Goal: Task Accomplishment & Management: Manage account settings

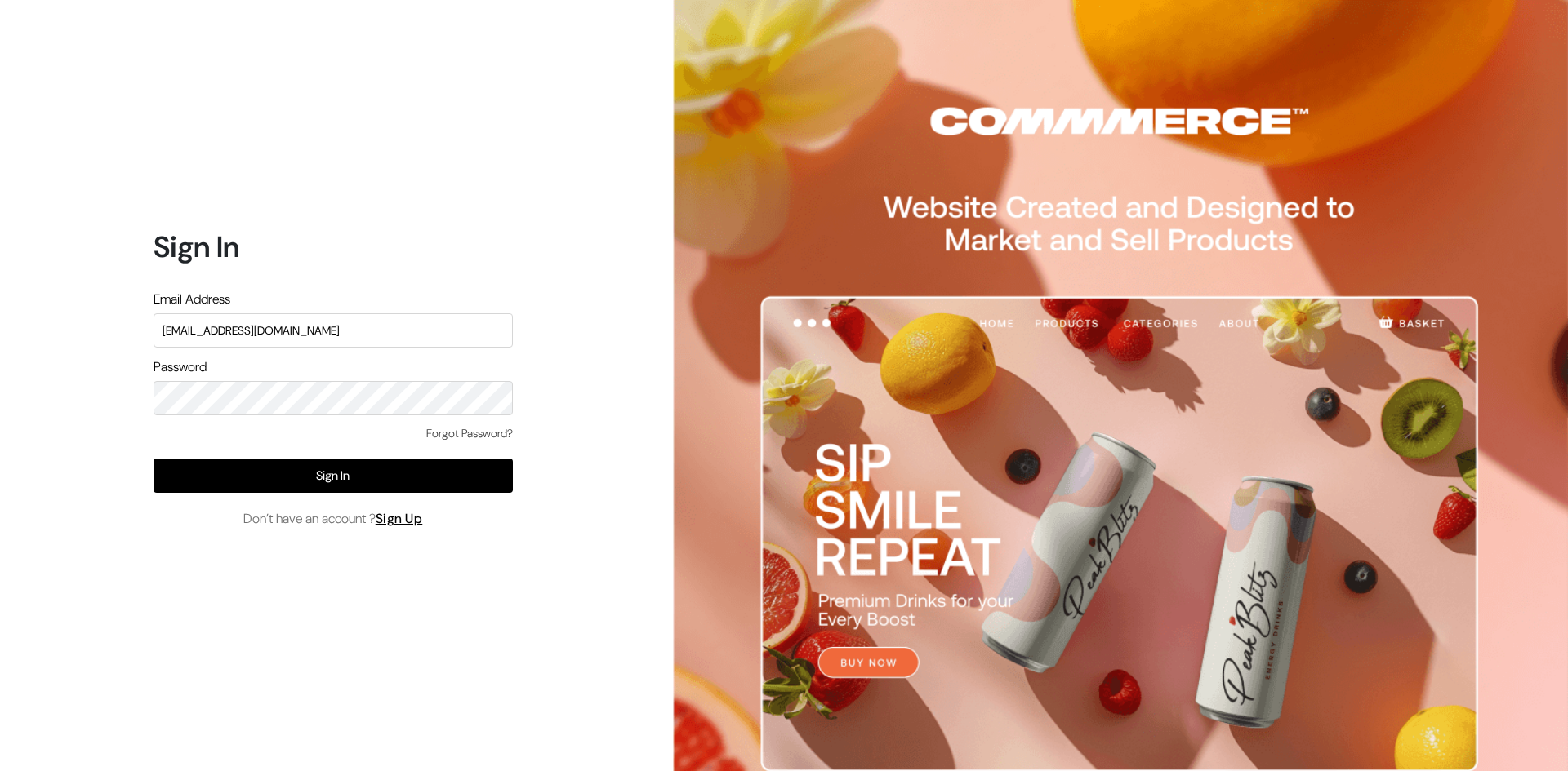
type input "satvata.foods@gmmail.com"
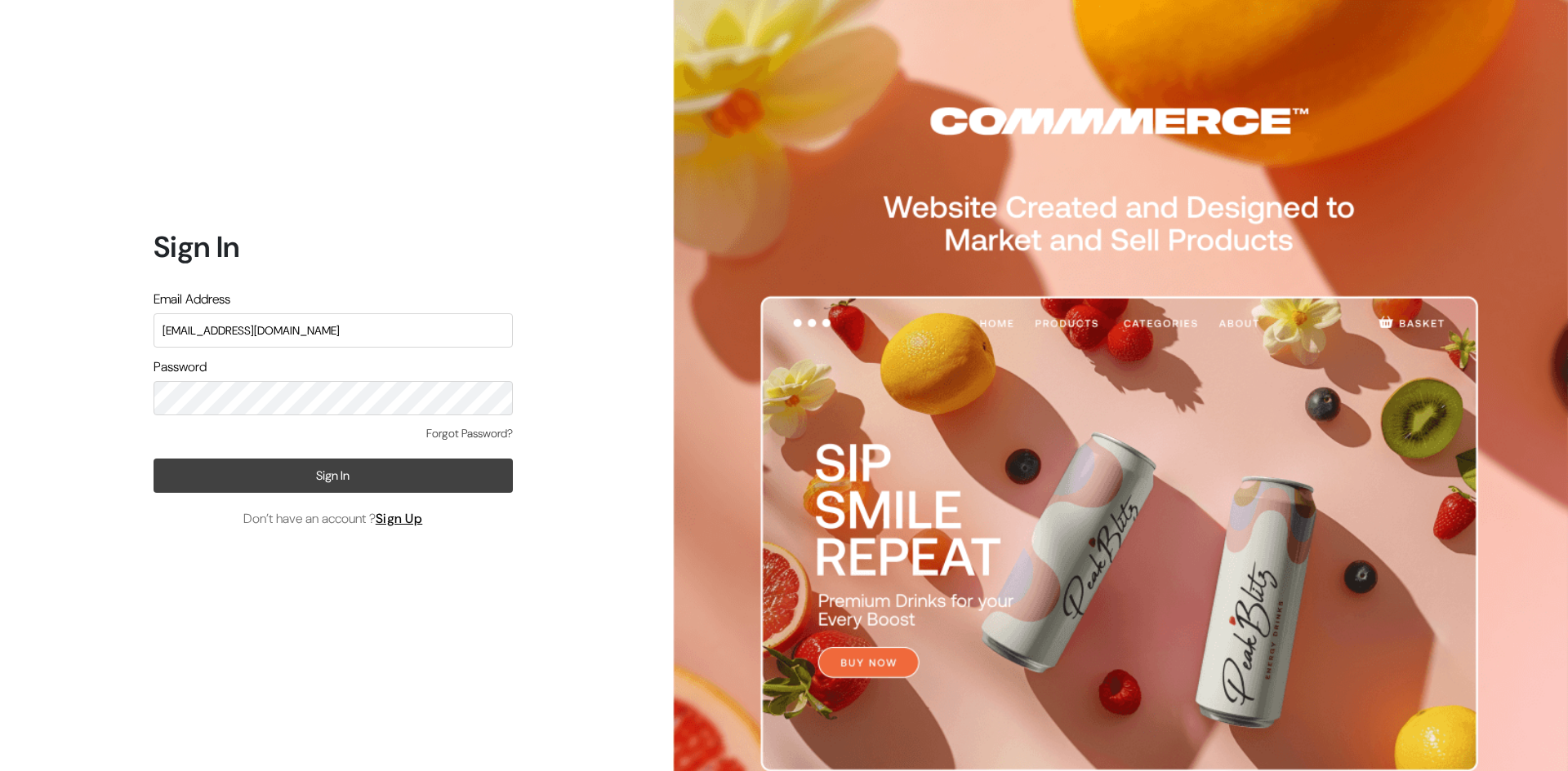
click at [390, 463] on button "Sign In" at bounding box center [333, 476] width 359 height 34
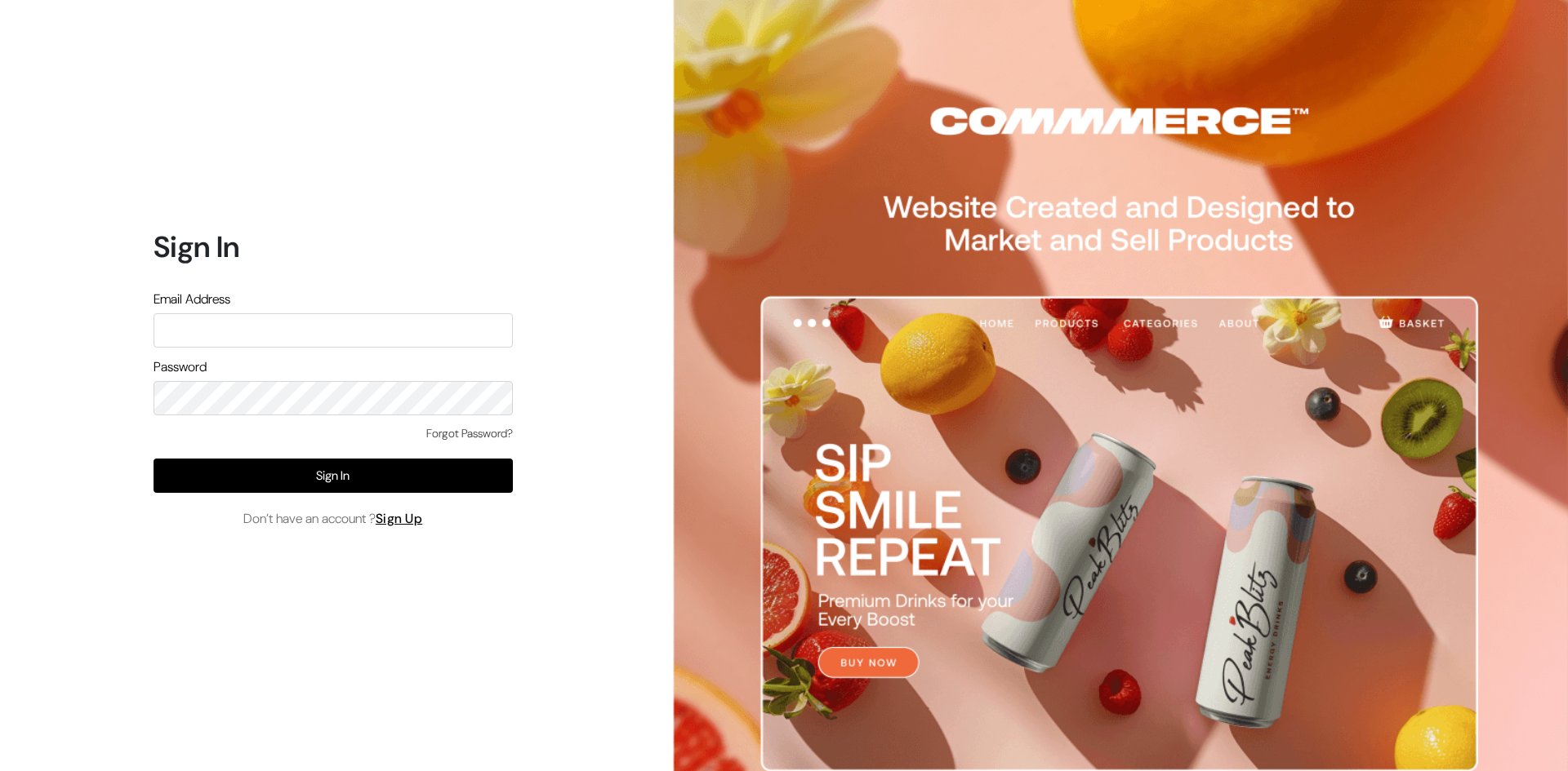
click at [329, 327] on input "text" at bounding box center [333, 330] width 359 height 34
type input "satvata.foods@gmail.com"
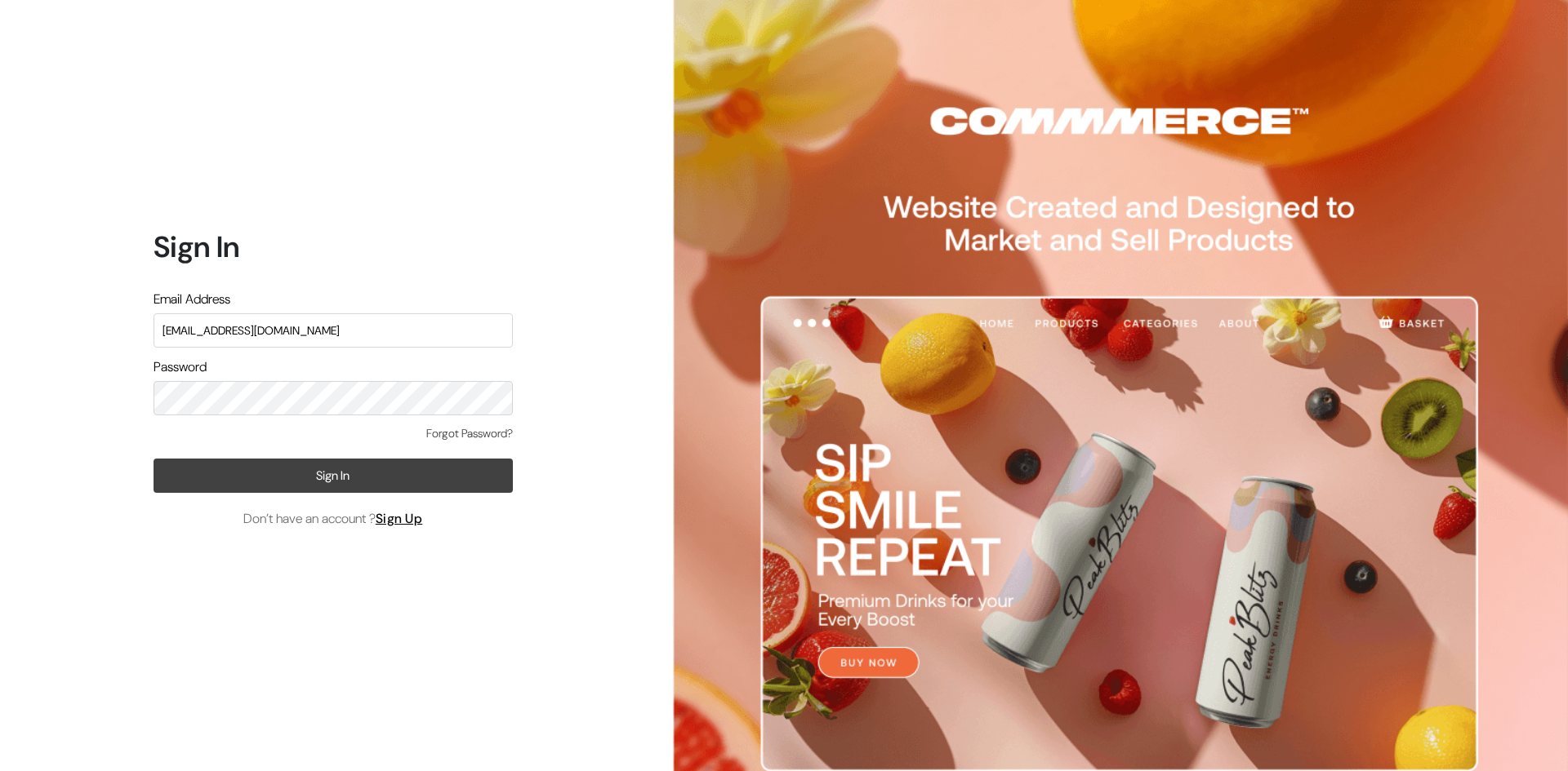
click at [264, 464] on button "Sign In" at bounding box center [333, 476] width 359 height 34
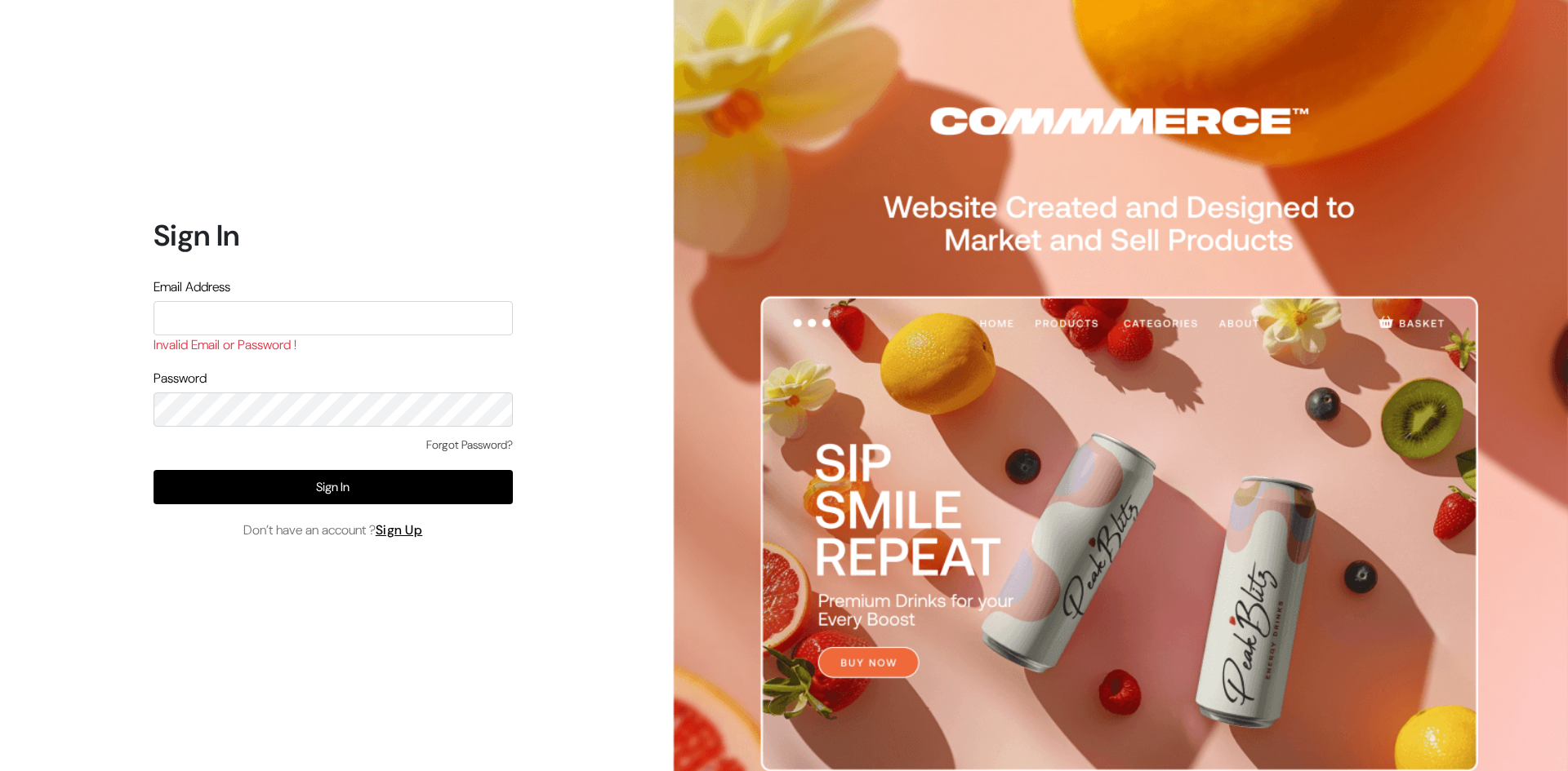
click at [432, 448] on link "Forgot Password?" at bounding box center [469, 444] width 86 height 17
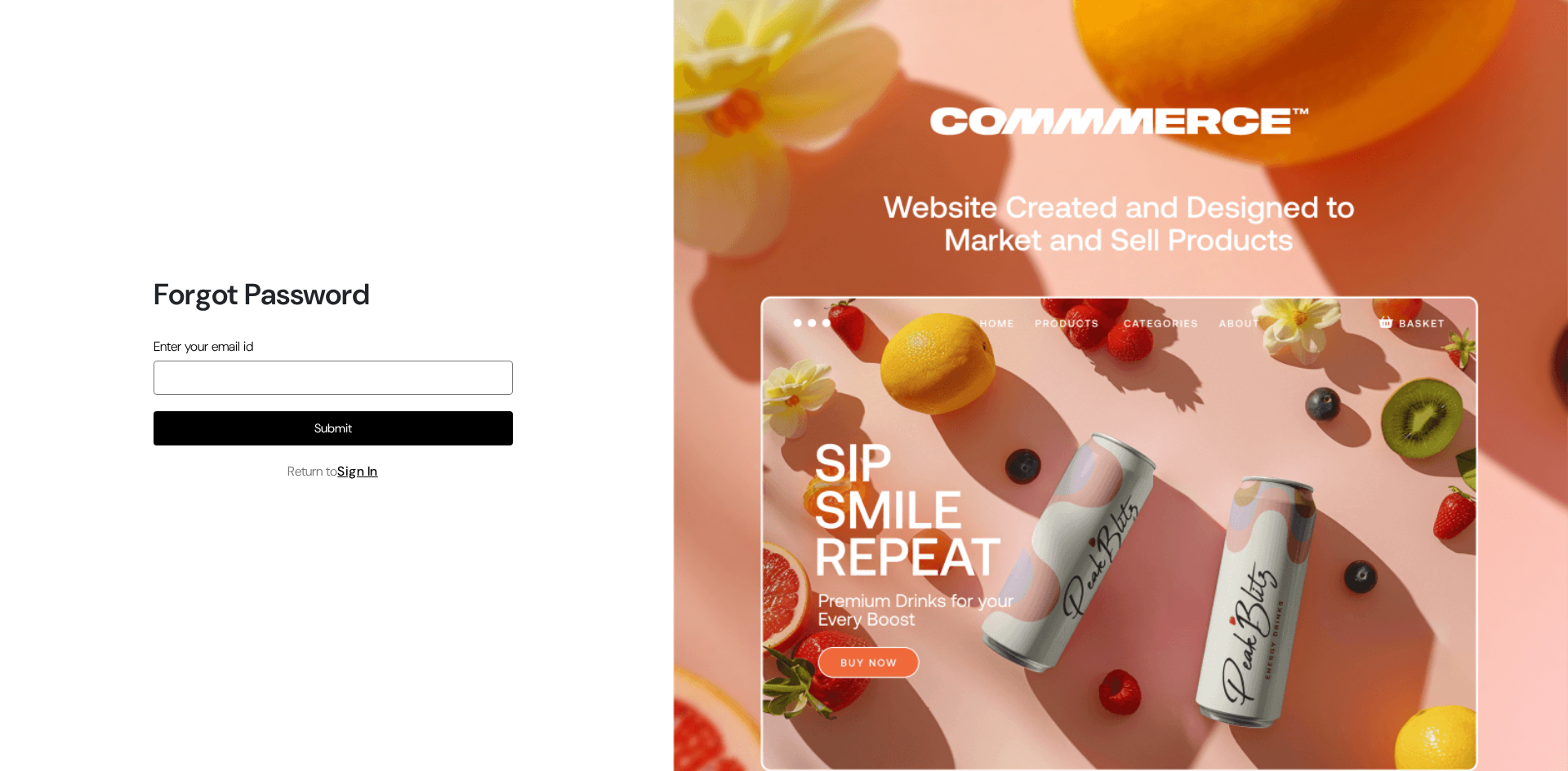
click at [387, 390] on input "email" at bounding box center [333, 378] width 359 height 34
type input "satvata.foods@gmail.com"
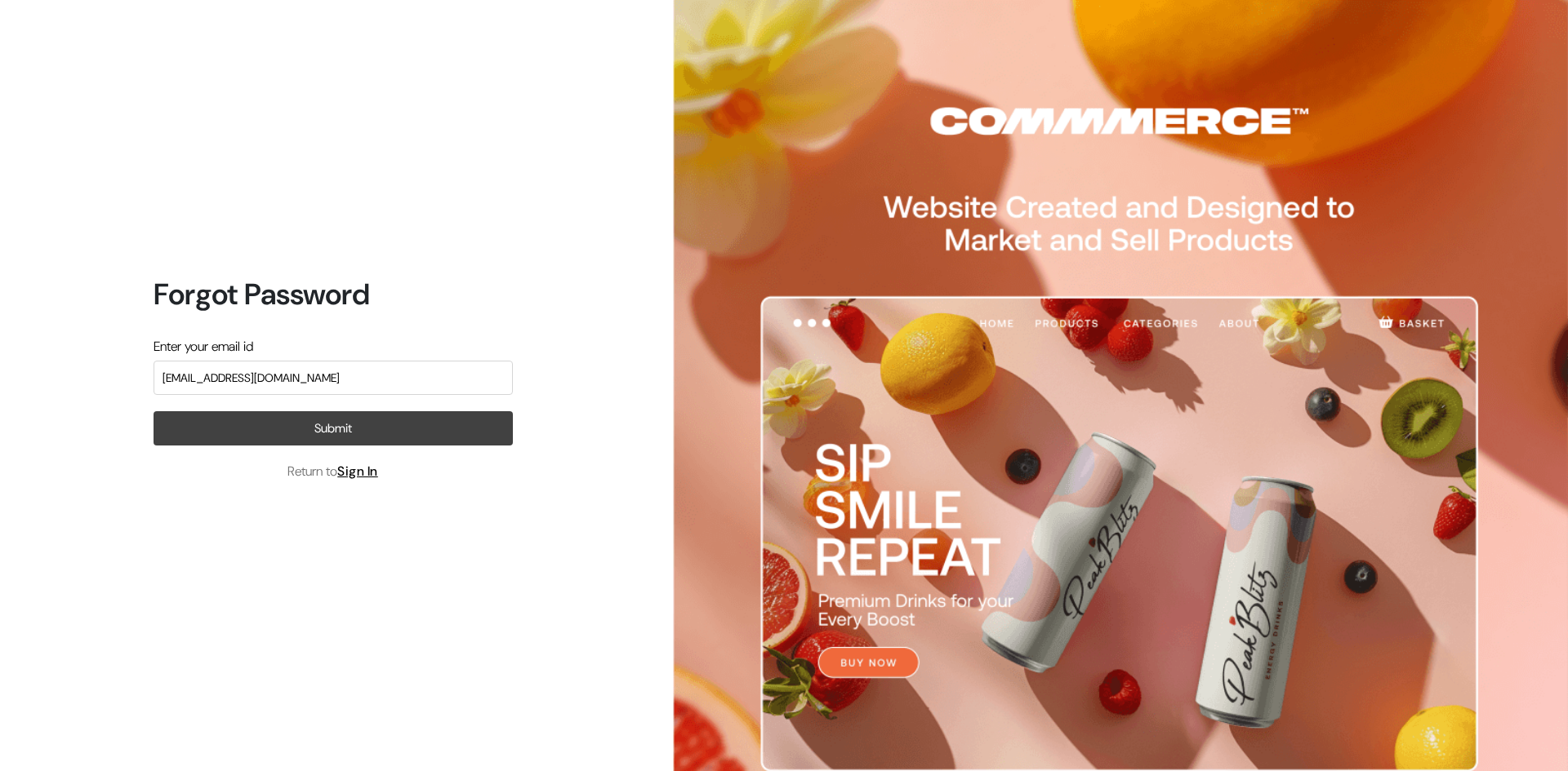
drag, startPoint x: 355, startPoint y: 417, endPoint x: 329, endPoint y: 416, distance: 26.0
click at [329, 416] on button "Submit" at bounding box center [333, 428] width 359 height 34
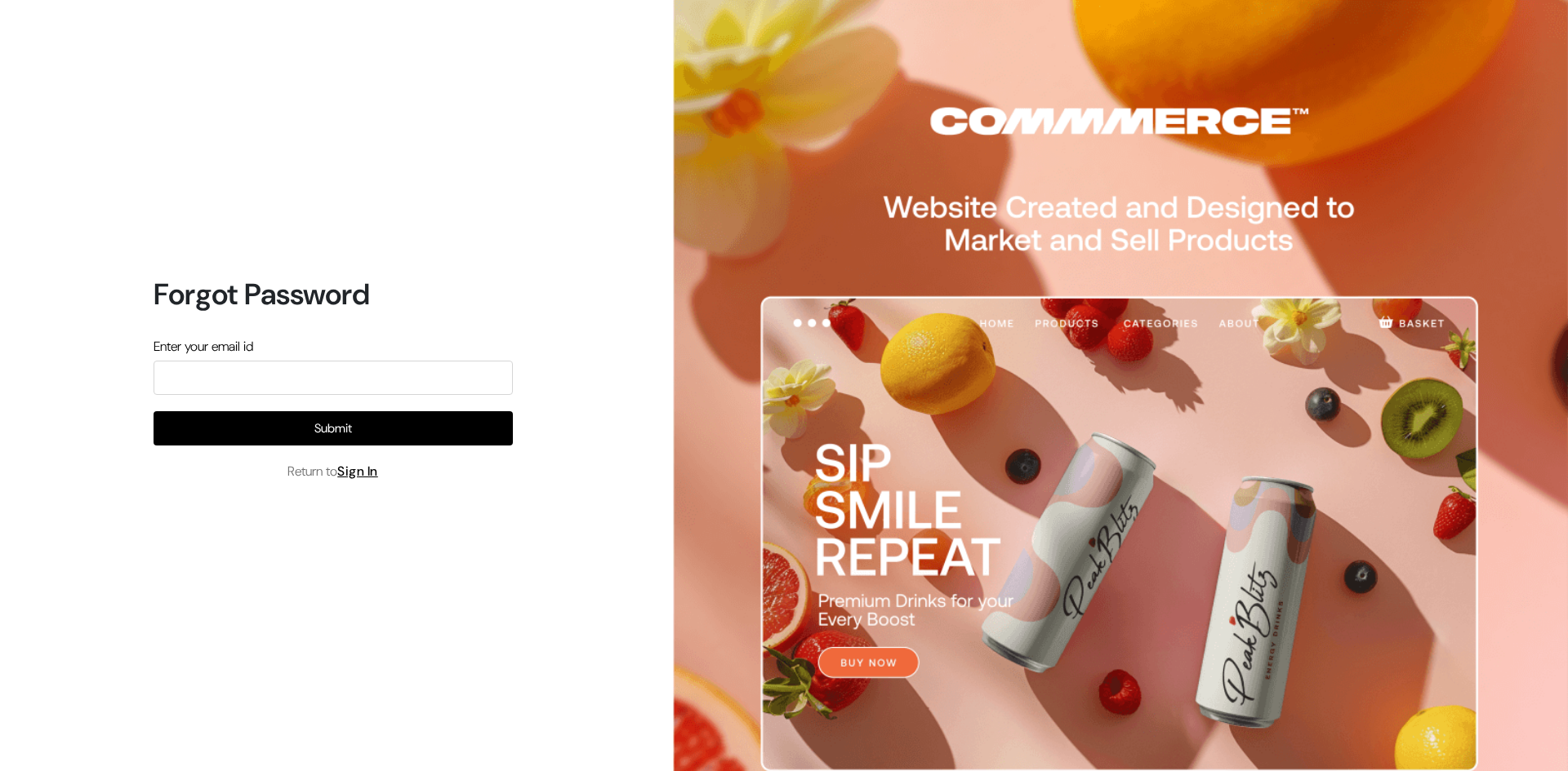
click at [325, 430] on button "Submit" at bounding box center [333, 428] width 359 height 34
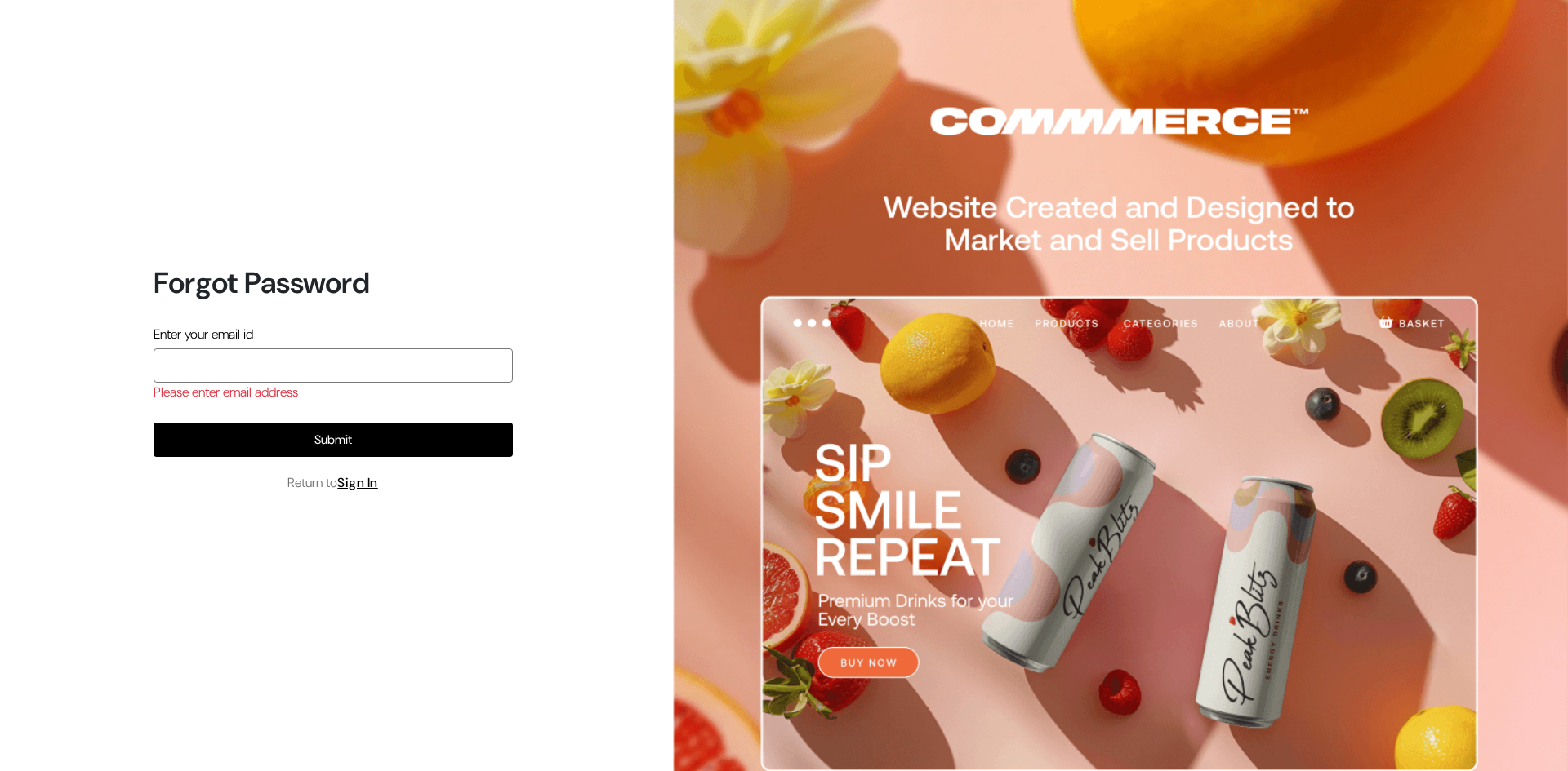
click at [297, 365] on input "email" at bounding box center [333, 365] width 359 height 34
type input "[EMAIL_ADDRESS][DOMAIN_NAME]"
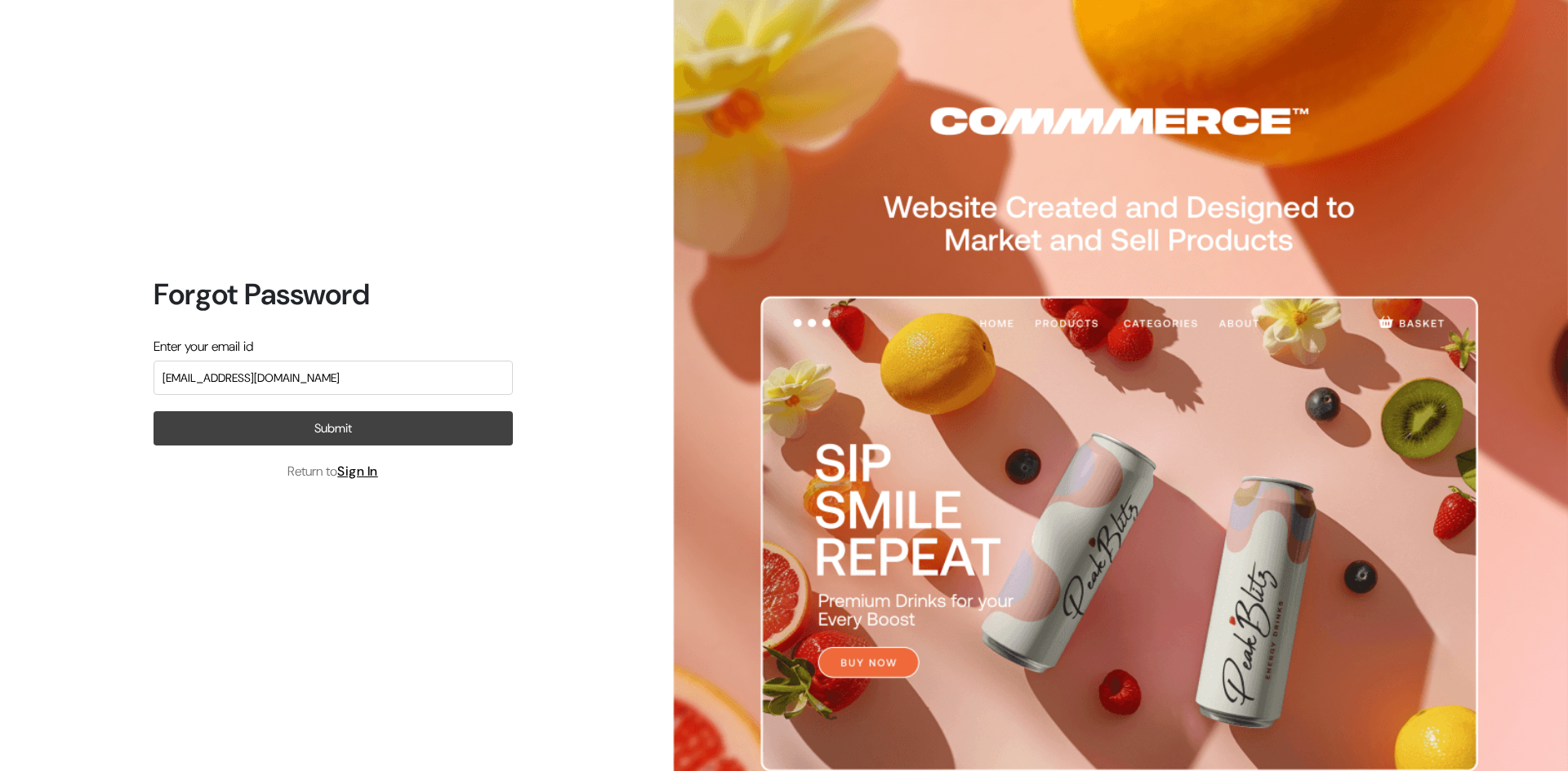
click at [296, 425] on button "Submit" at bounding box center [333, 428] width 359 height 34
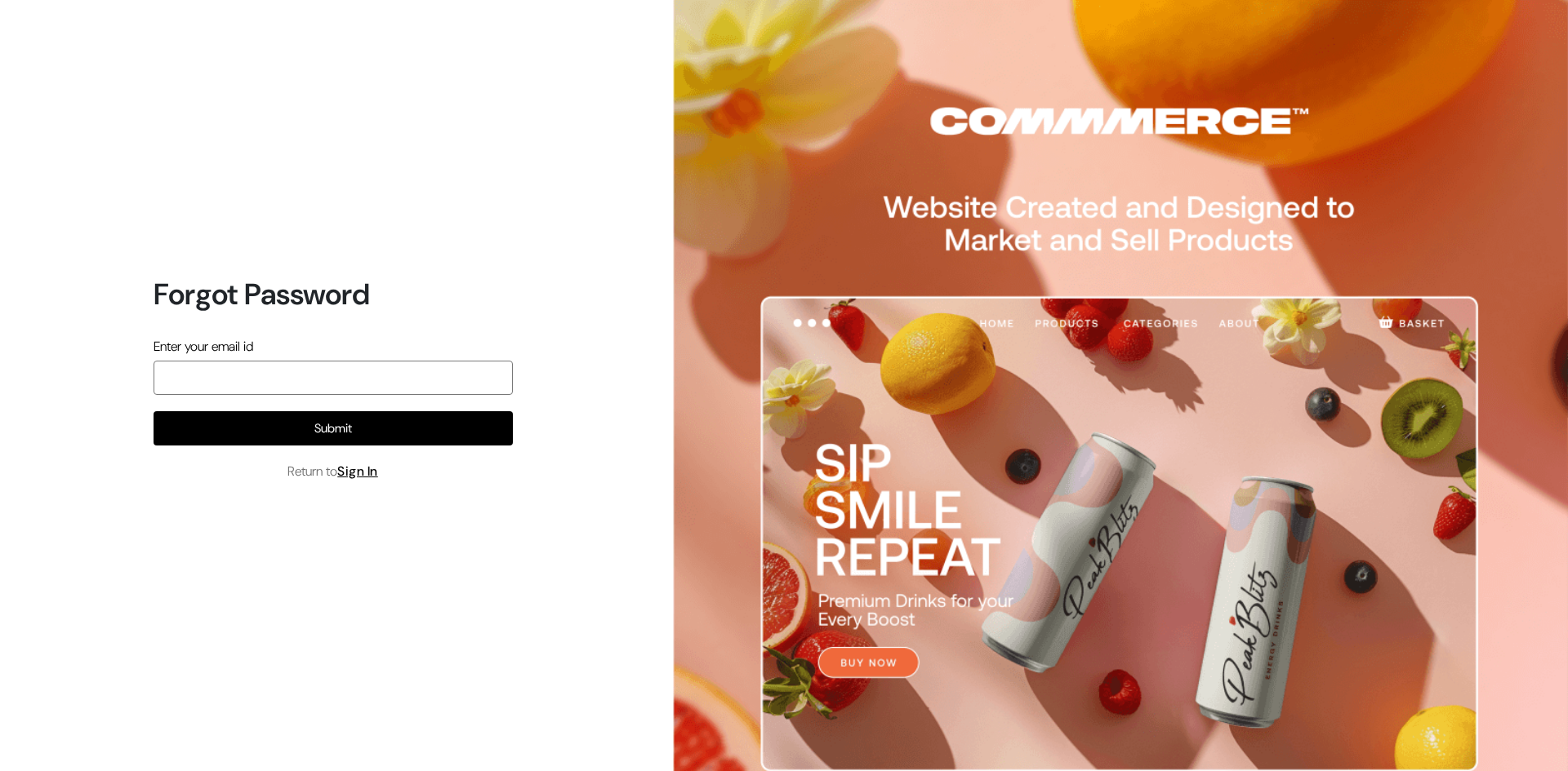
click at [372, 384] on input "email" at bounding box center [333, 378] width 359 height 34
type input "[EMAIL_ADDRESS][DOMAIN_NAME]"
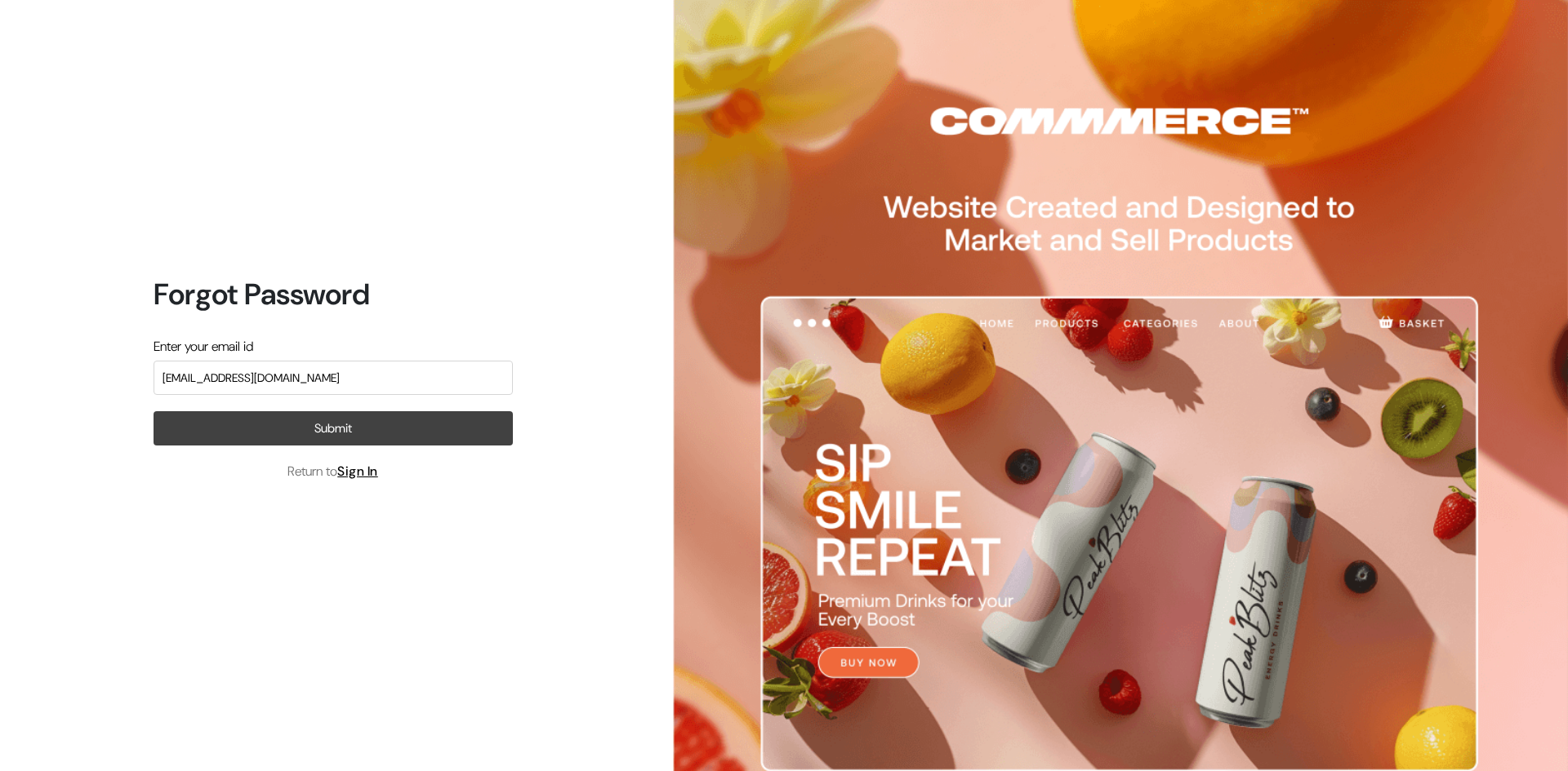
click at [333, 426] on button "Submit" at bounding box center [333, 428] width 359 height 34
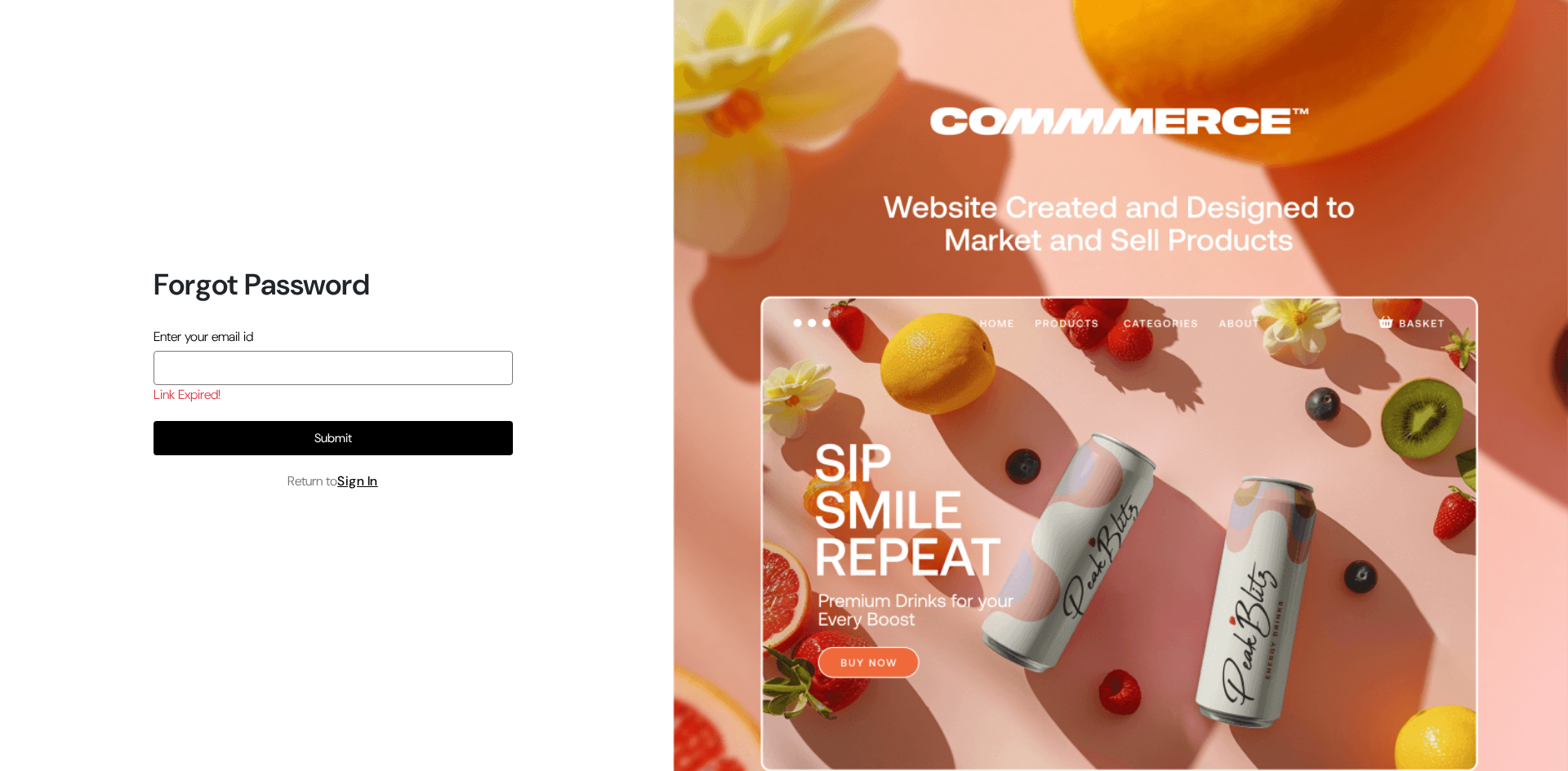
click at [233, 363] on input "email" at bounding box center [333, 368] width 359 height 34
click at [230, 364] on input "satvata.foods@gmail.comsa" at bounding box center [333, 368] width 359 height 34
type input "satvata.foods@gmail.comsa"
click at [230, 585] on div "Forgot Password Enter your email id satvata.foods@gmail.comsa Link Expired! Sub…" at bounding box center [327, 385] width 653 height 771
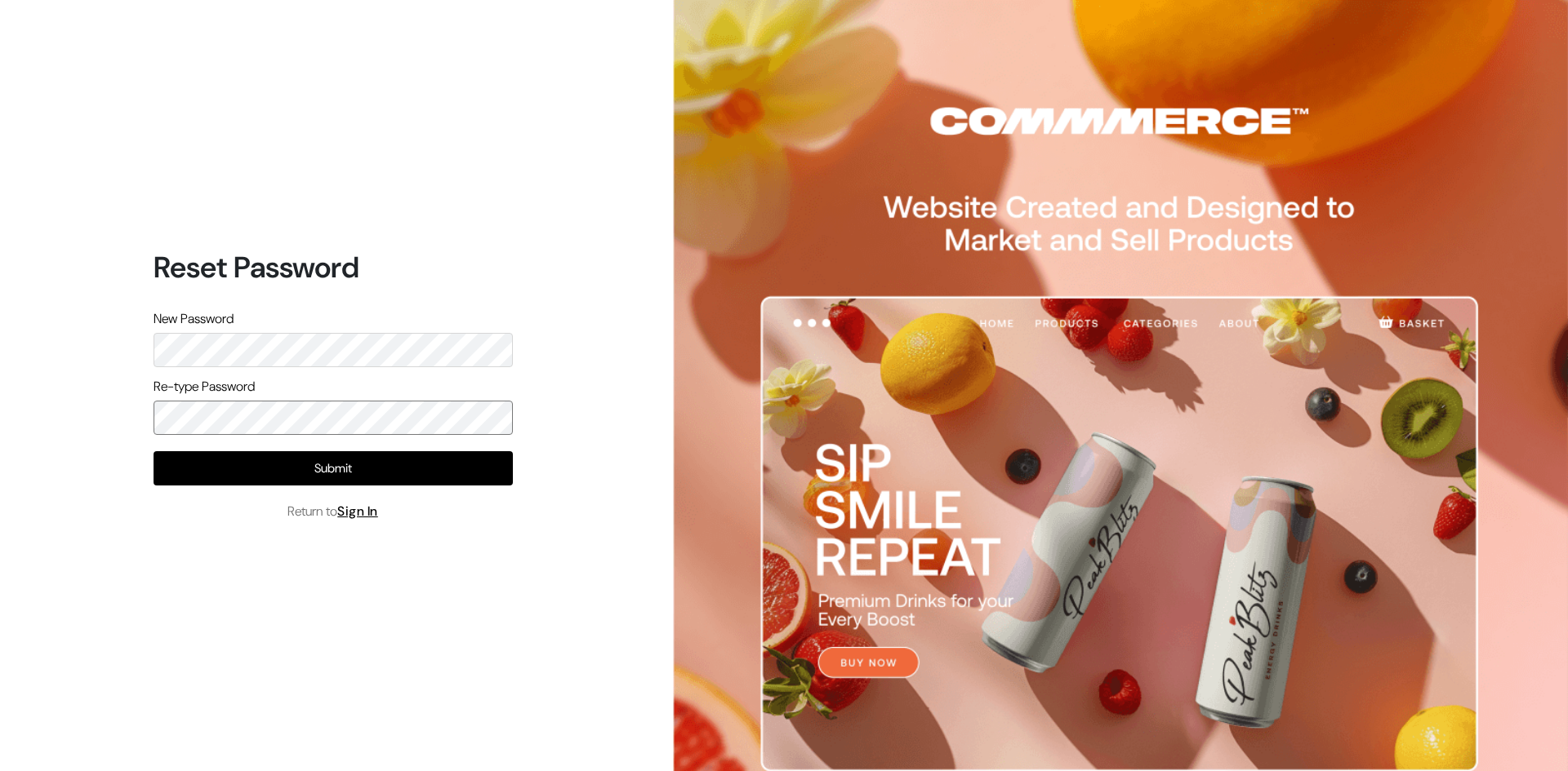
click at [154, 452] on button "Submit" at bounding box center [333, 469] width 359 height 34
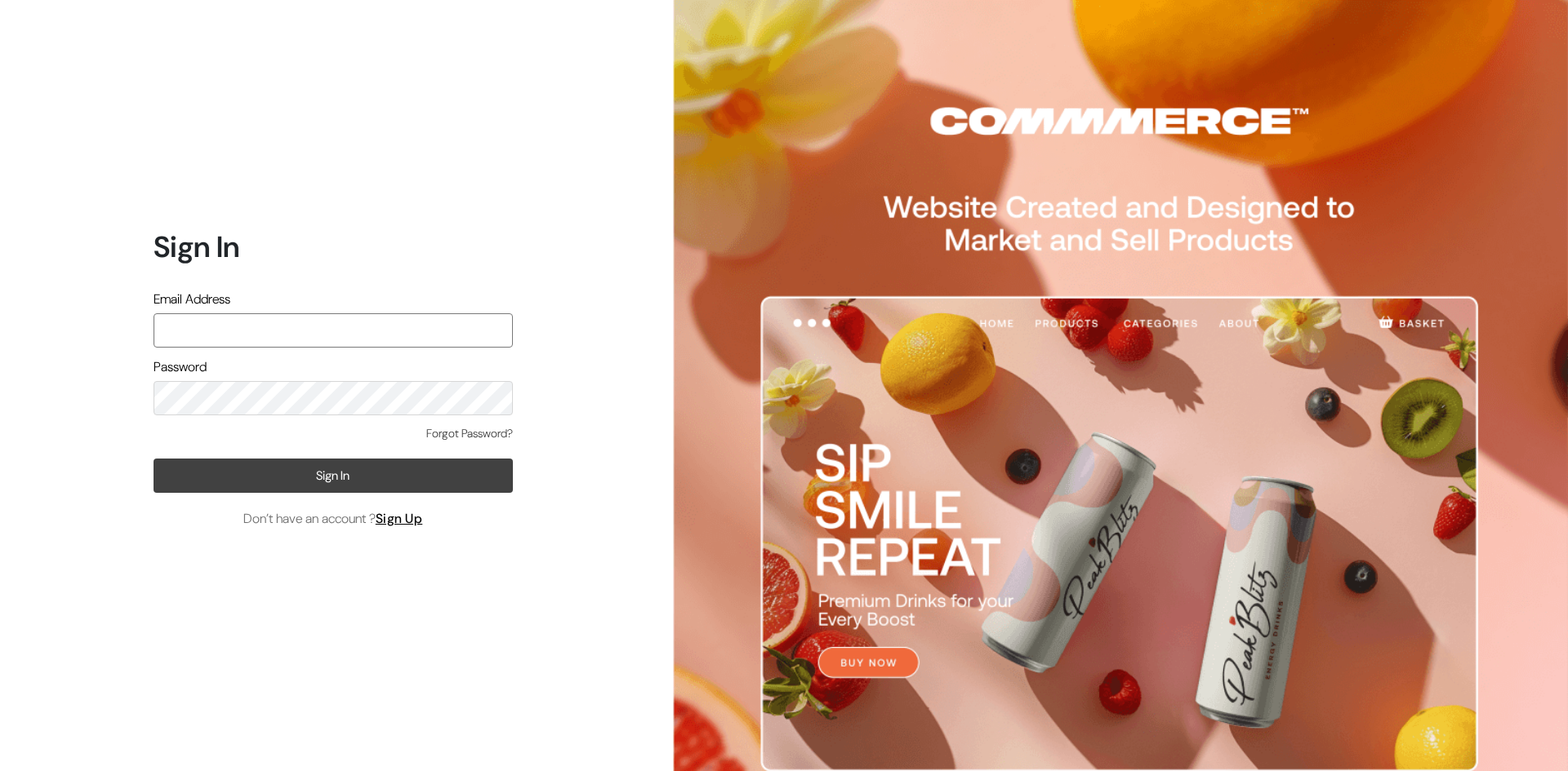
type input "satvata.foods@gmail.com"
click at [374, 475] on button "Sign In" at bounding box center [333, 476] width 359 height 34
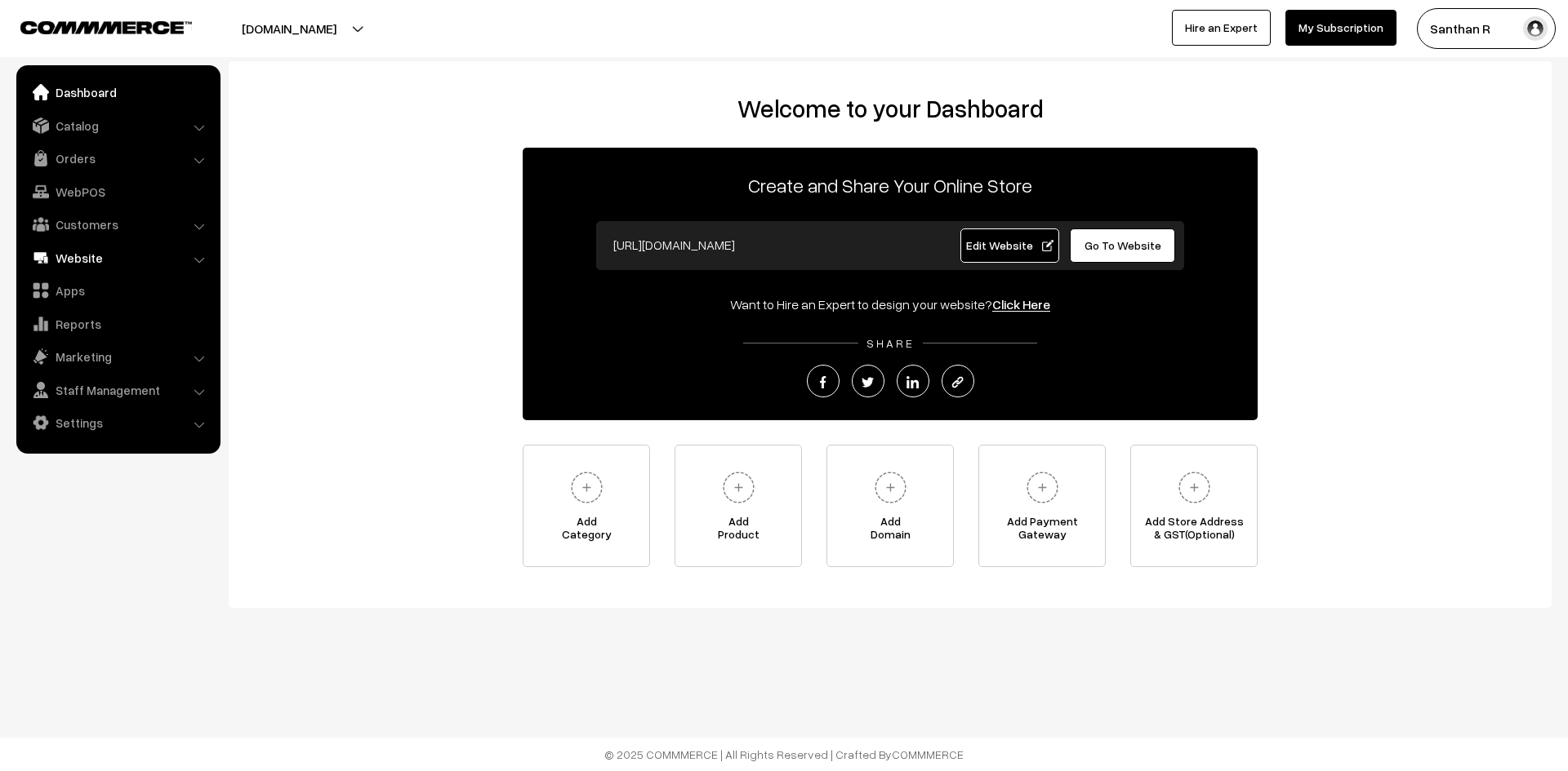
click at [94, 261] on link "Website" at bounding box center [118, 257] width 194 height 30
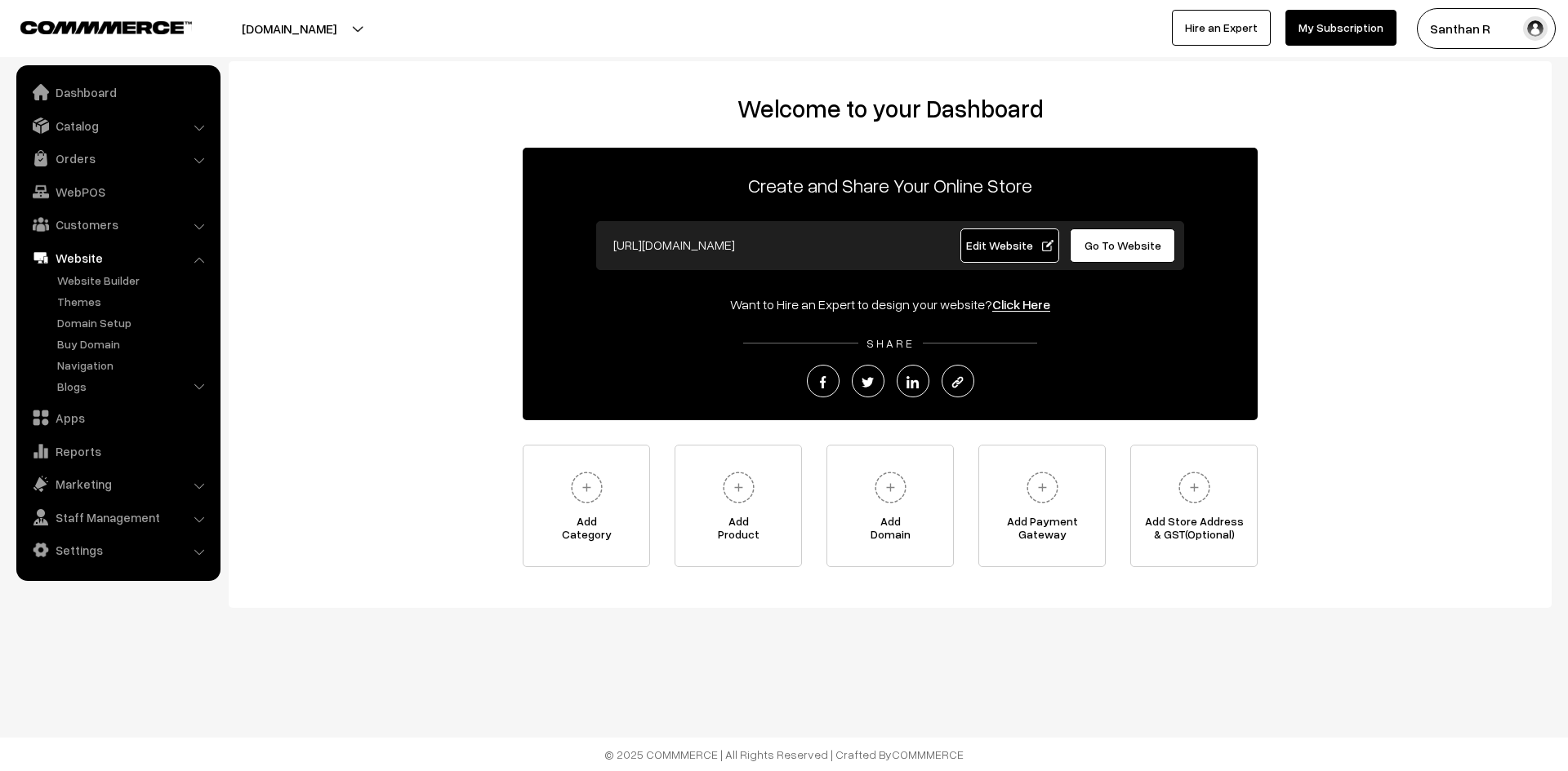
click at [145, 266] on link "Website" at bounding box center [118, 257] width 194 height 30
click at [124, 283] on link "Website Builder" at bounding box center [134, 280] width 162 height 17
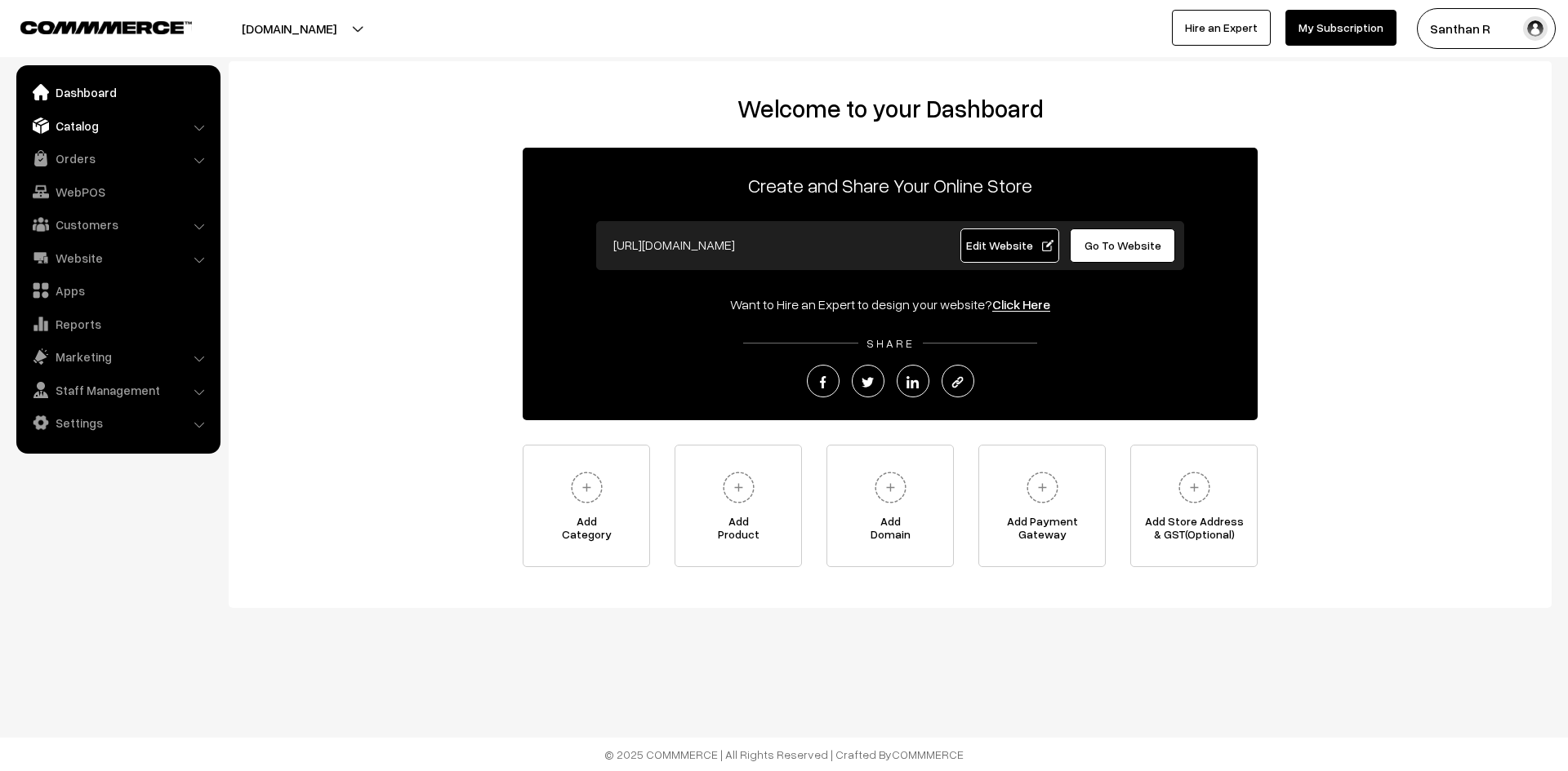
click at [104, 132] on link "Catalog" at bounding box center [118, 125] width 194 height 30
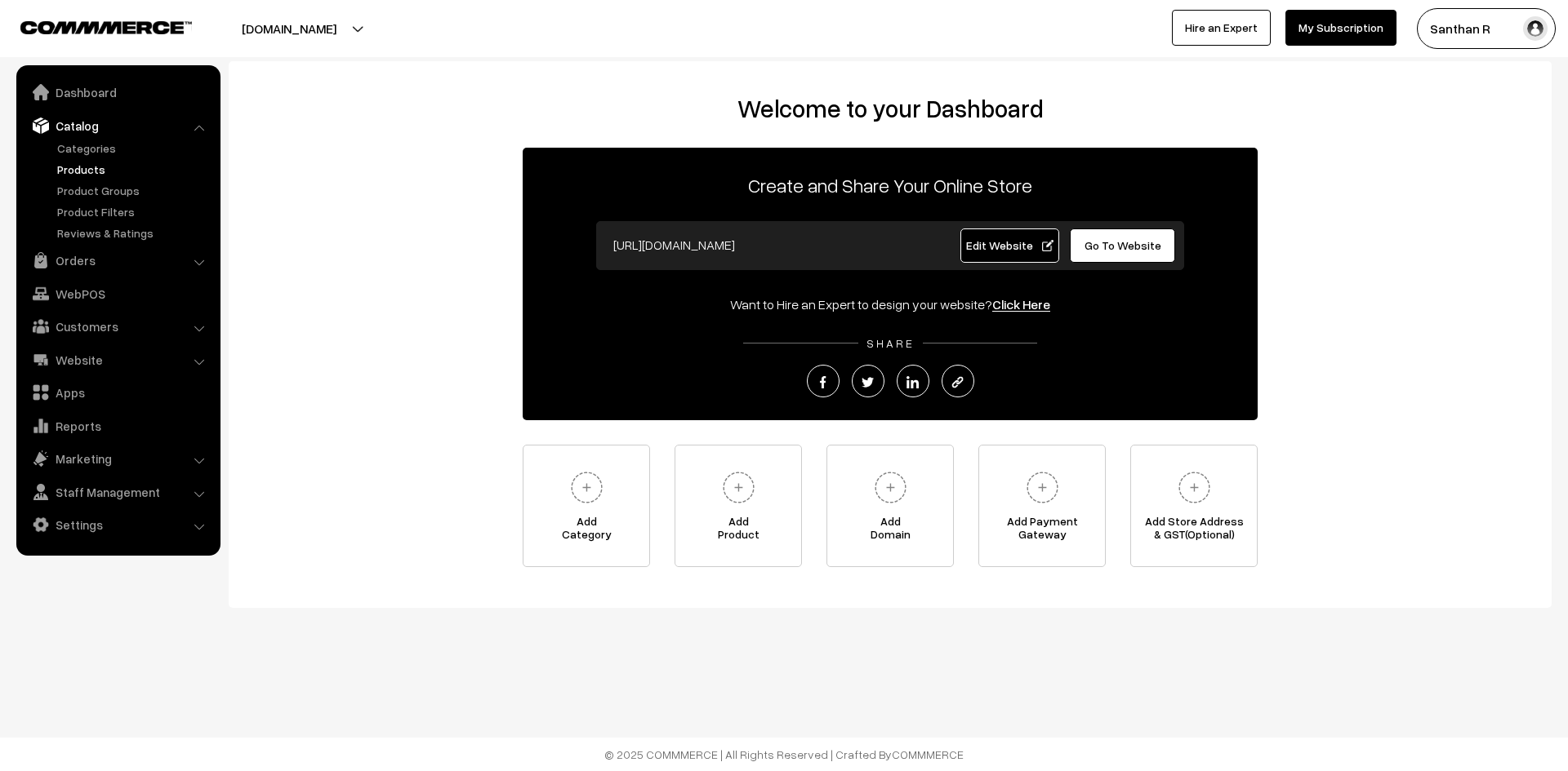
click at [93, 168] on link "Products" at bounding box center [134, 169] width 162 height 17
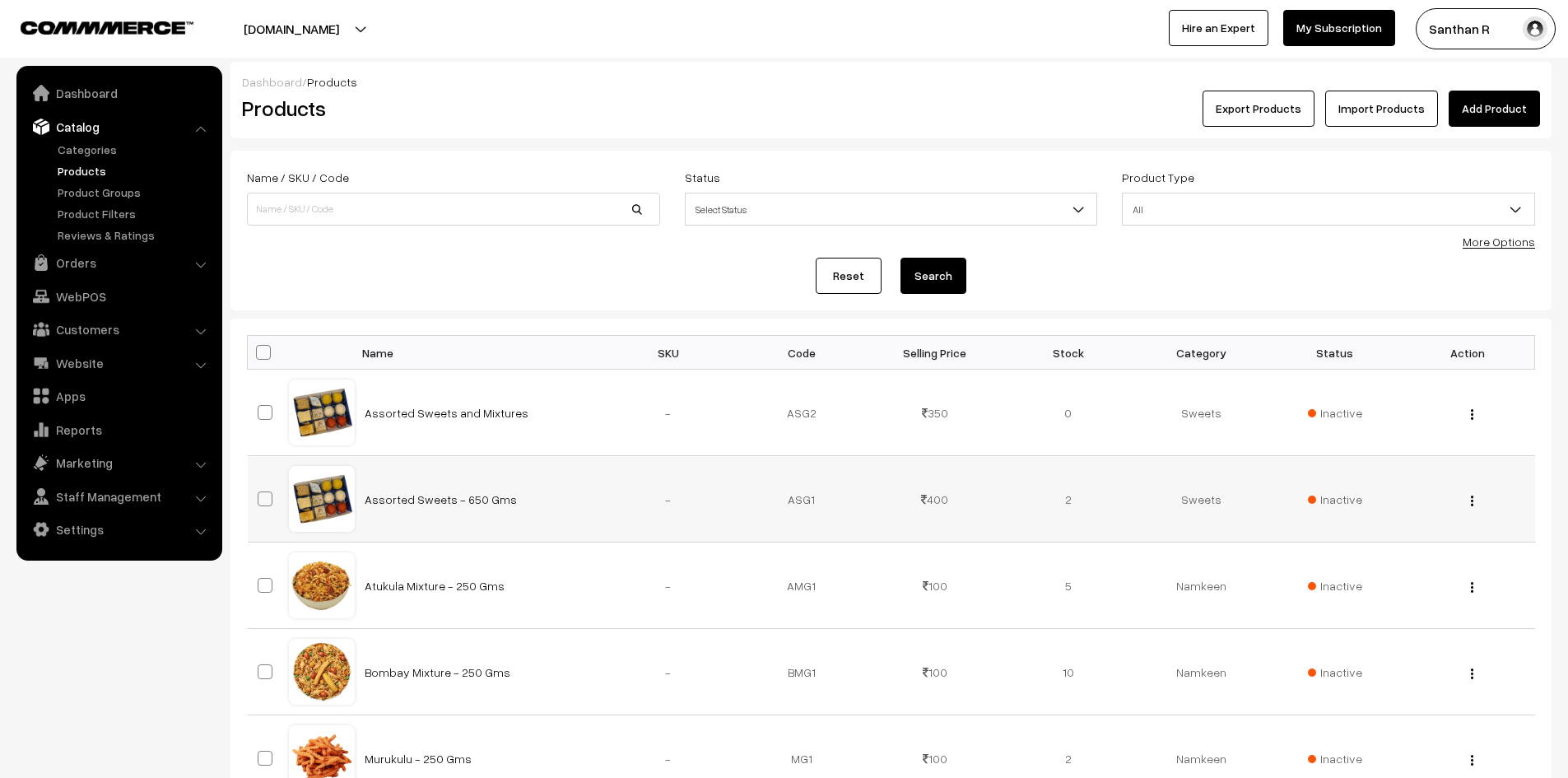
click at [271, 497] on span at bounding box center [265, 499] width 15 height 15
click at [260, 494] on input "checkbox" at bounding box center [255, 488] width 11 height 11
checkbox input "true"
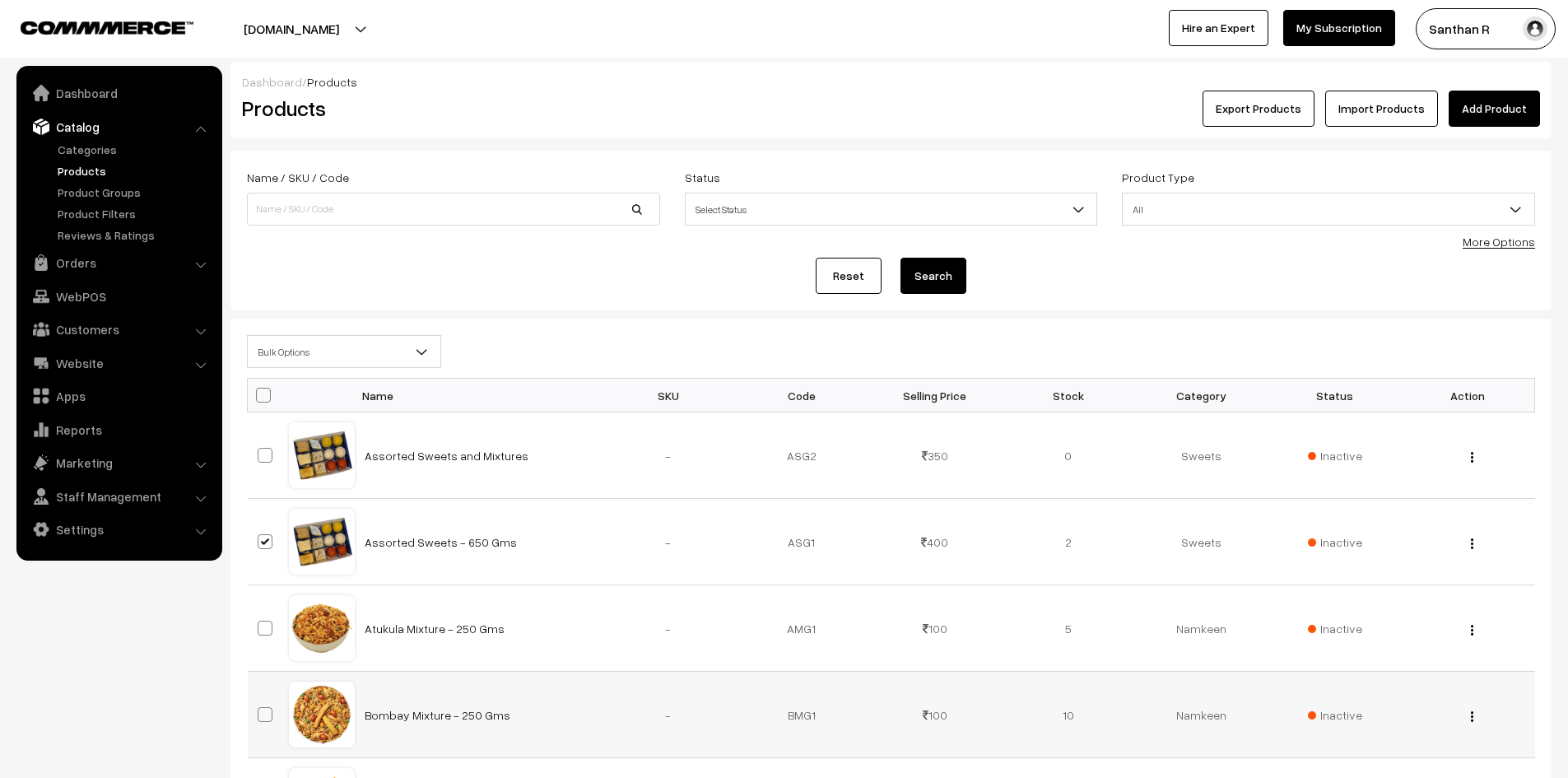
click at [265, 709] on span at bounding box center [265, 714] width 15 height 15
click at [260, 709] on input "checkbox" at bounding box center [255, 704] width 11 height 11
checkbox input "true"
click at [1465, 547] on div "View Edit Delete" at bounding box center [1468, 542] width 113 height 17
click at [1474, 545] on button "button" at bounding box center [1472, 543] width 5 height 14
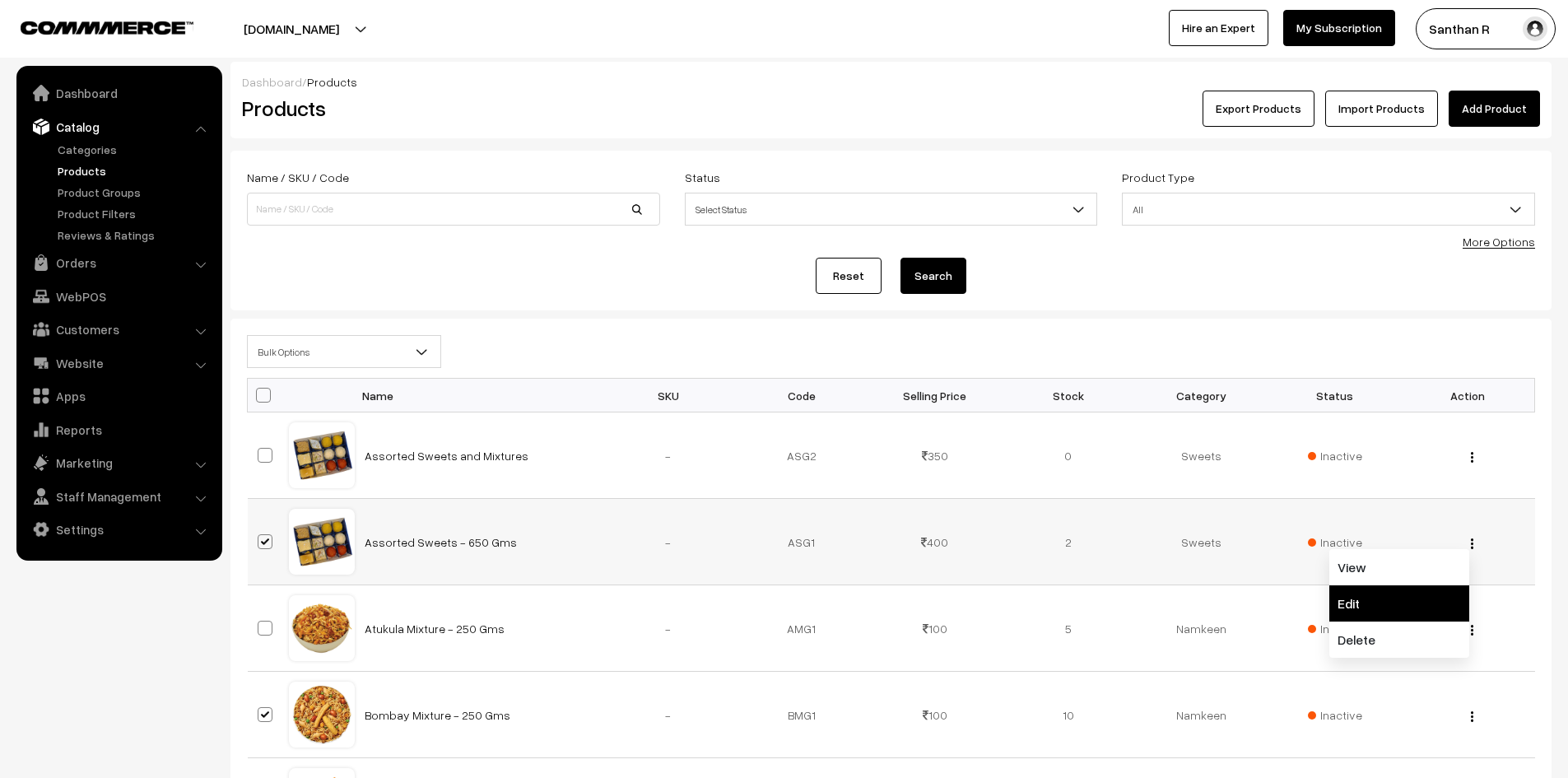
click at [1388, 590] on link "Edit" at bounding box center [1399, 604] width 140 height 36
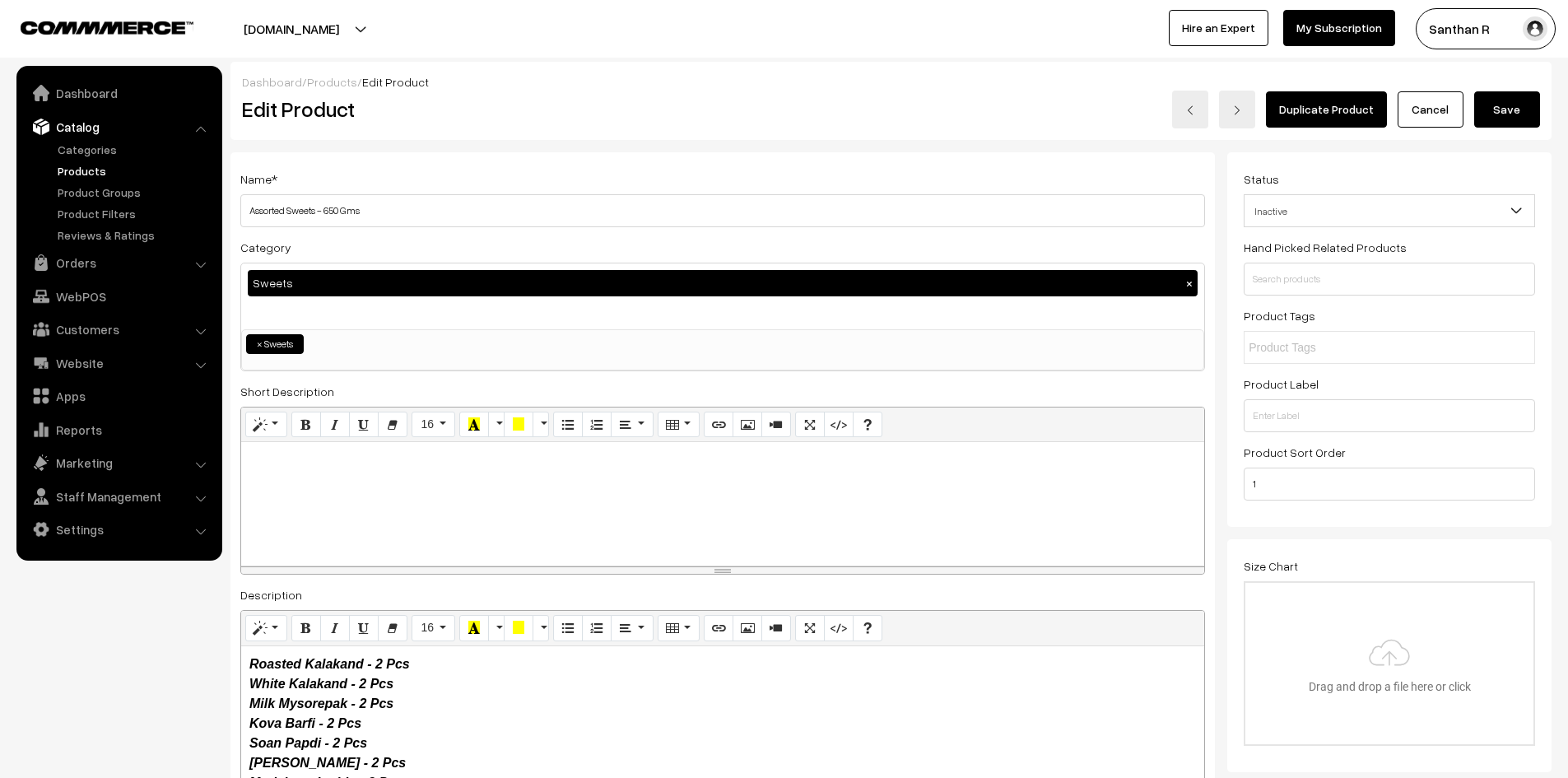
click at [265, 721] on icon "Roasted Kalakand - 2 Pcs White Kalakand - 2 Pcs Milk Mysorepak - 2 Pcs Kova Bar…" at bounding box center [329, 734] width 161 height 153
click at [396, 707] on icon "Roasted Kalakand - 2 Pcs White Kalakand - 2 Pcs Milk Mysorepak - 2 PcsKaju Cutl…" at bounding box center [357, 734] width 214 height 153
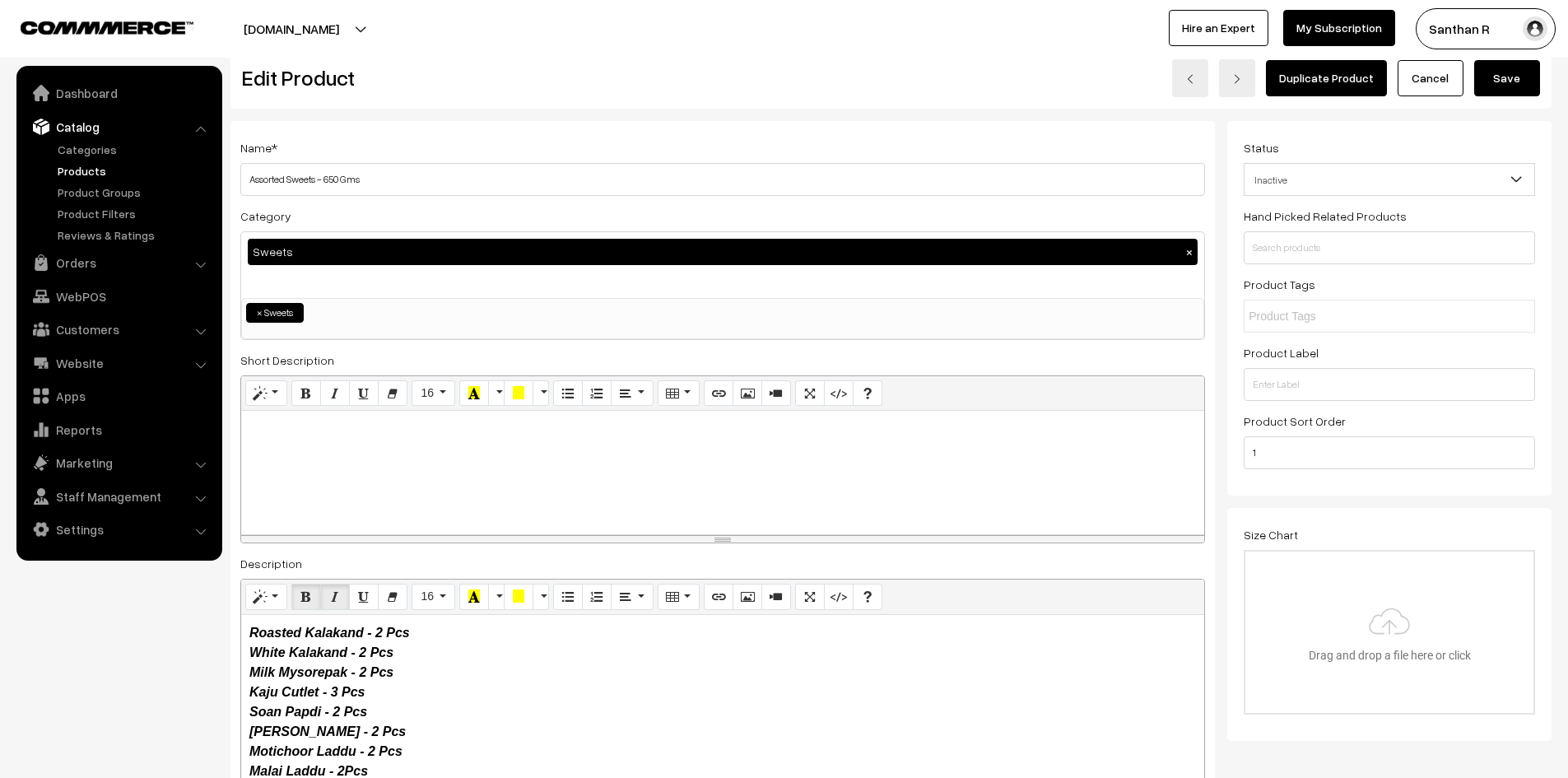
click at [1516, 74] on button "Save" at bounding box center [1507, 78] width 66 height 36
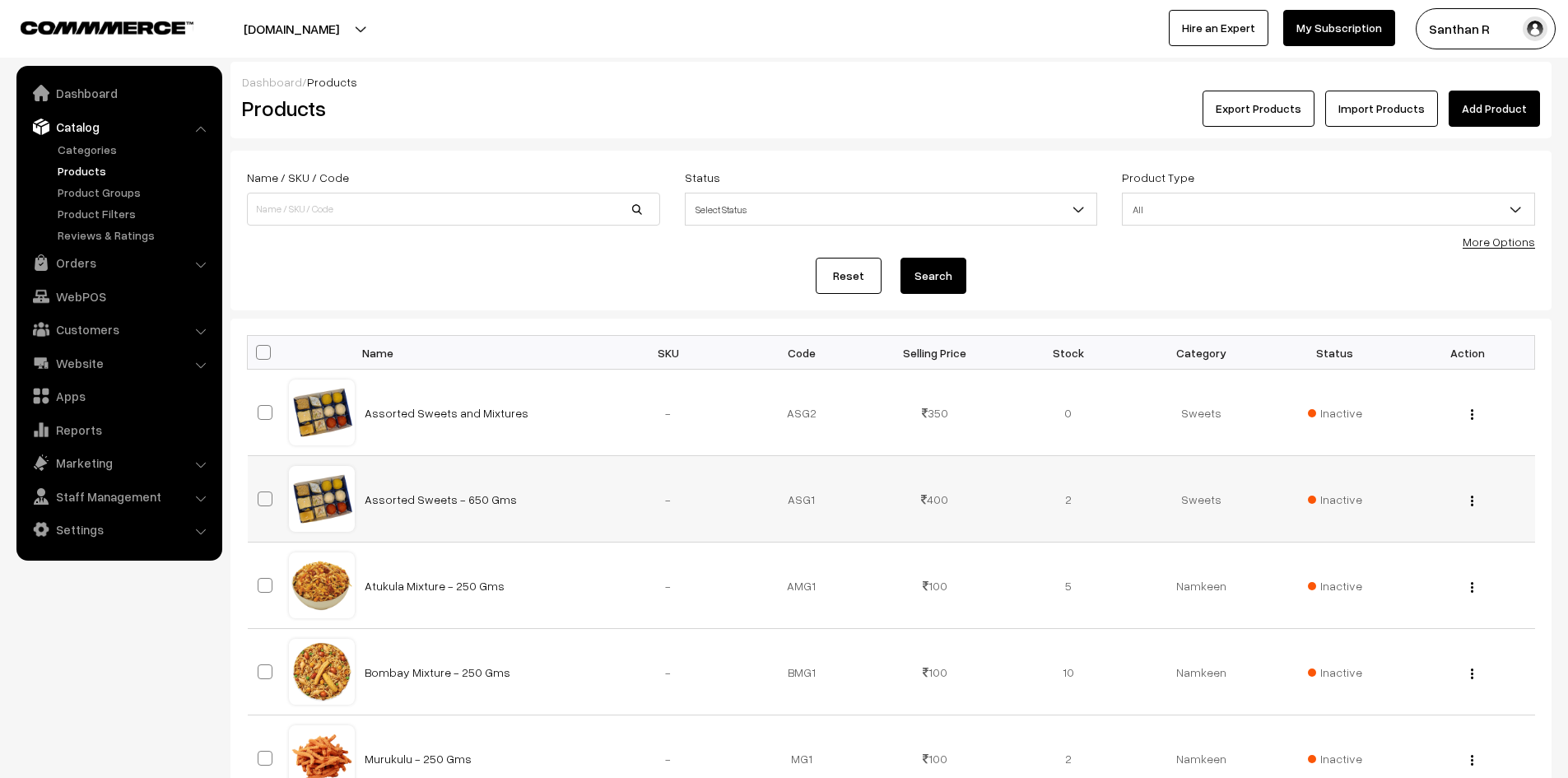
click at [1472, 500] on img "button" at bounding box center [1472, 501] width 3 height 11
click at [1377, 560] on link "Edit" at bounding box center [1399, 561] width 140 height 36
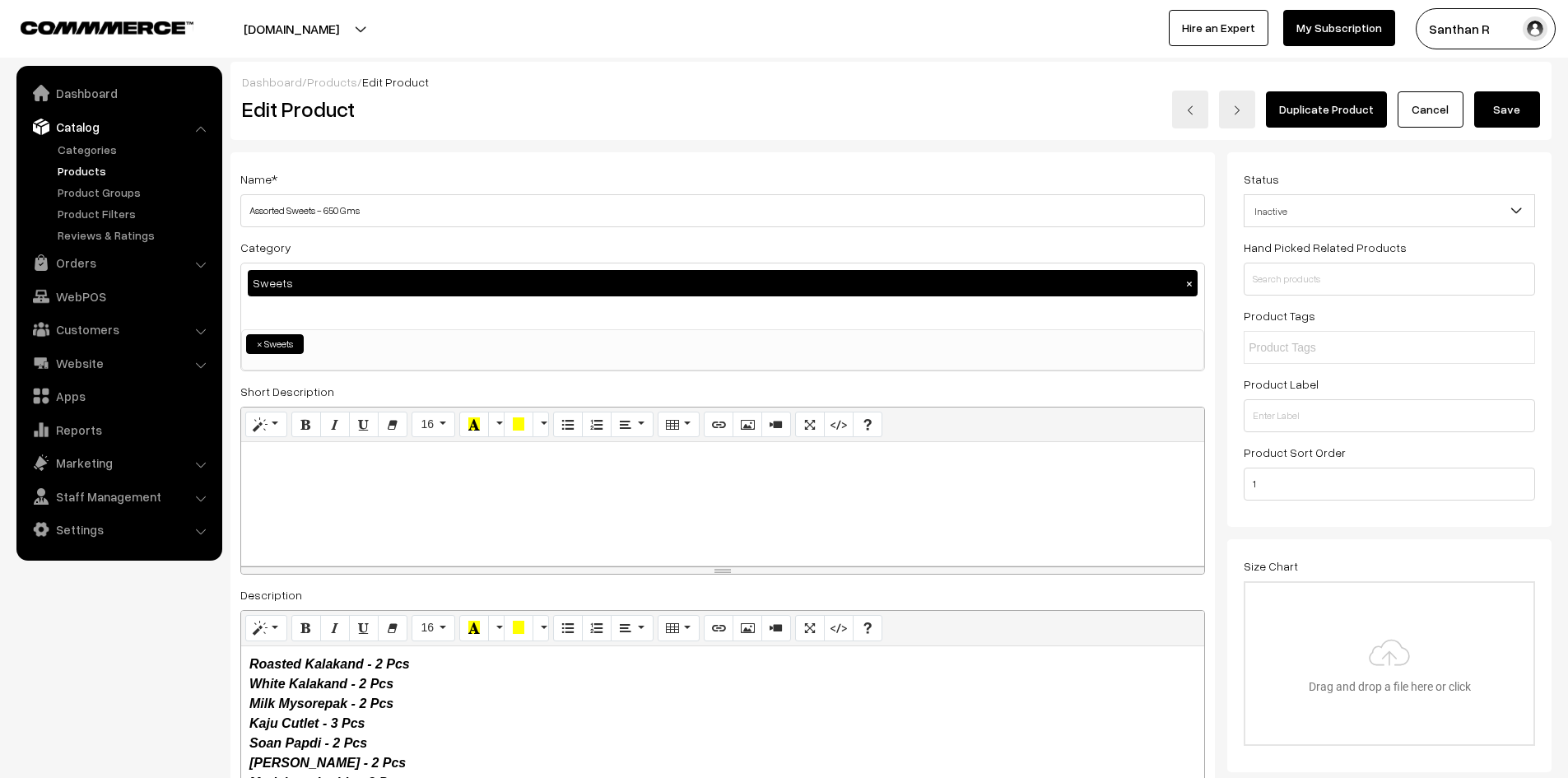
click at [1376, 221] on span "Inactive" at bounding box center [1389, 212] width 289 height 29
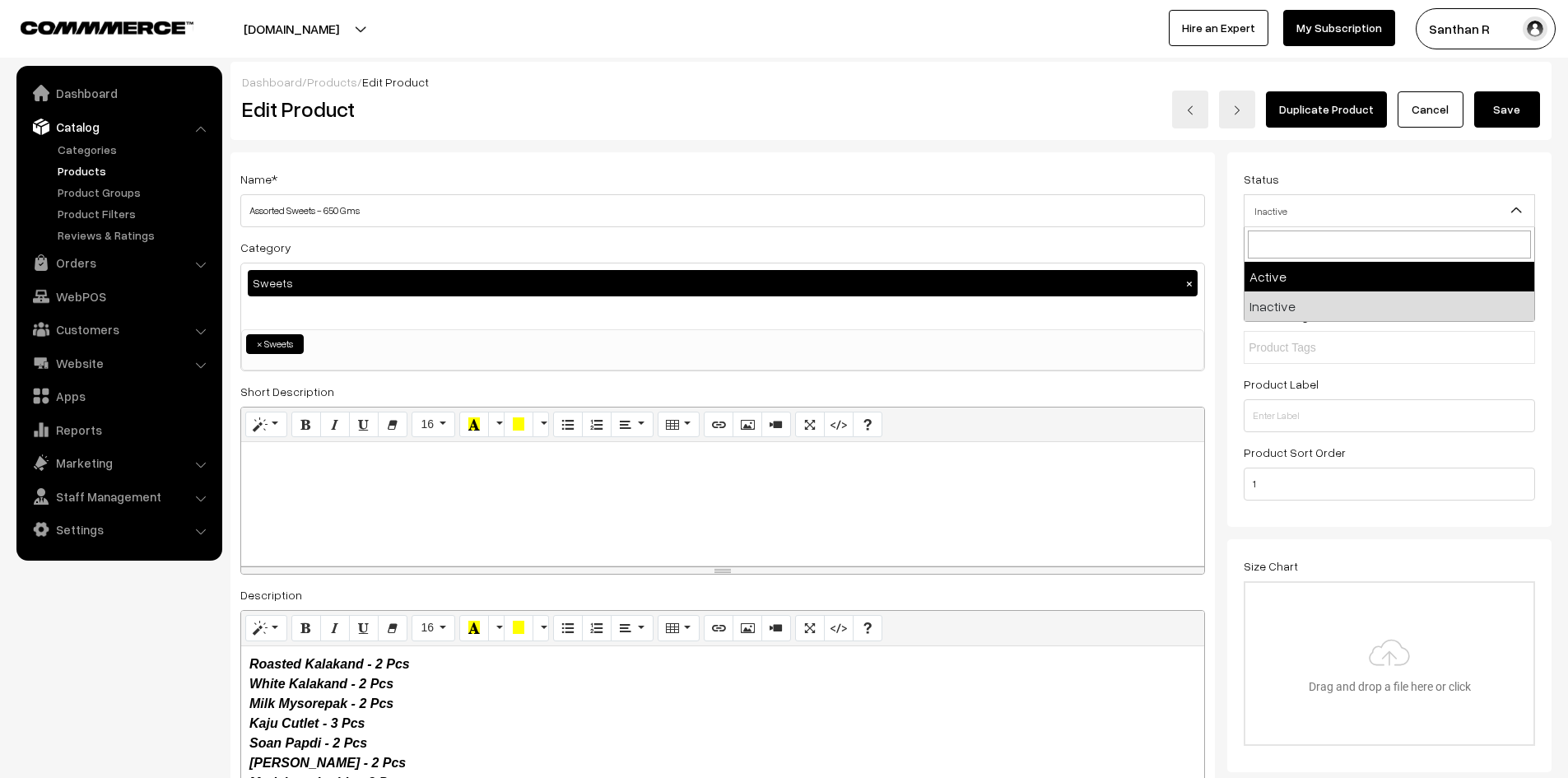
select select "1"
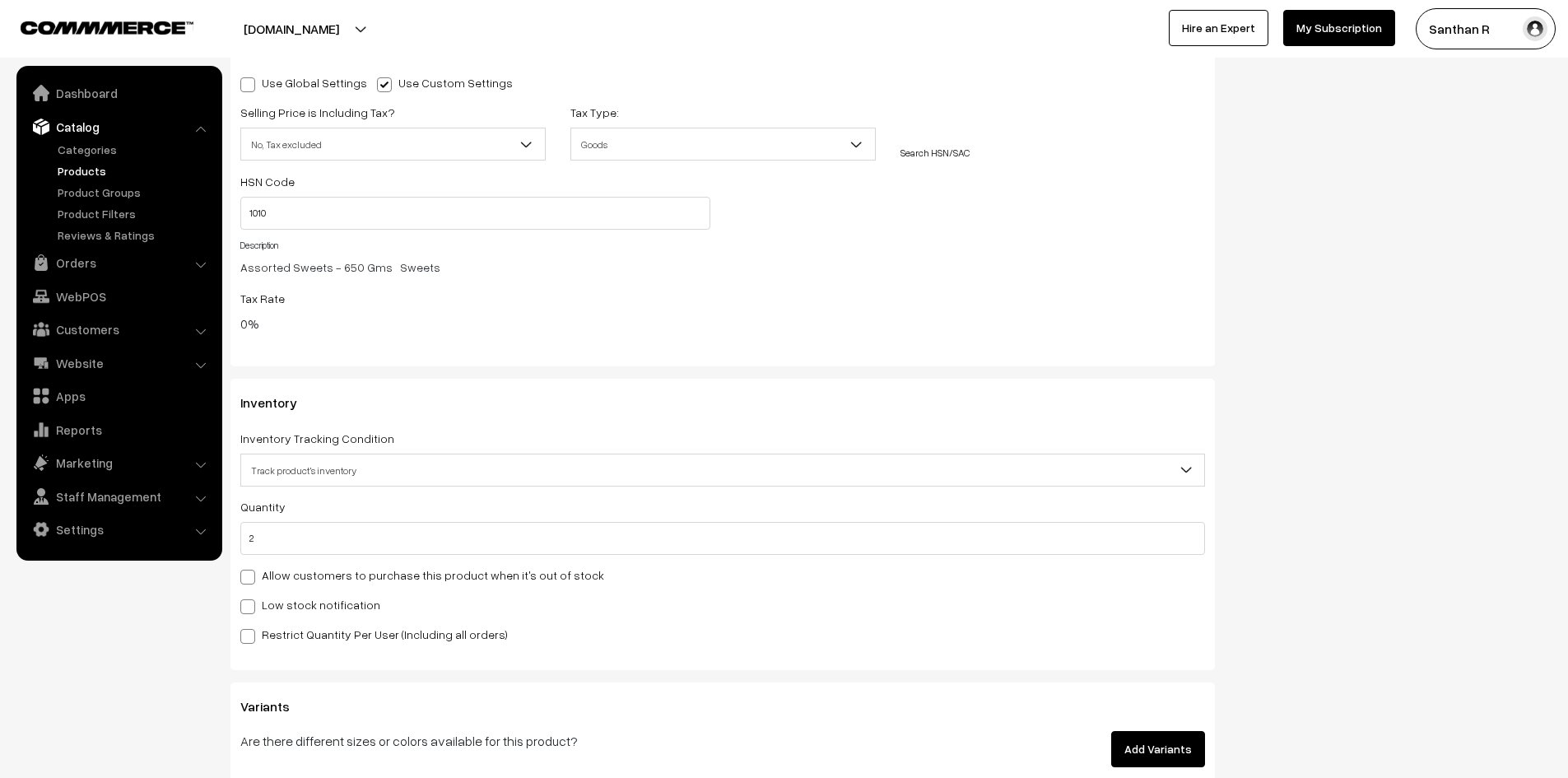
scroll to position [1679, 0]
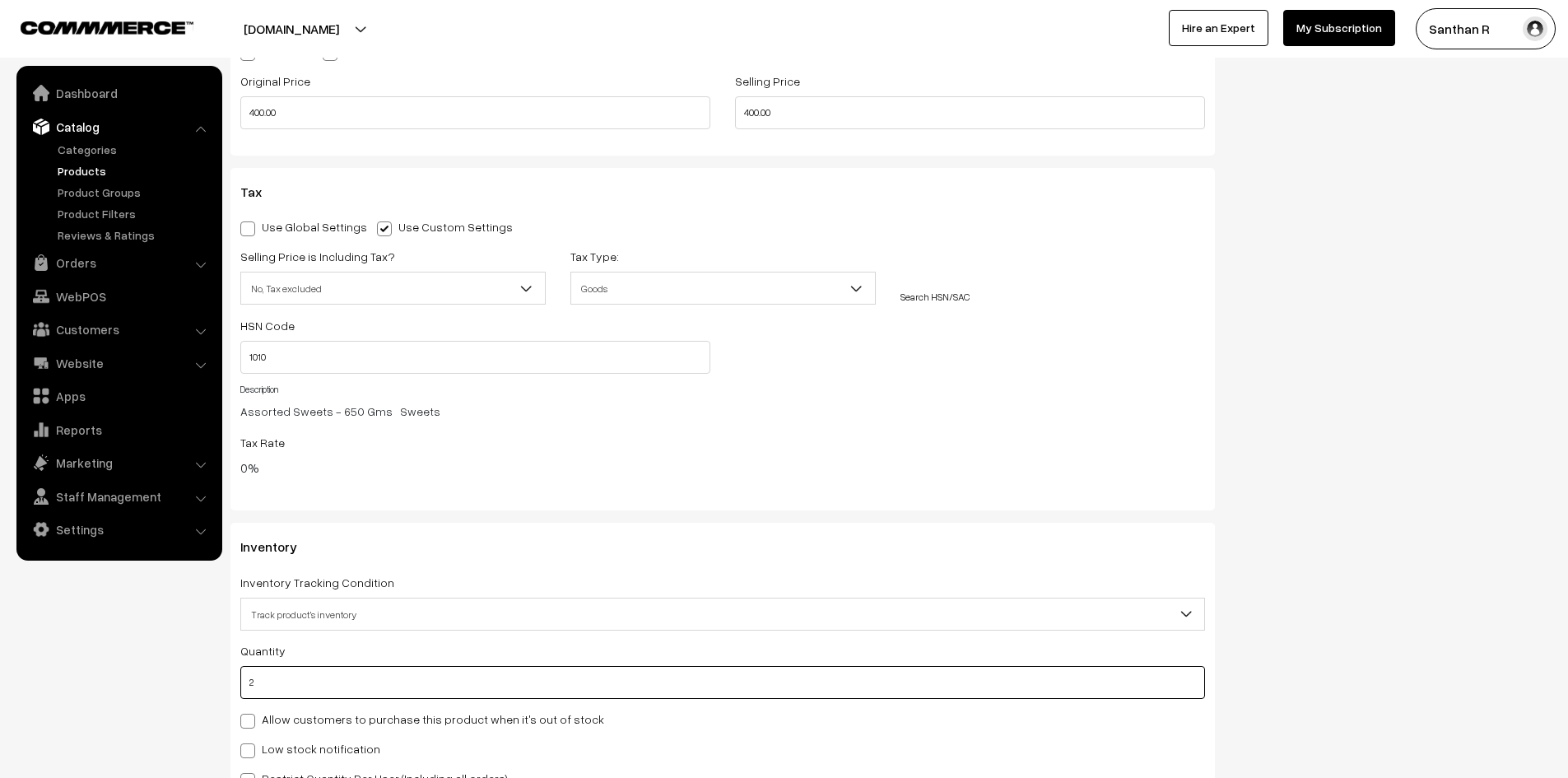
click at [863, 682] on input "2" at bounding box center [722, 683] width 965 height 33
type input "1"
type input "3"
type input "10"
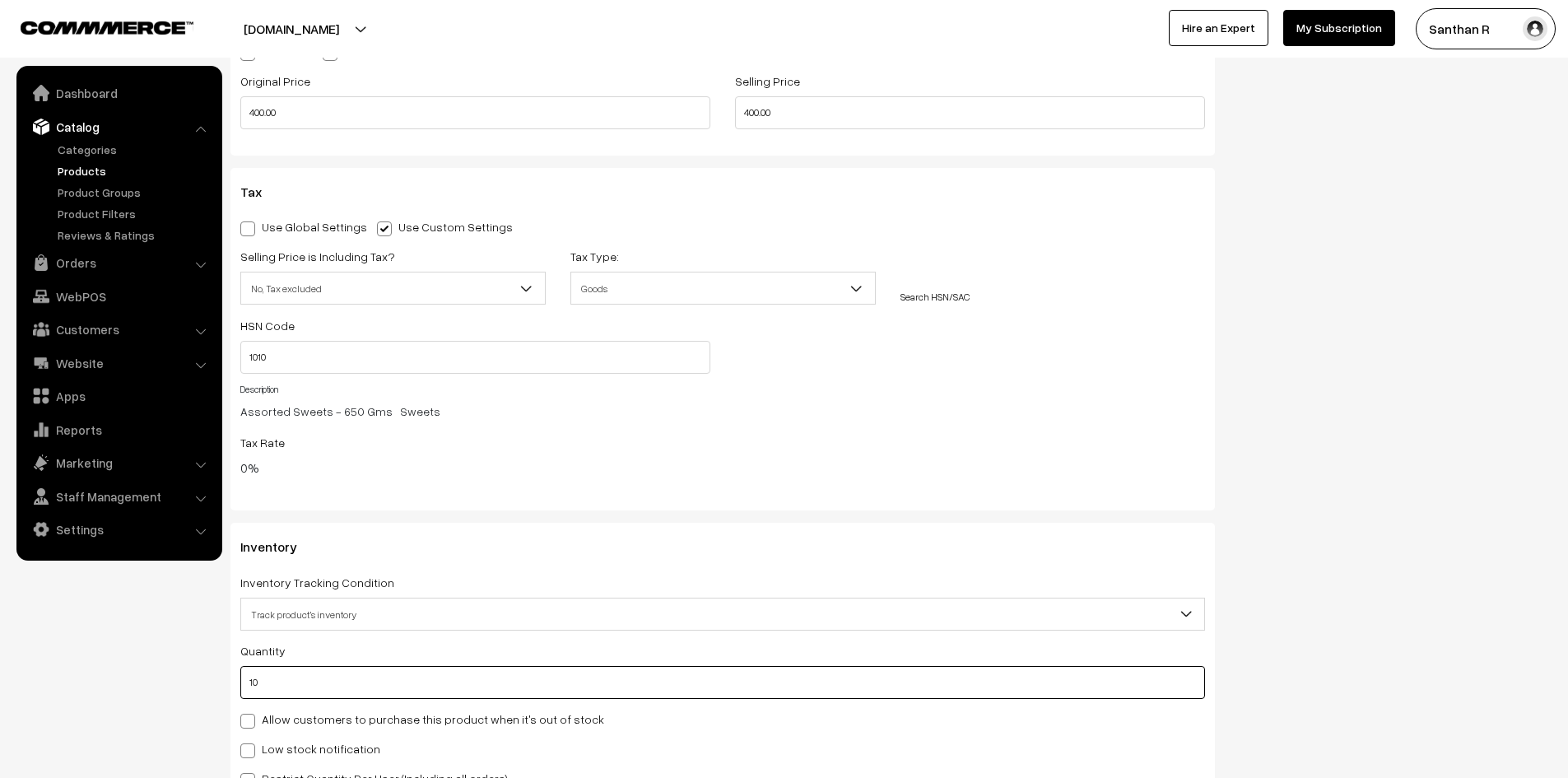
type input "12"
type input "100"
type input "102"
type input "100"
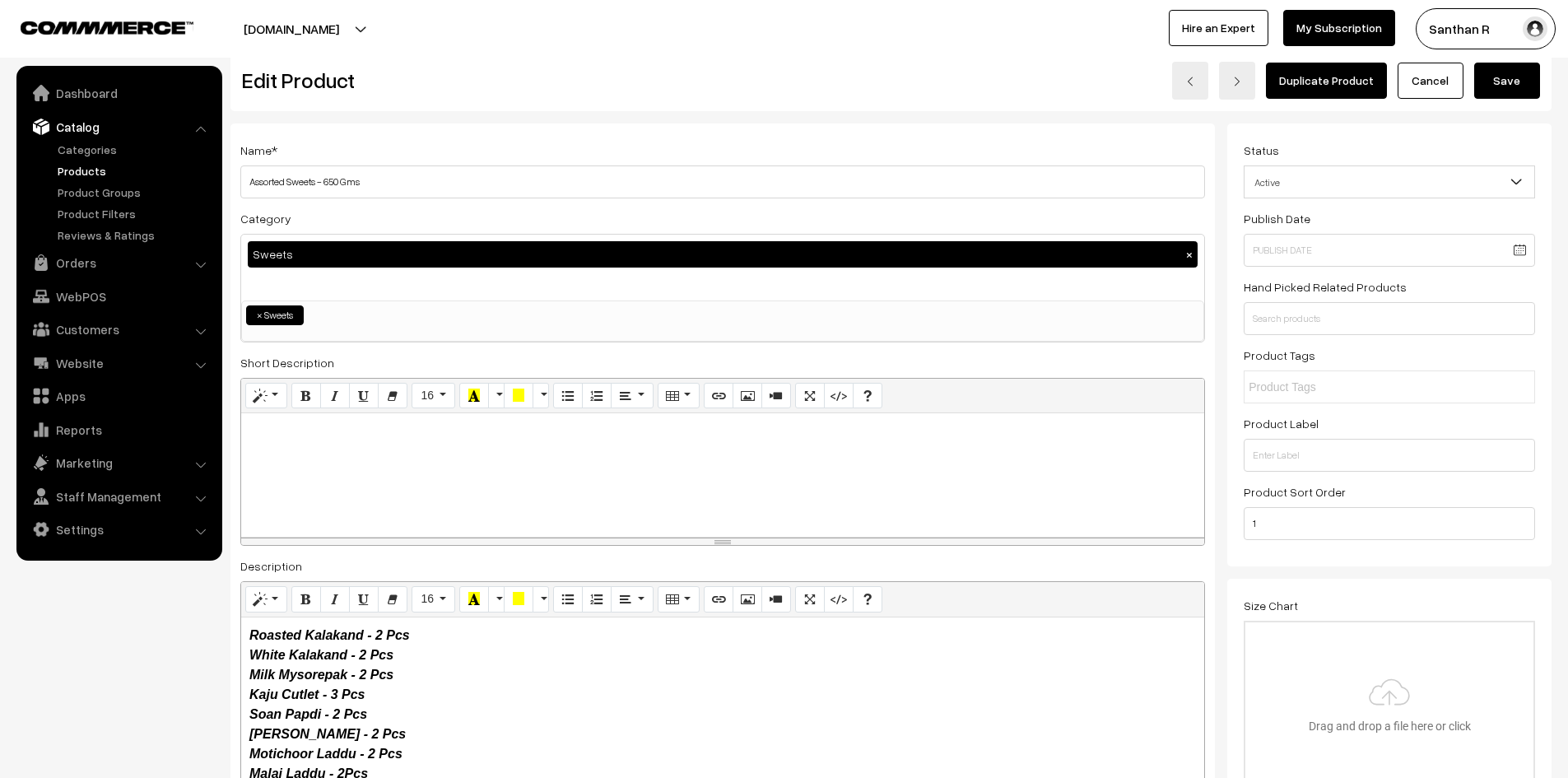
scroll to position [0, 0]
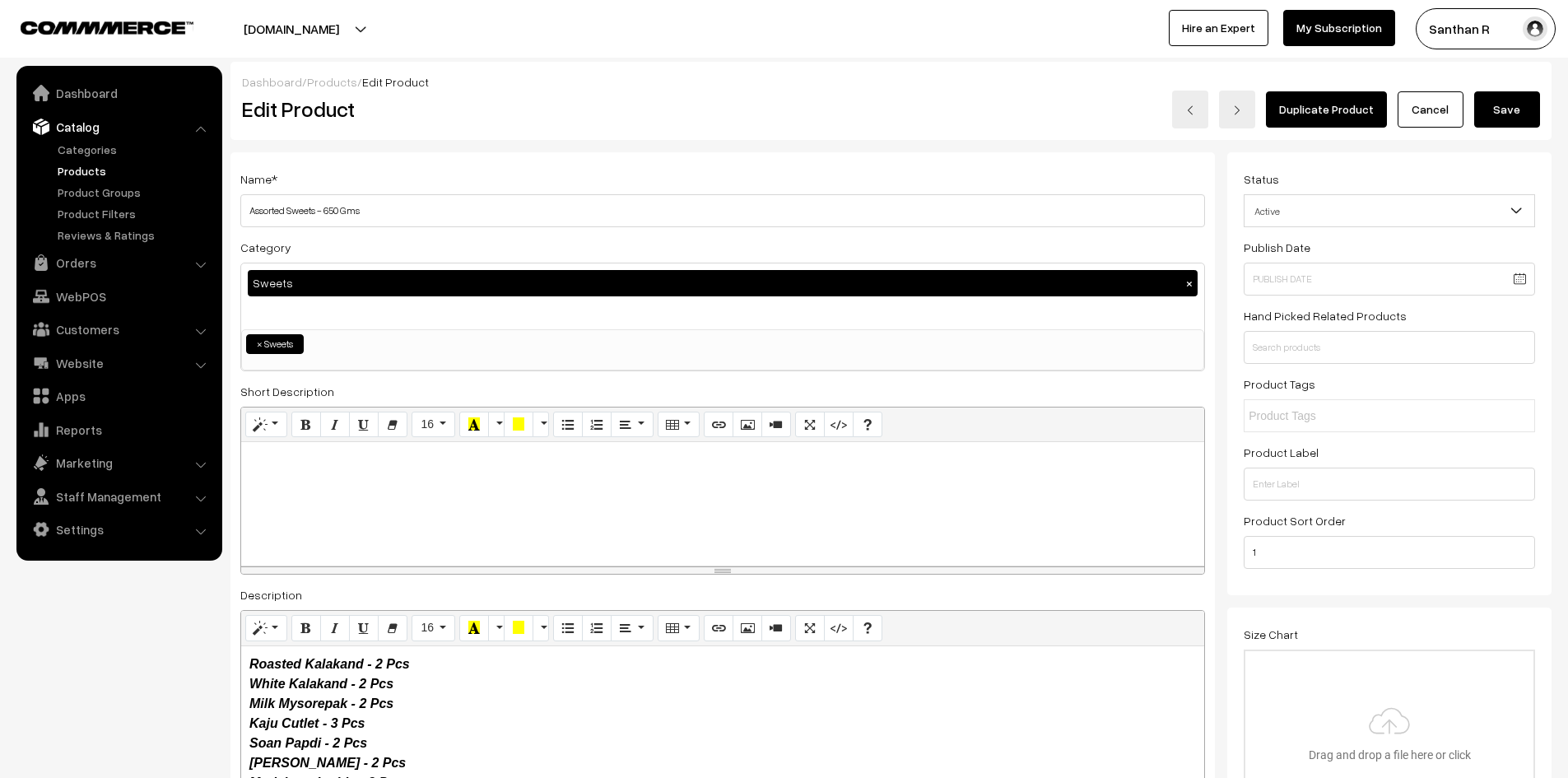
click at [1494, 98] on button "Save" at bounding box center [1507, 110] width 66 height 36
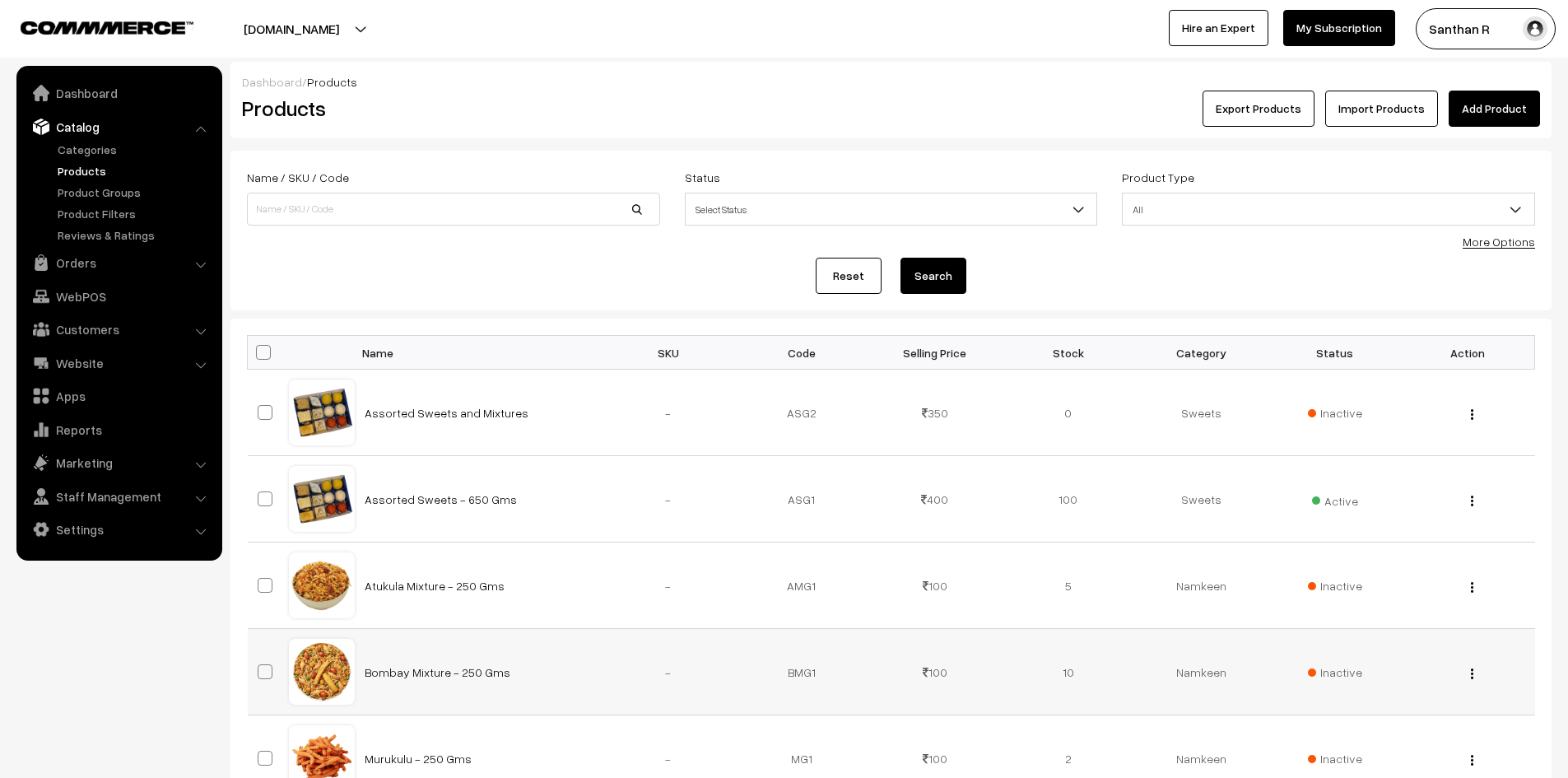
click at [1472, 670] on img "button" at bounding box center [1472, 675] width 3 height 11
click at [1428, 721] on link "Edit" at bounding box center [1399, 734] width 140 height 36
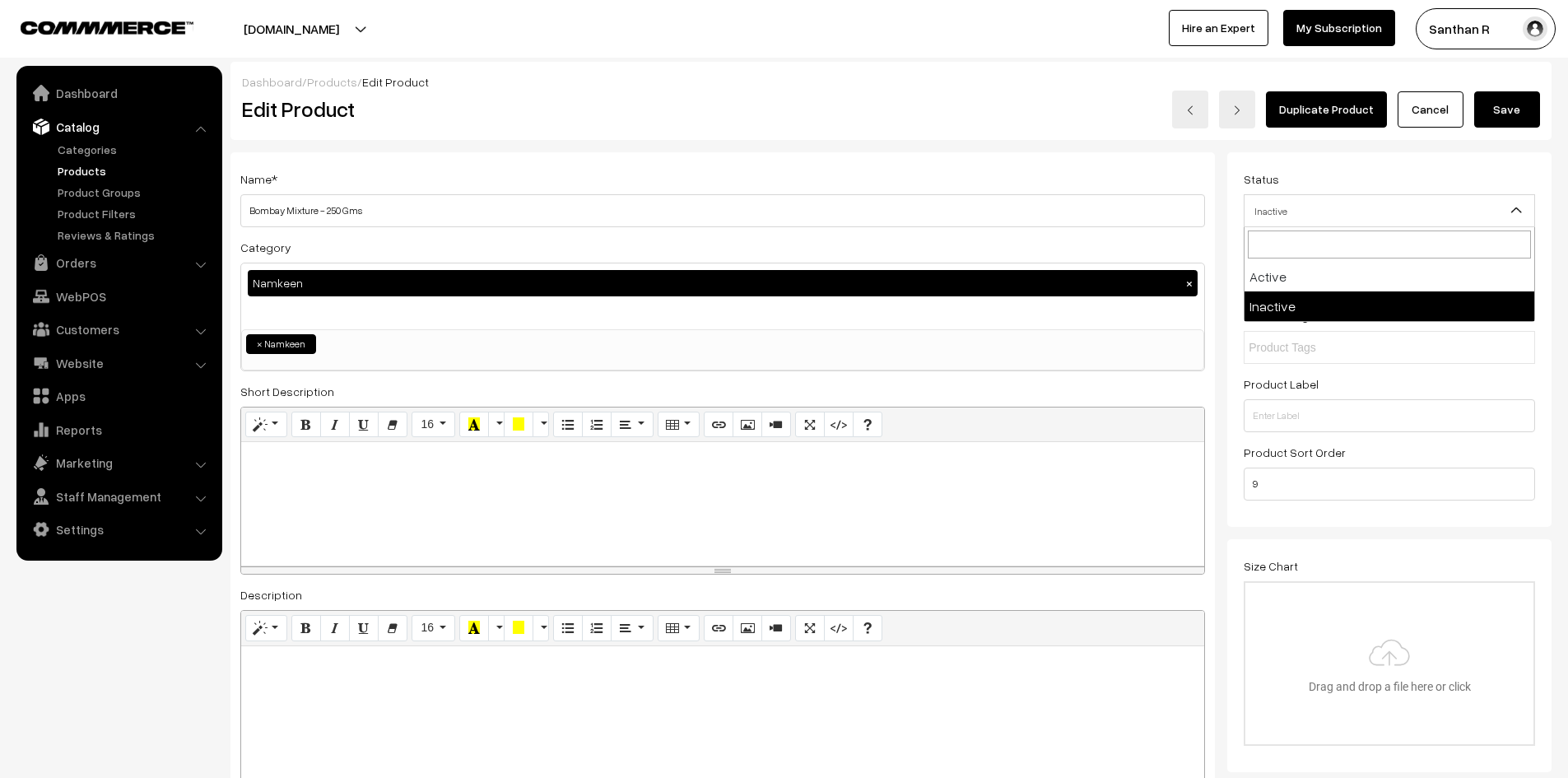
click at [1449, 210] on span "Inactive" at bounding box center [1389, 212] width 289 height 29
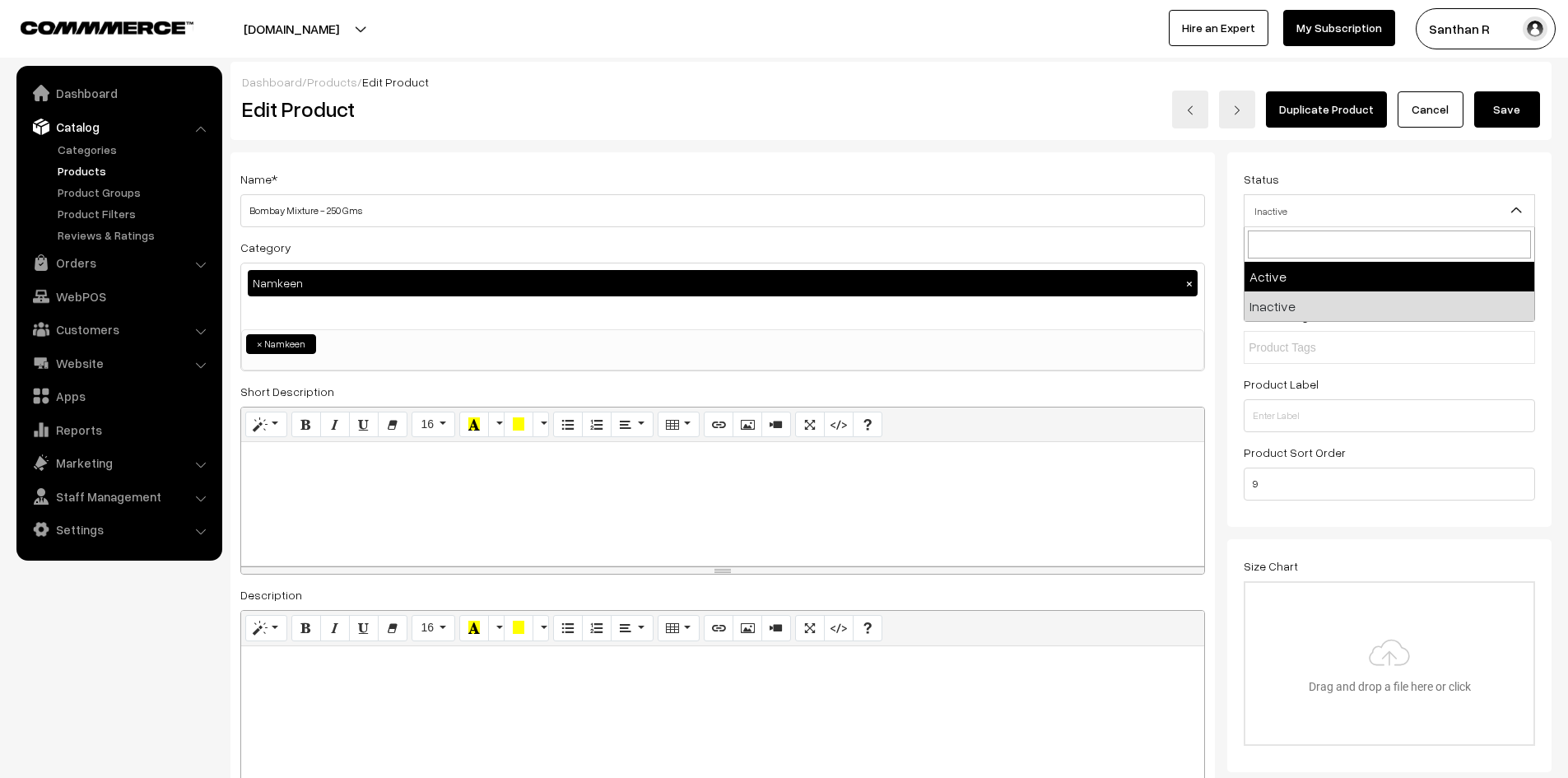
select select "1"
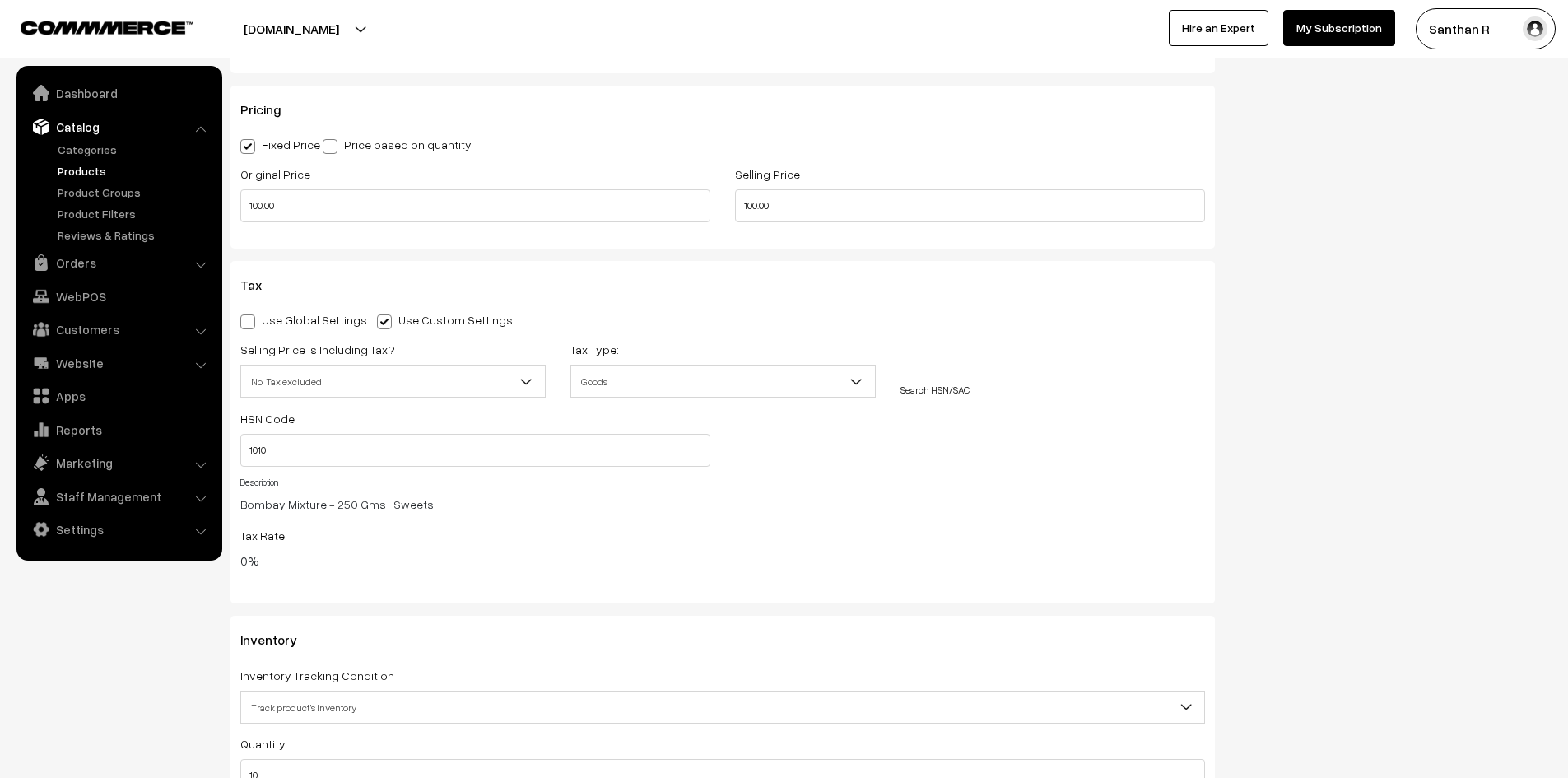
scroll to position [1813, 0]
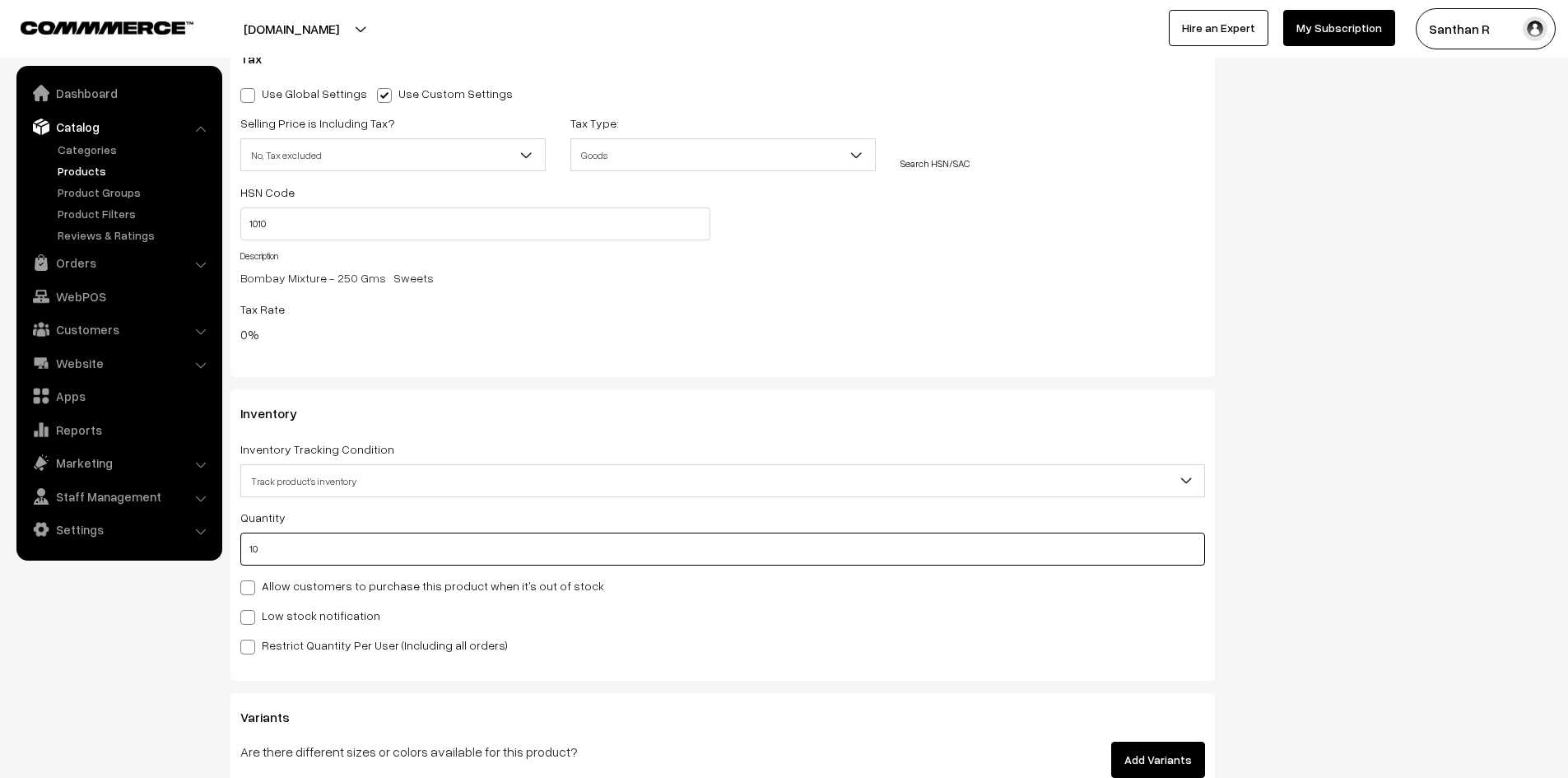
click at [314, 545] on input "10" at bounding box center [722, 549] width 965 height 33
type input "100"
type input "110"
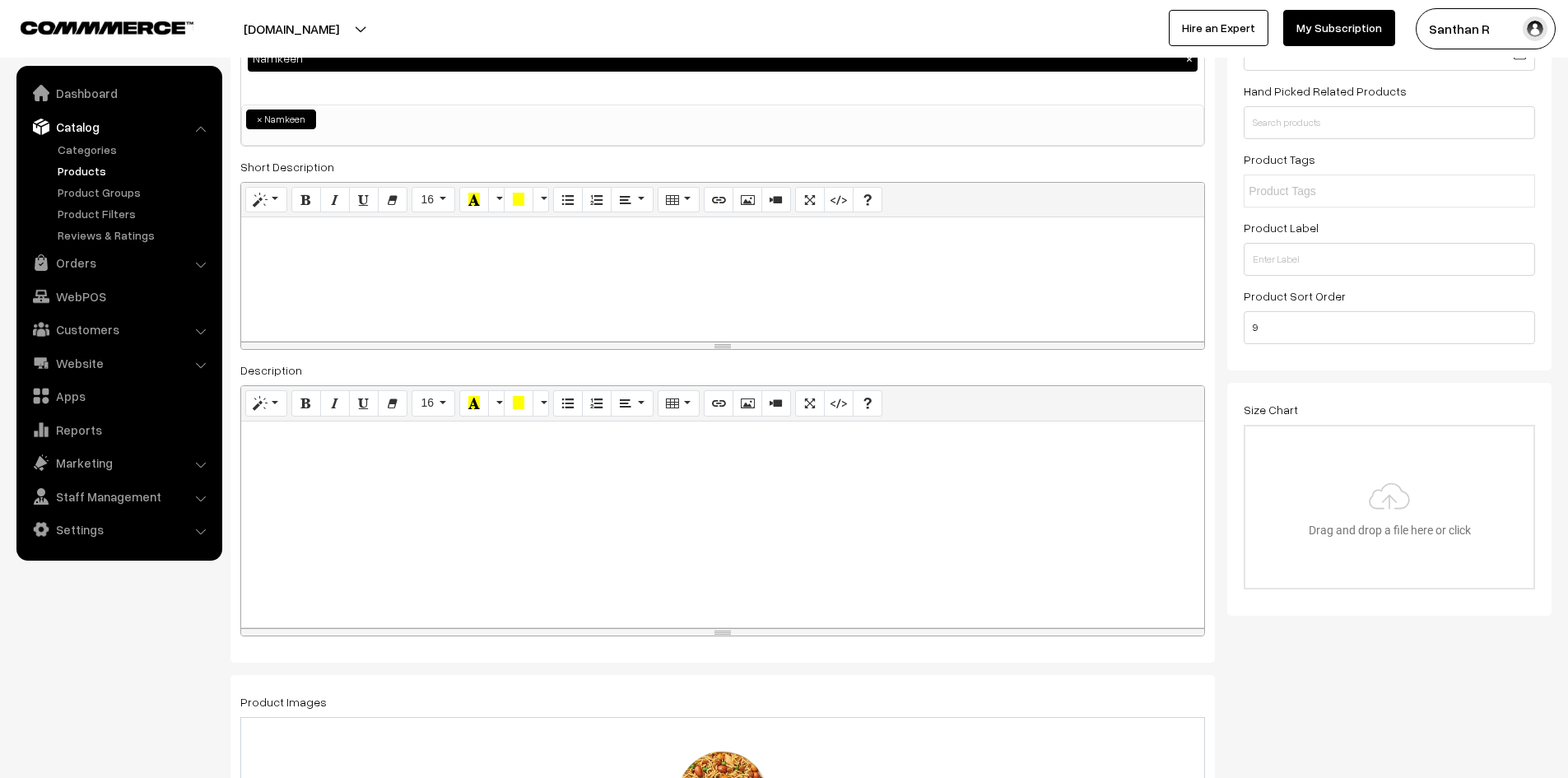
scroll to position [0, 0]
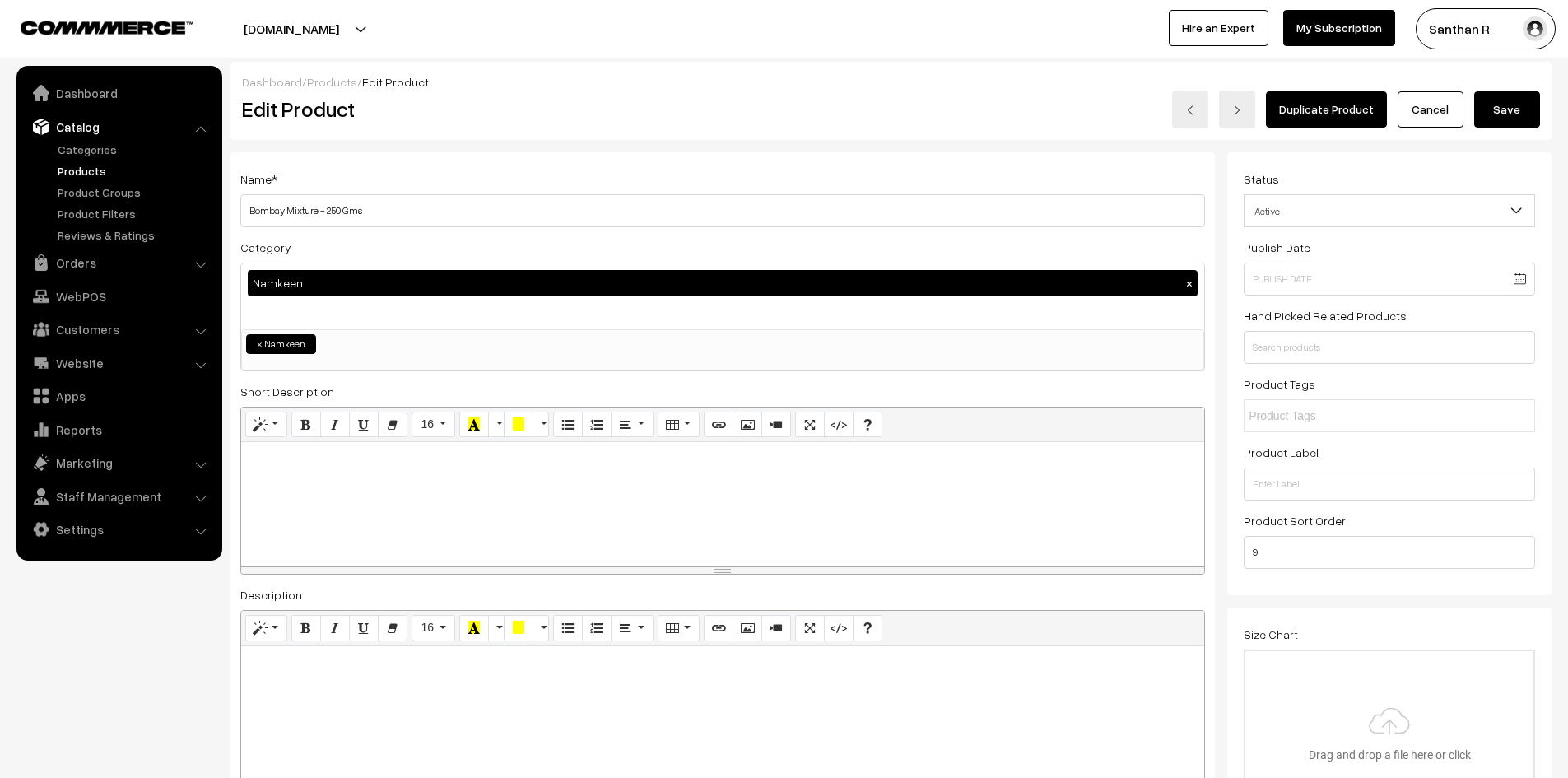
type input "100"
click at [1520, 110] on button "Save" at bounding box center [1507, 110] width 66 height 36
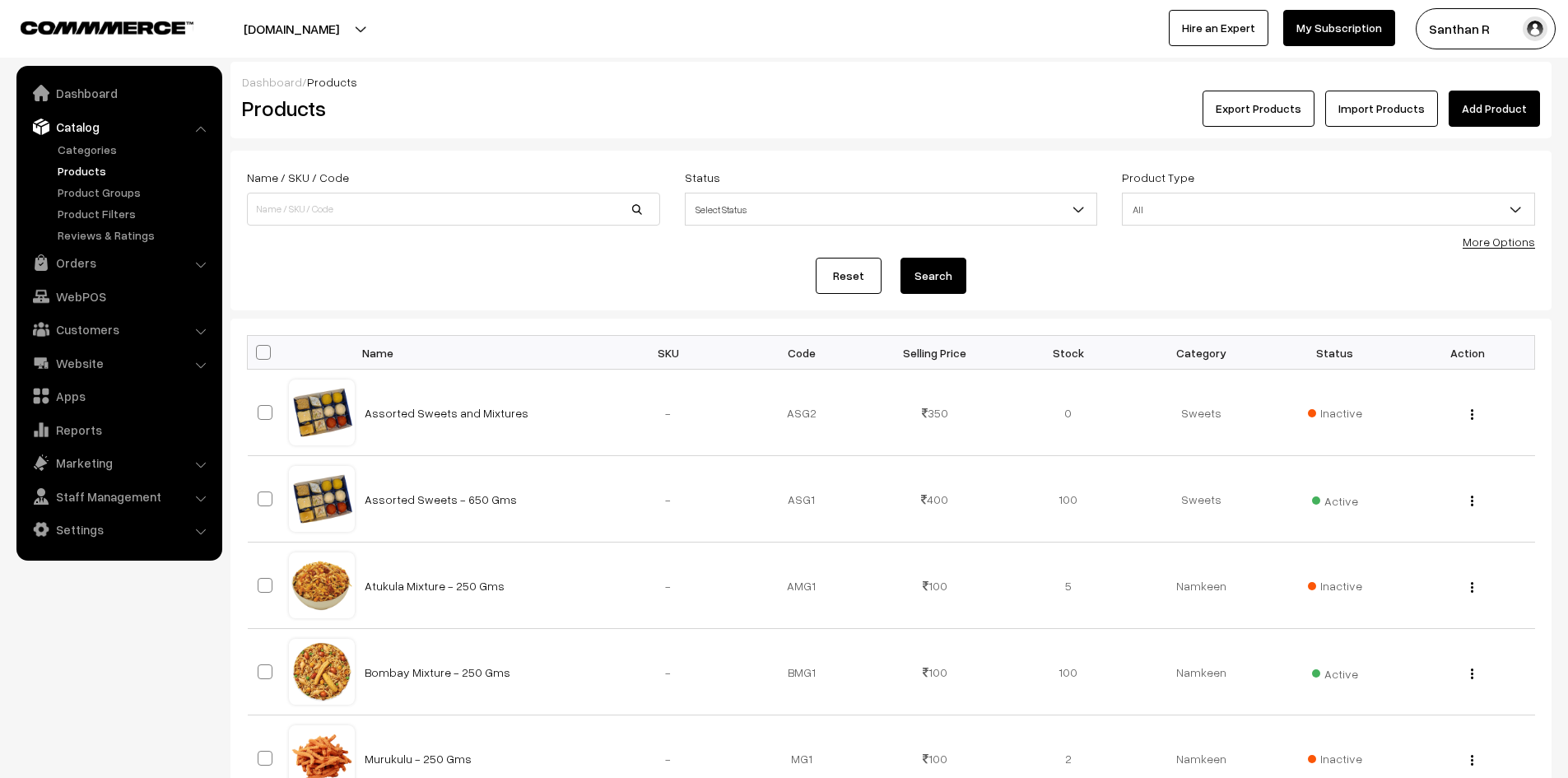
click at [268, 359] on span at bounding box center [263, 352] width 15 height 15
click at [259, 358] on input "checkbox" at bounding box center [253, 352] width 11 height 11
checkbox input "true"
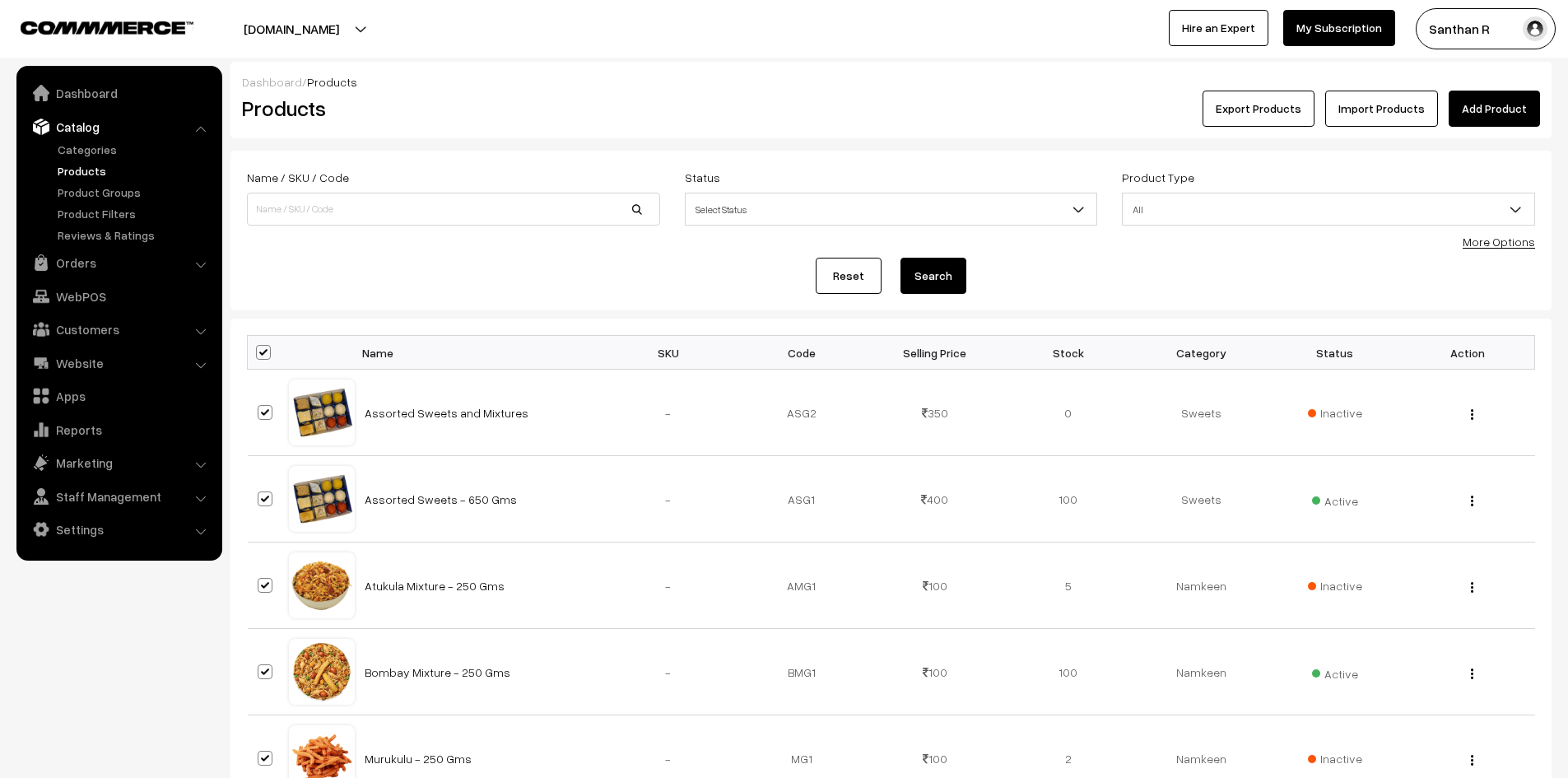
checkbox input "true"
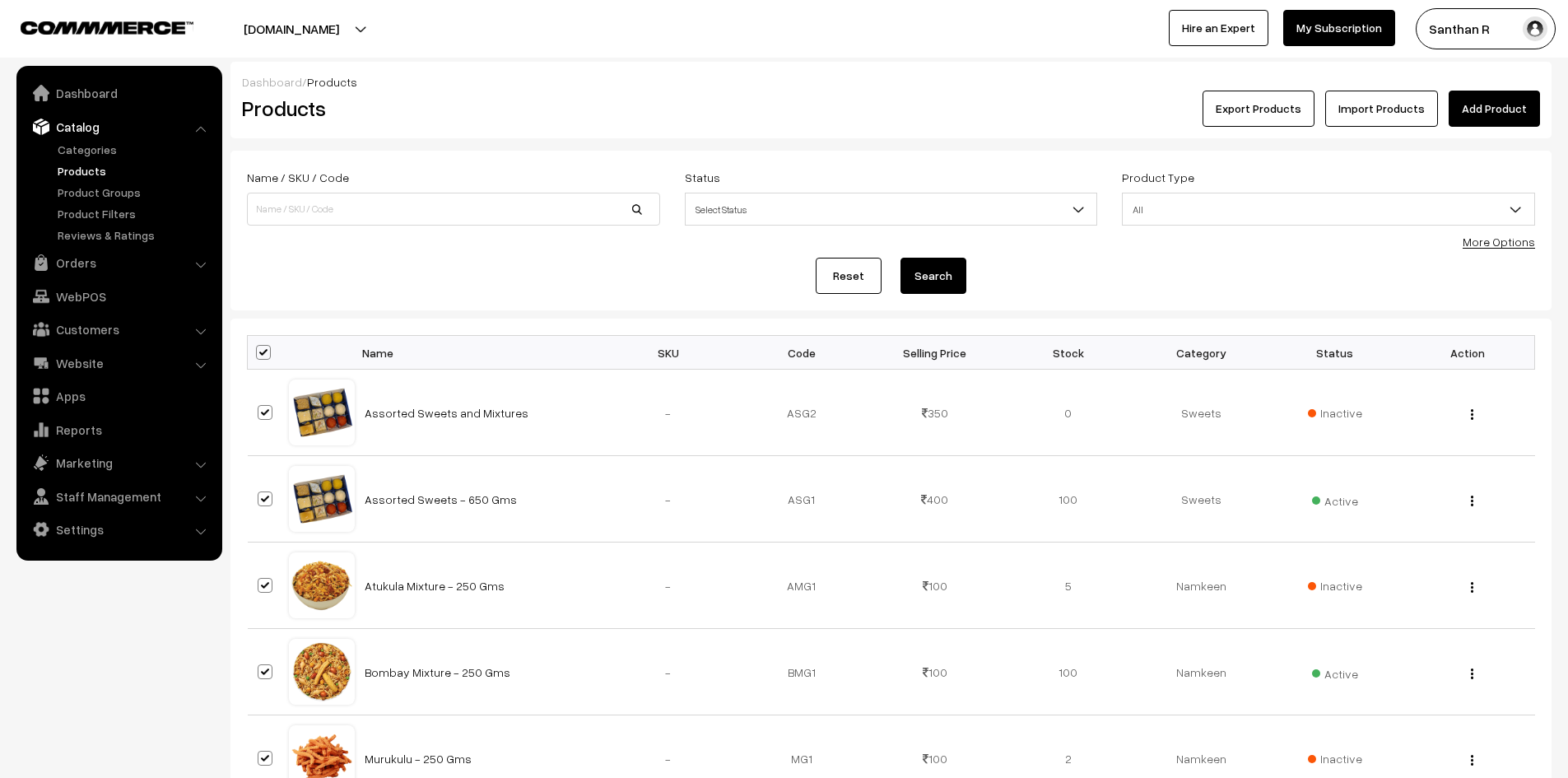
checkbox input "true"
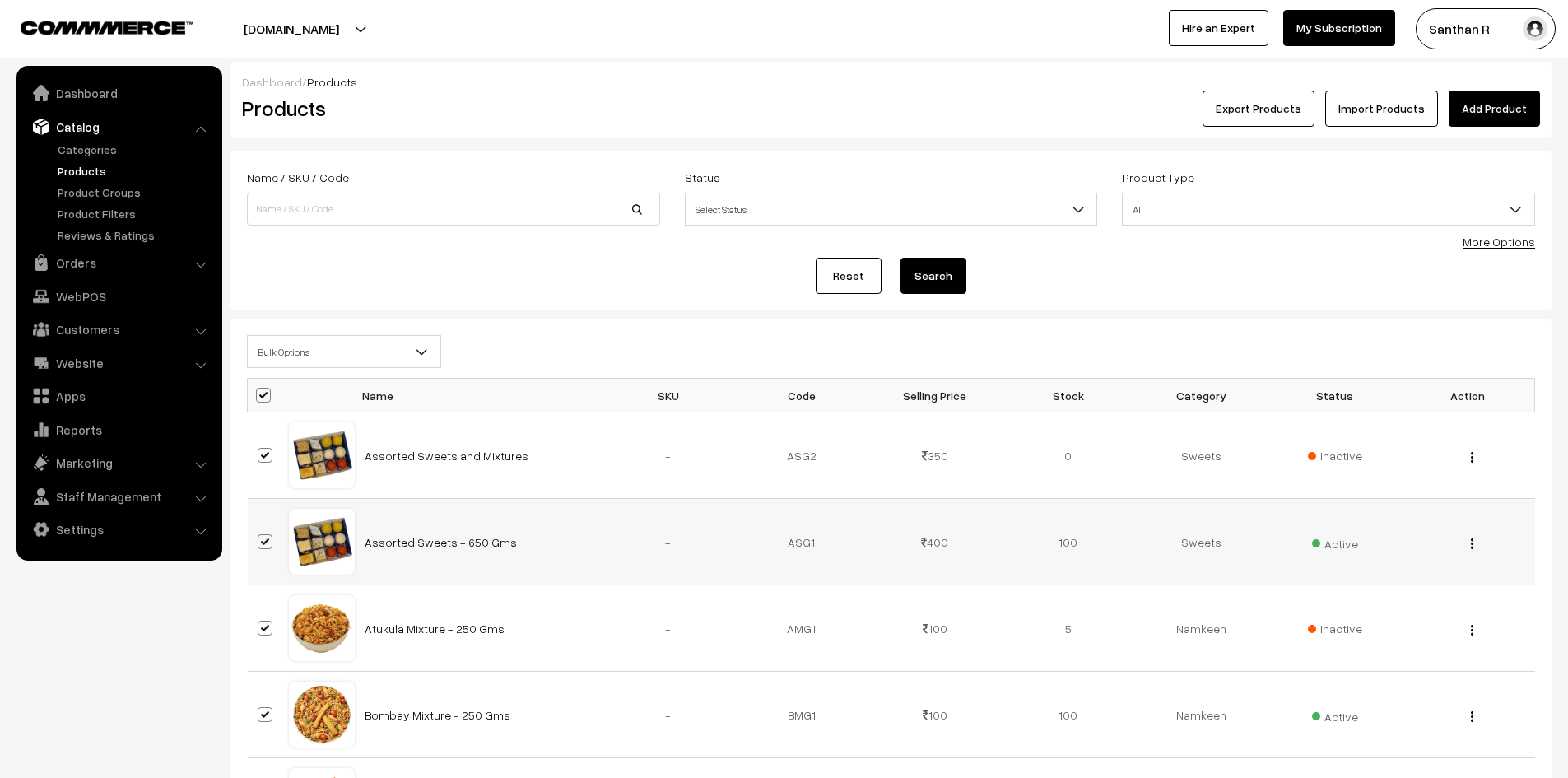
click at [263, 549] on label at bounding box center [268, 542] width 20 height 20
click at [260, 537] on input "checkbox" at bounding box center [255, 532] width 11 height 11
checkbox input "false"
click at [261, 714] on span at bounding box center [265, 714] width 15 height 15
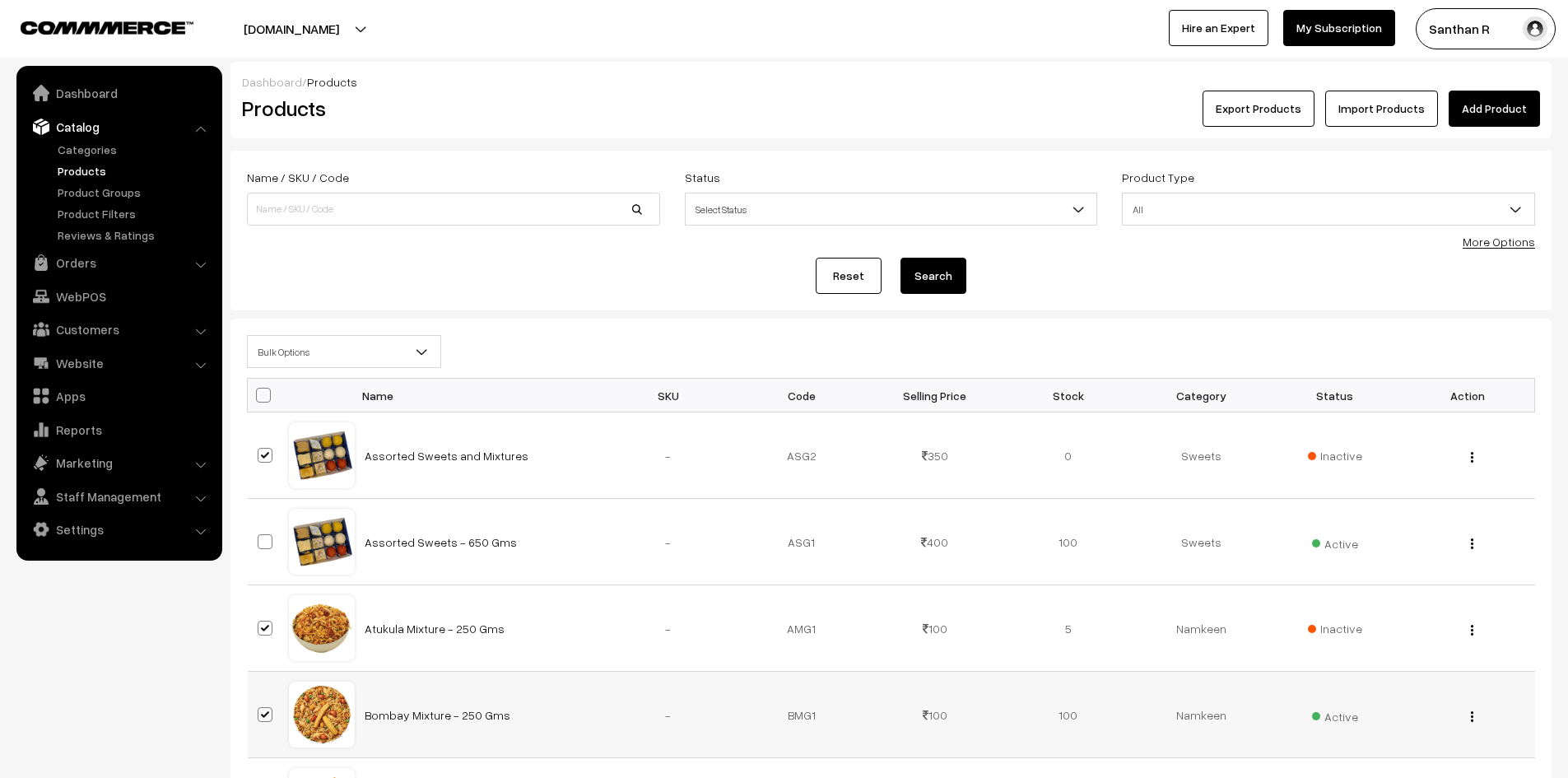
click at [260, 710] on input "checkbox" at bounding box center [255, 704] width 11 height 11
checkbox input "false"
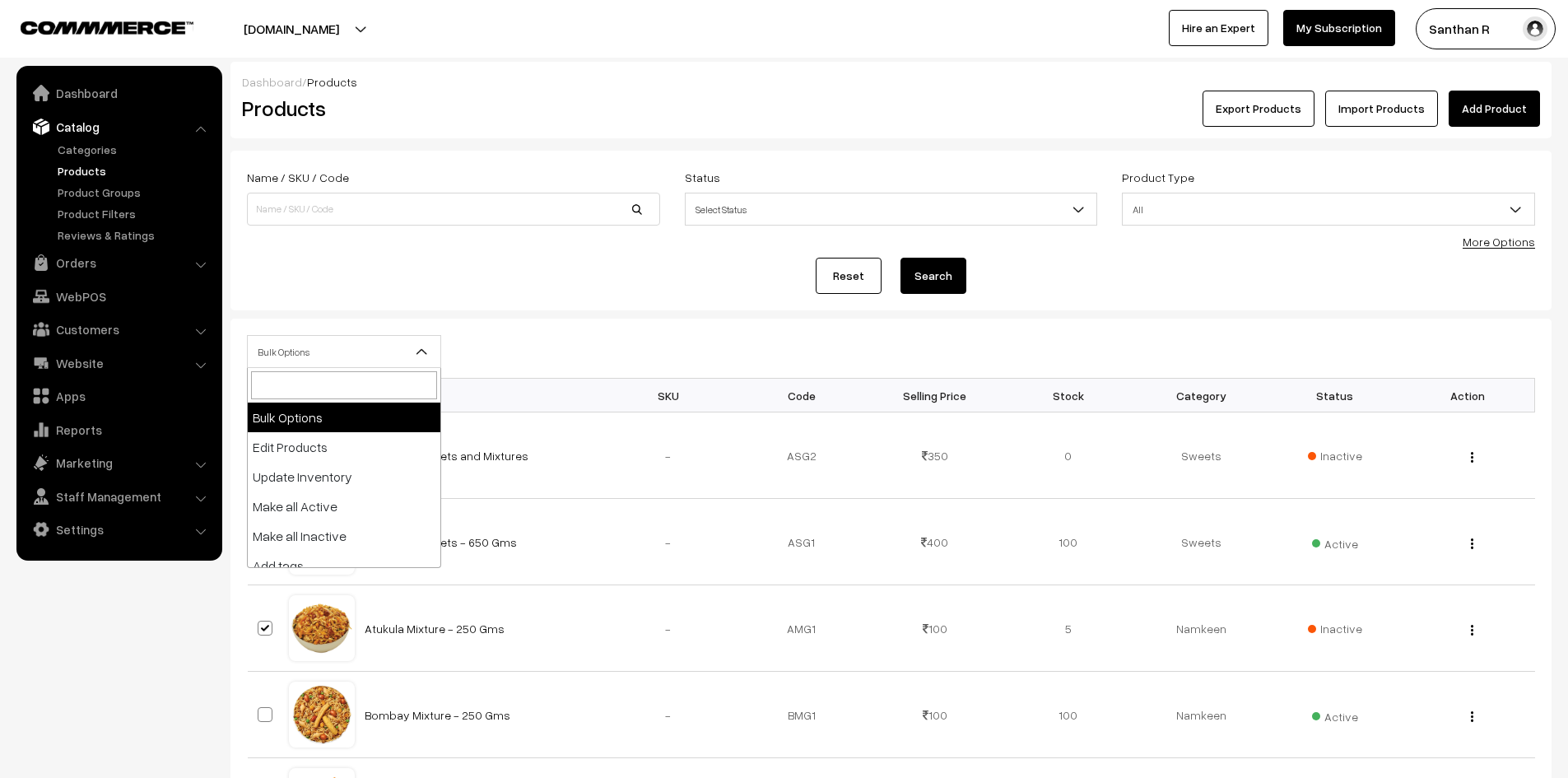
click at [386, 353] on span "Bulk Options" at bounding box center [344, 352] width 192 height 29
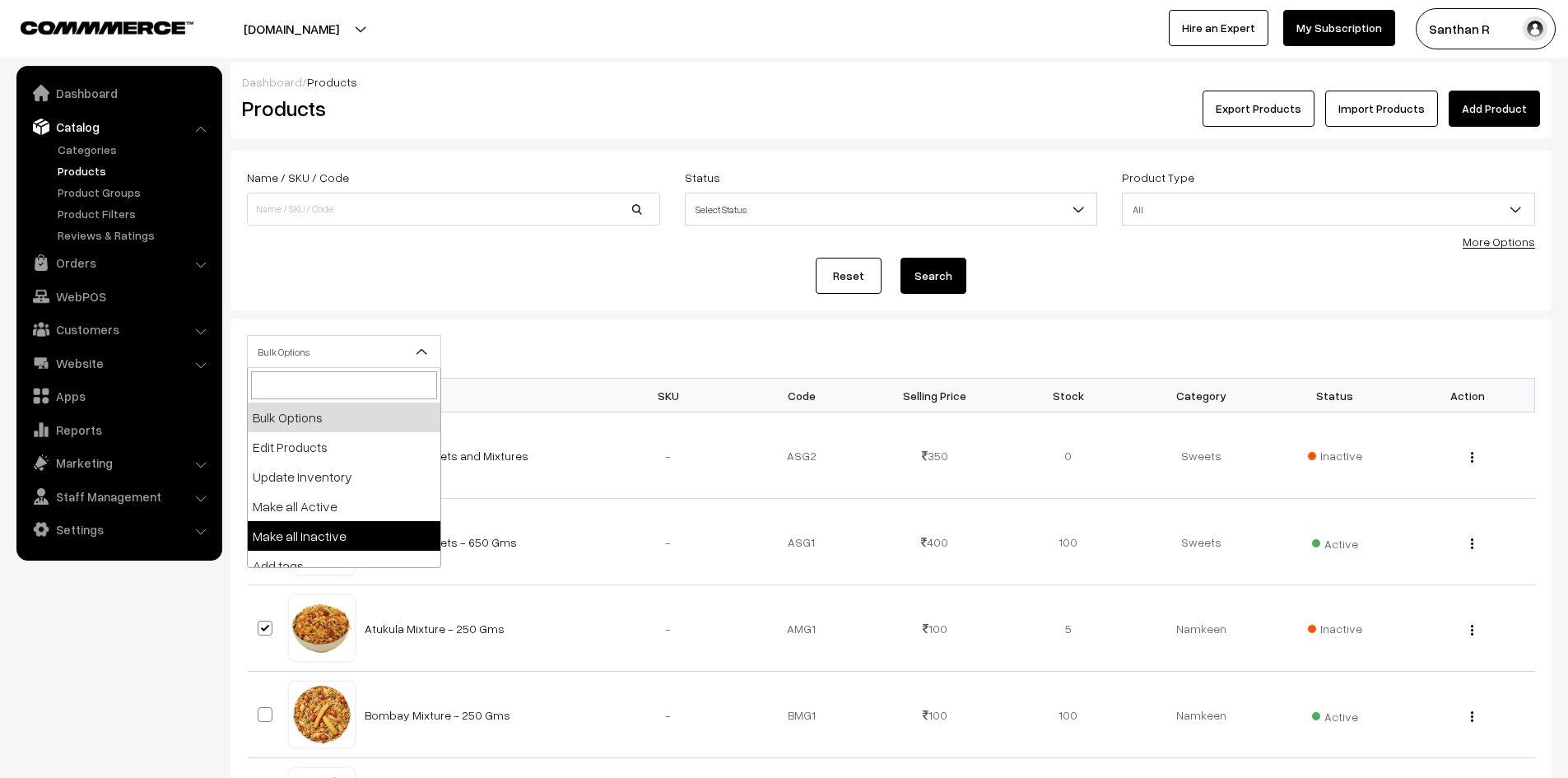
scroll to position [102, 0]
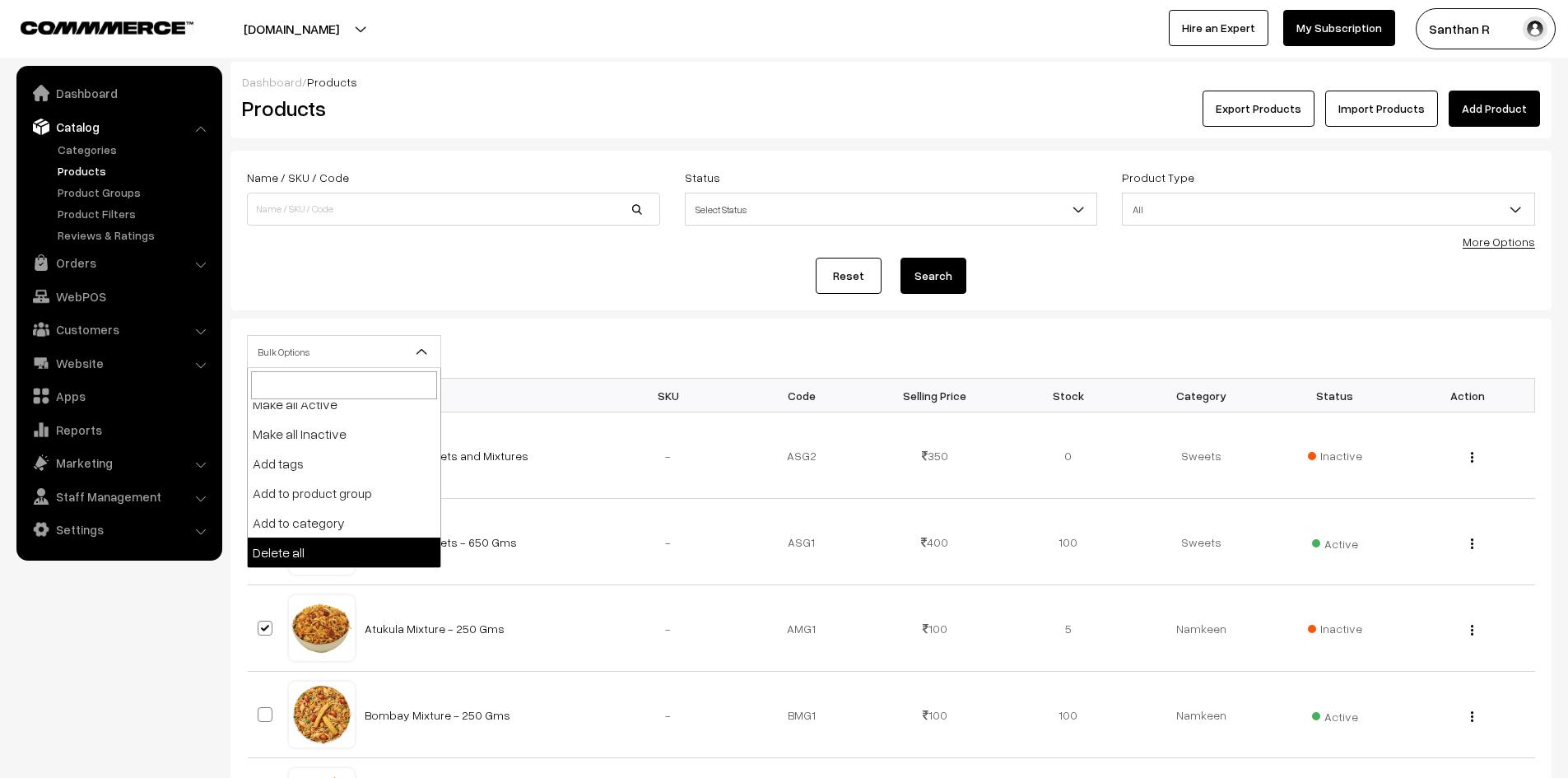
select select "delete"
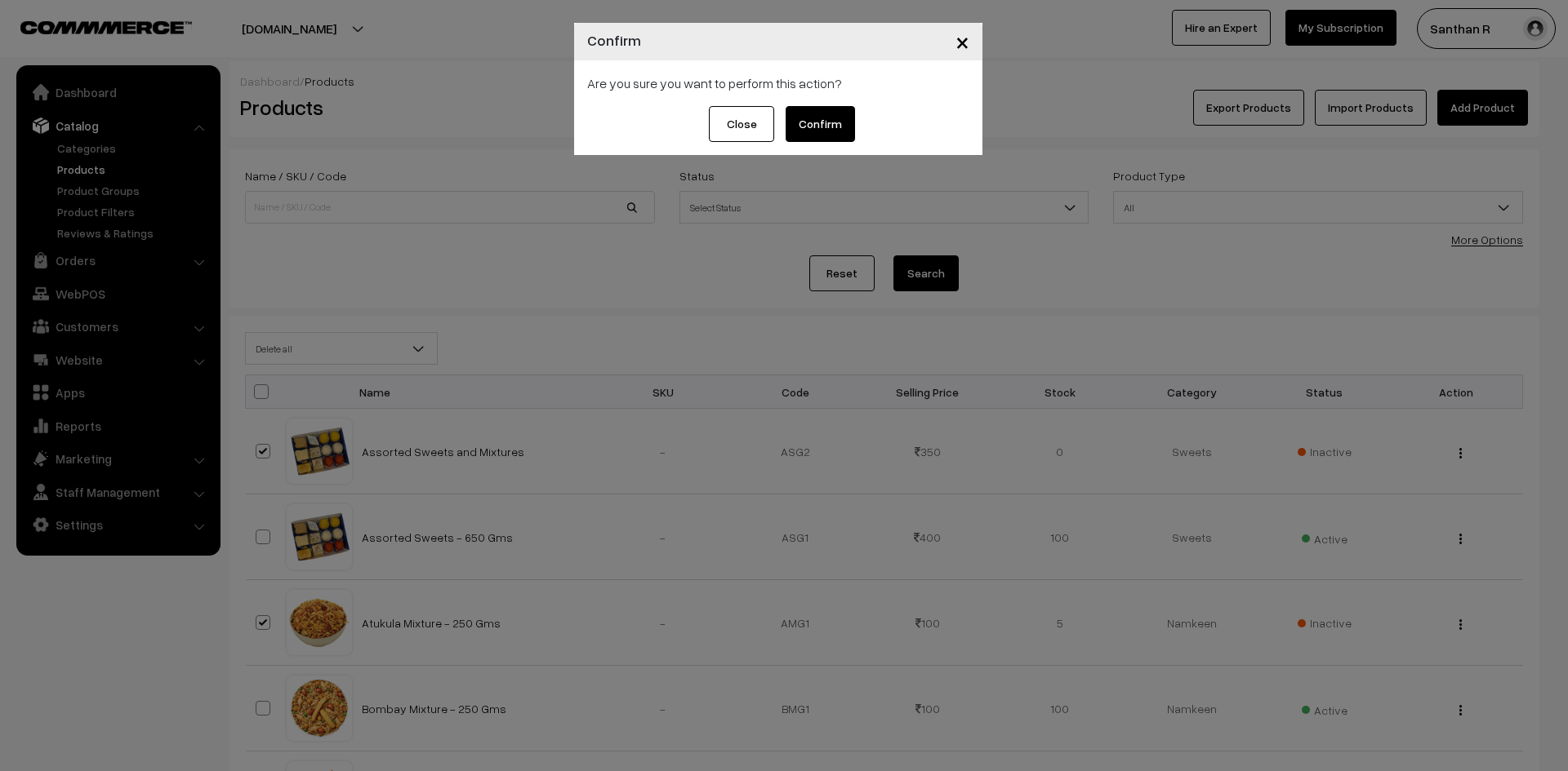
click at [760, 124] on button "Close" at bounding box center [741, 124] width 66 height 36
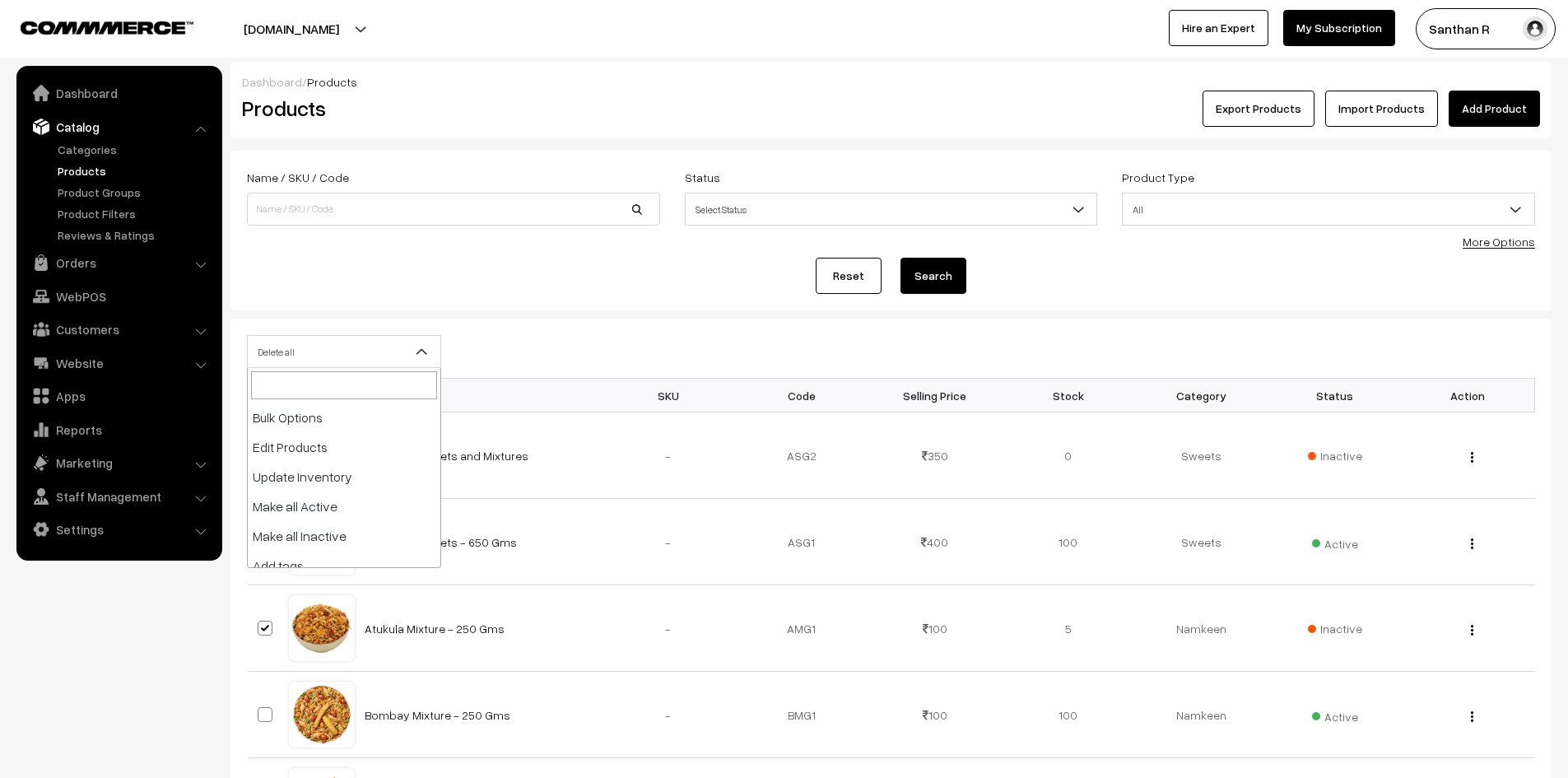
click at [387, 348] on span "Delete all" at bounding box center [344, 352] width 192 height 29
click at [488, 314] on div "Dashboard / Products Products Export Products Import Products Add Product Name …" at bounding box center [891, 719] width 1321 height 1315
click at [82, 535] on link "Settings" at bounding box center [119, 529] width 196 height 30
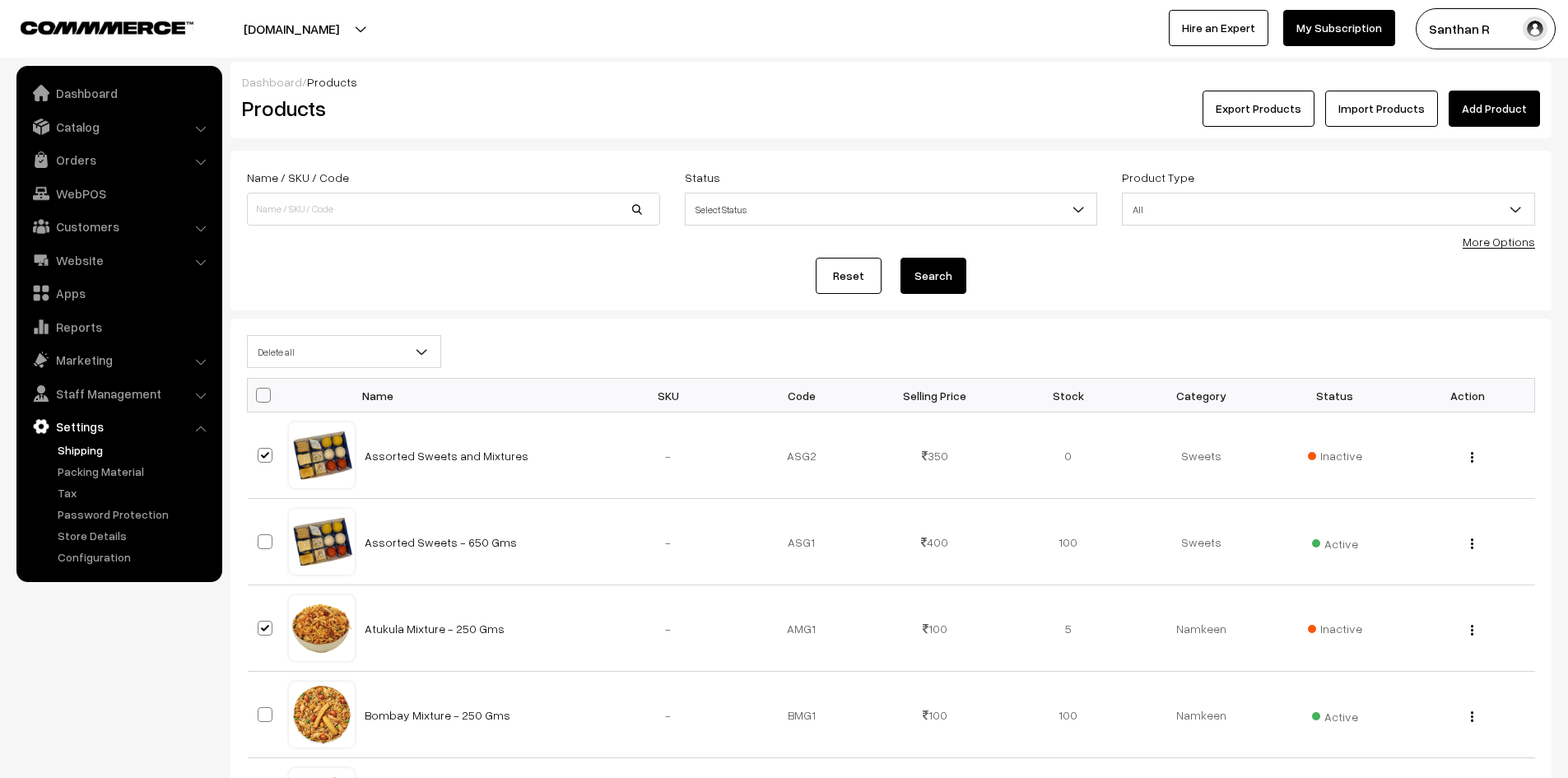
click at [78, 448] on link "Shipping" at bounding box center [135, 449] width 163 height 17
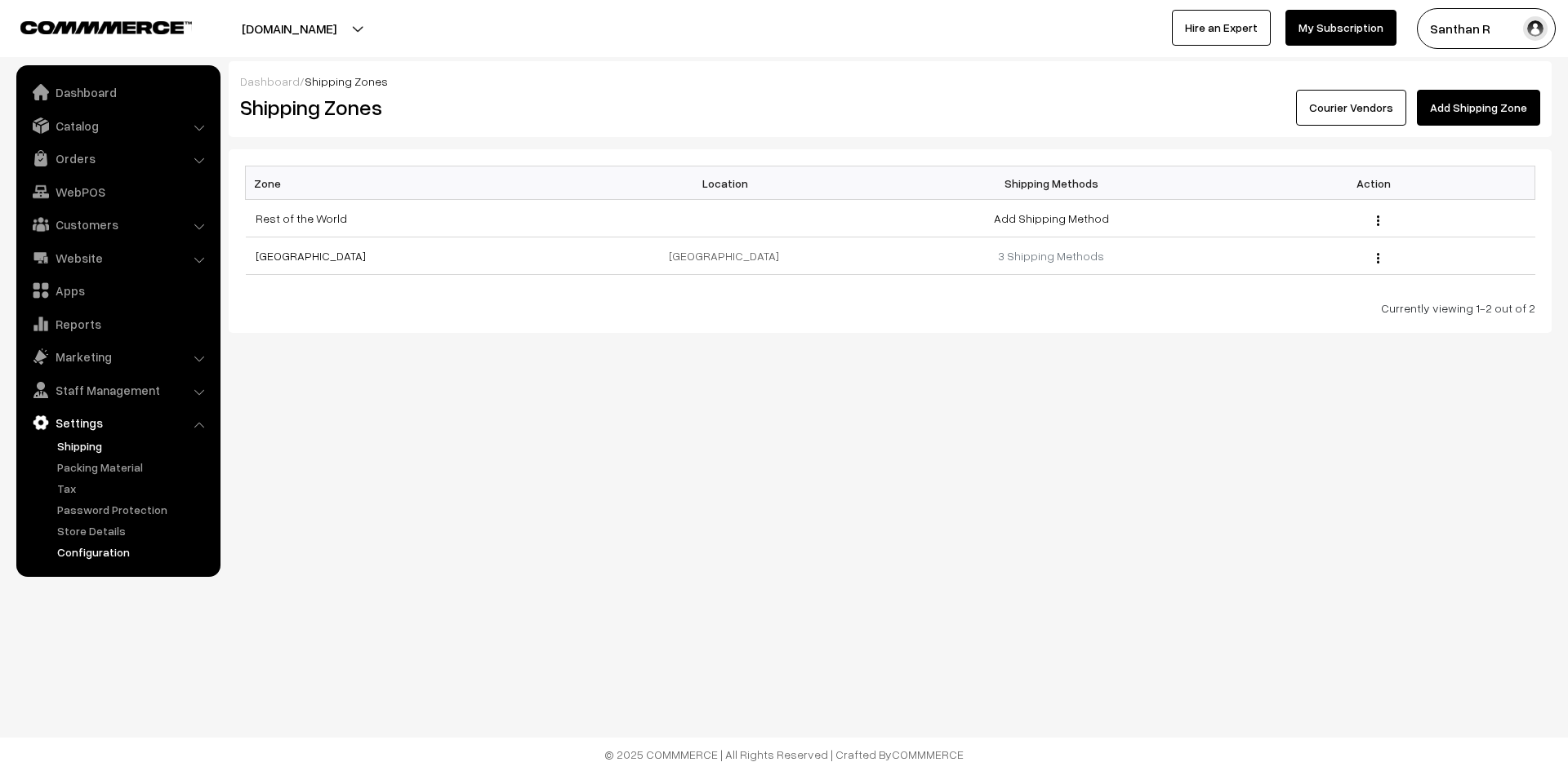
click at [109, 549] on link "Configuration" at bounding box center [134, 551] width 162 height 17
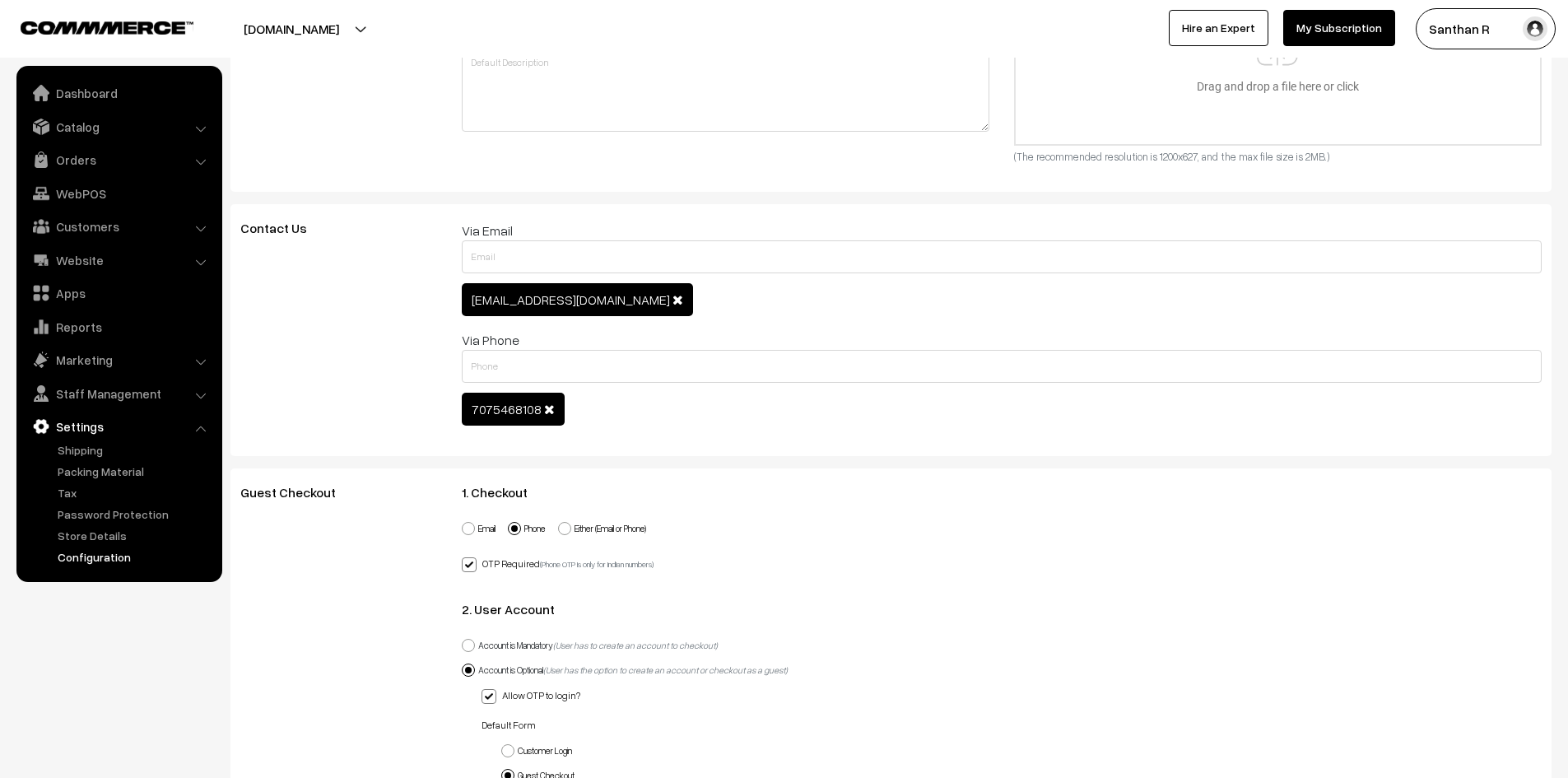
scroll to position [761, 0]
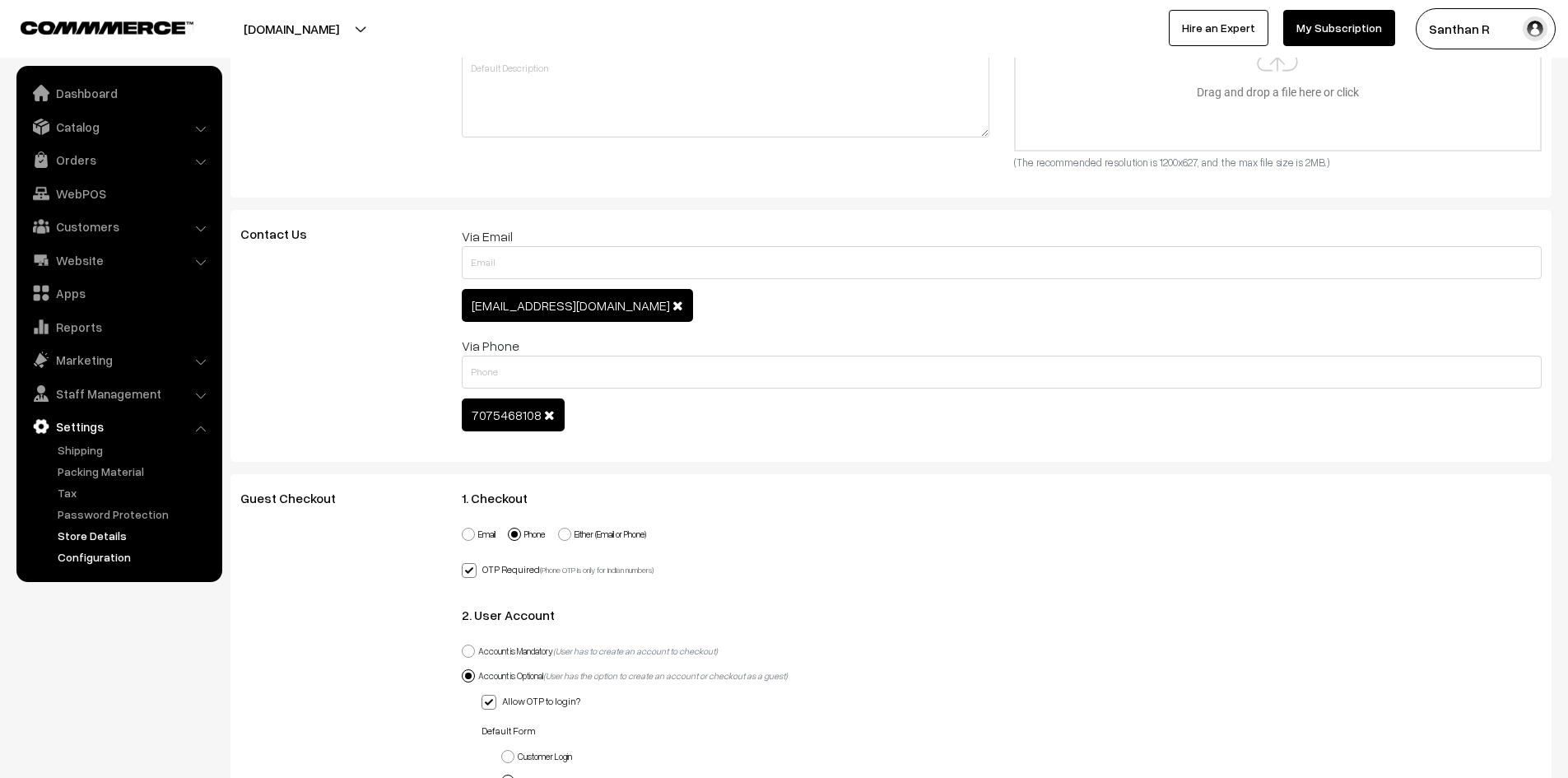
click at [119, 540] on link "Store Details" at bounding box center [135, 536] width 163 height 17
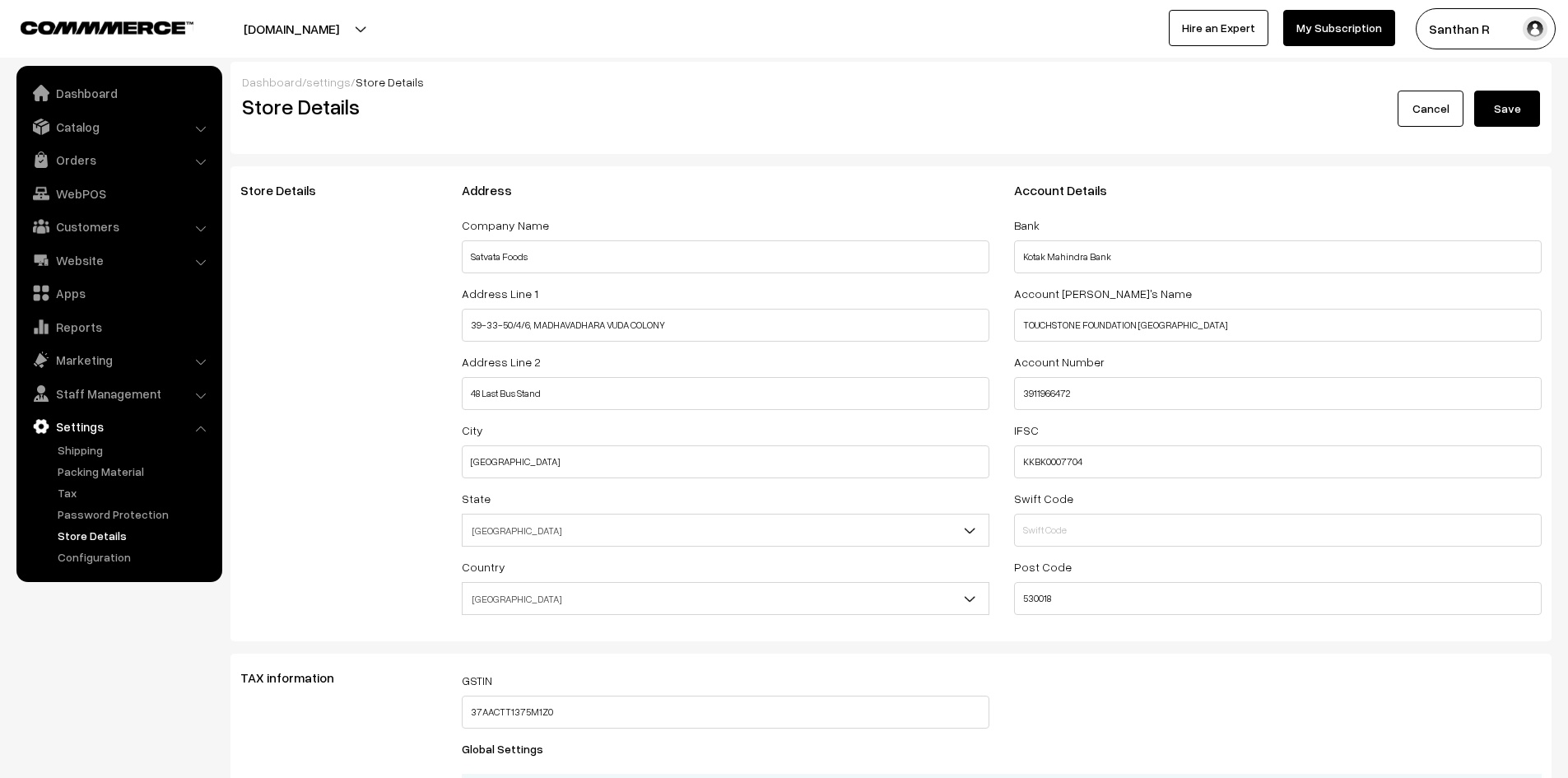
select select "99"
click at [84, 557] on link "Configuration" at bounding box center [135, 556] width 163 height 17
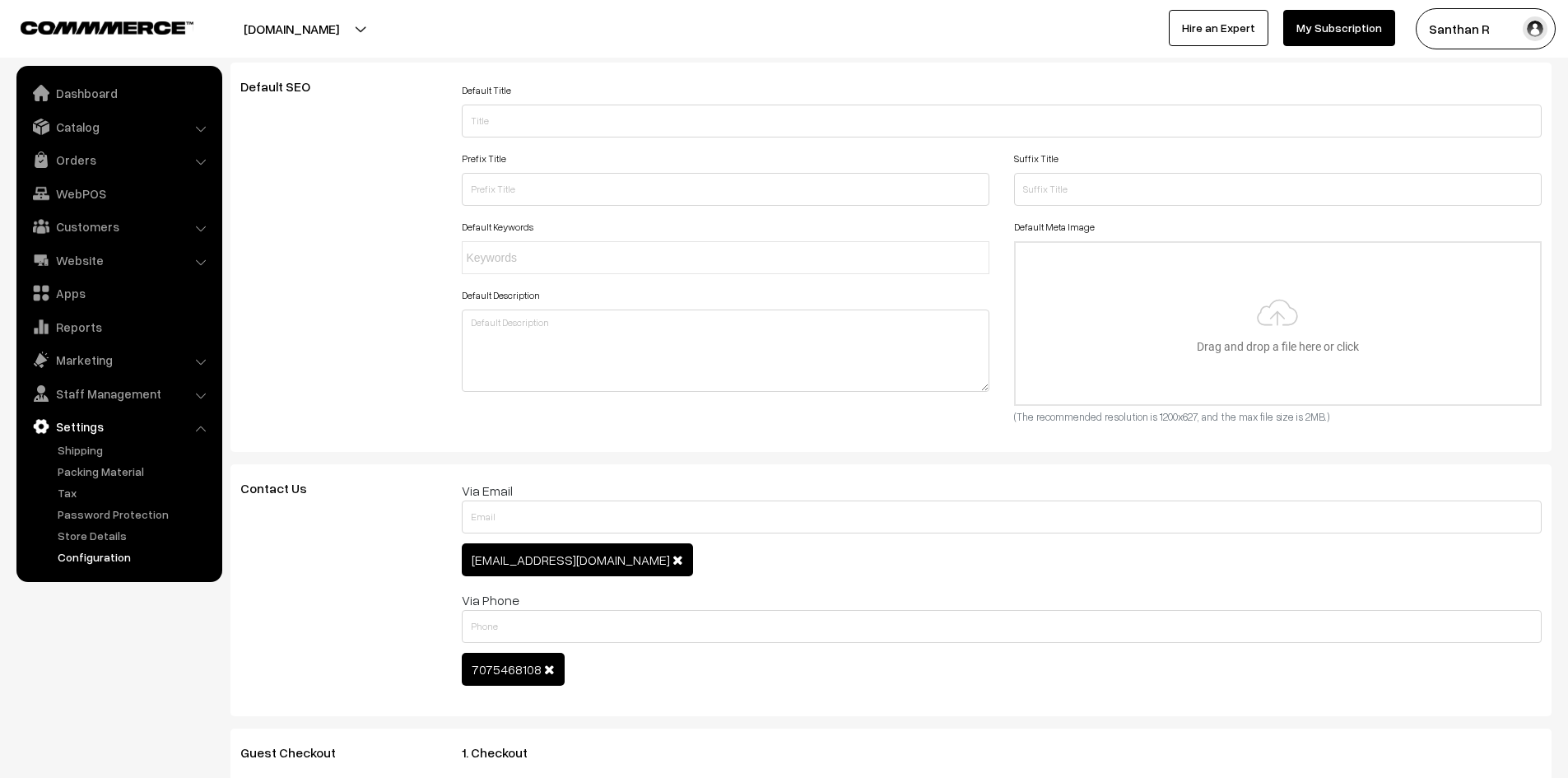
scroll to position [506, 0]
click at [107, 537] on link "Store Details" at bounding box center [135, 536] width 163 height 17
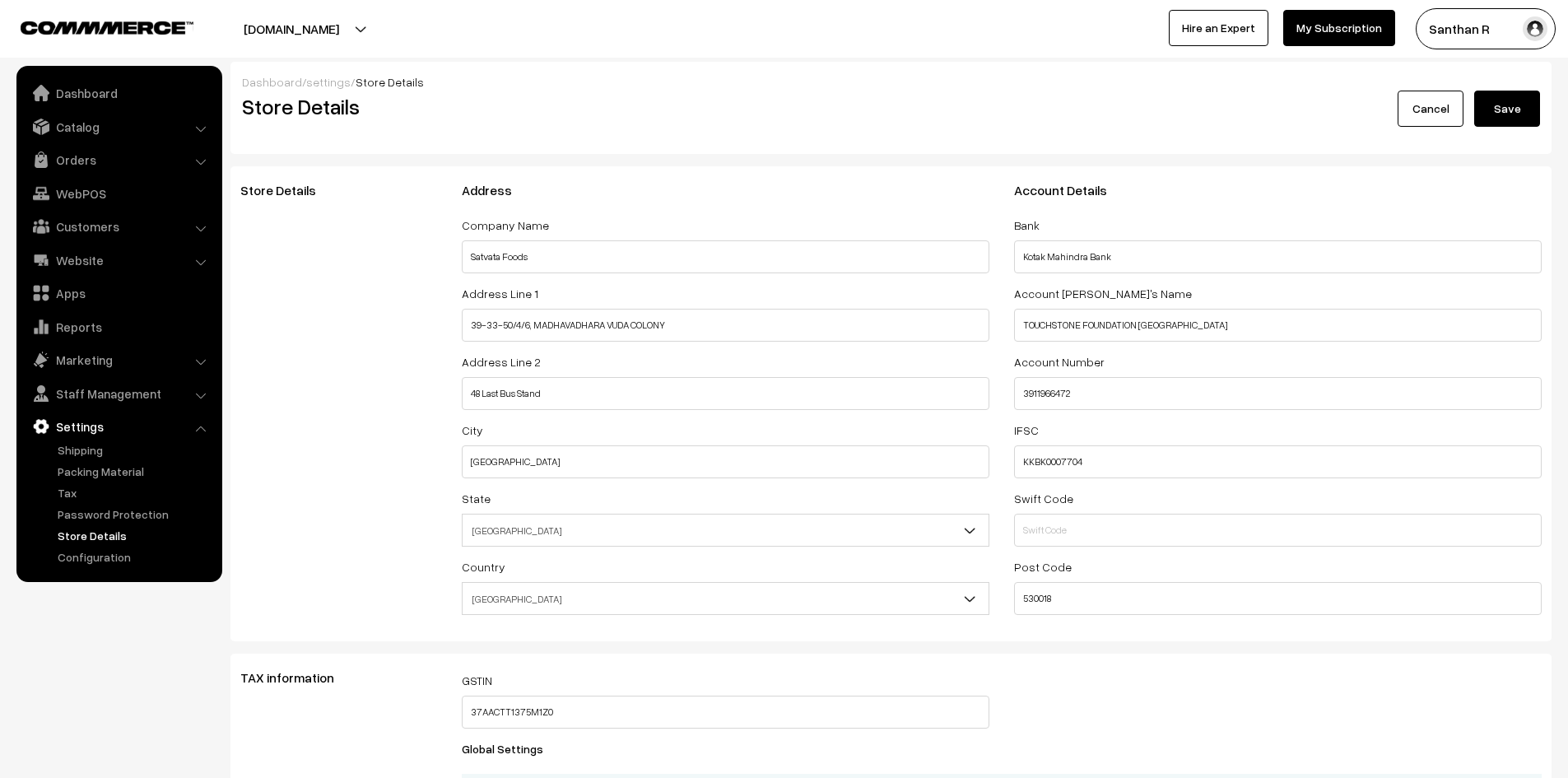
select select "99"
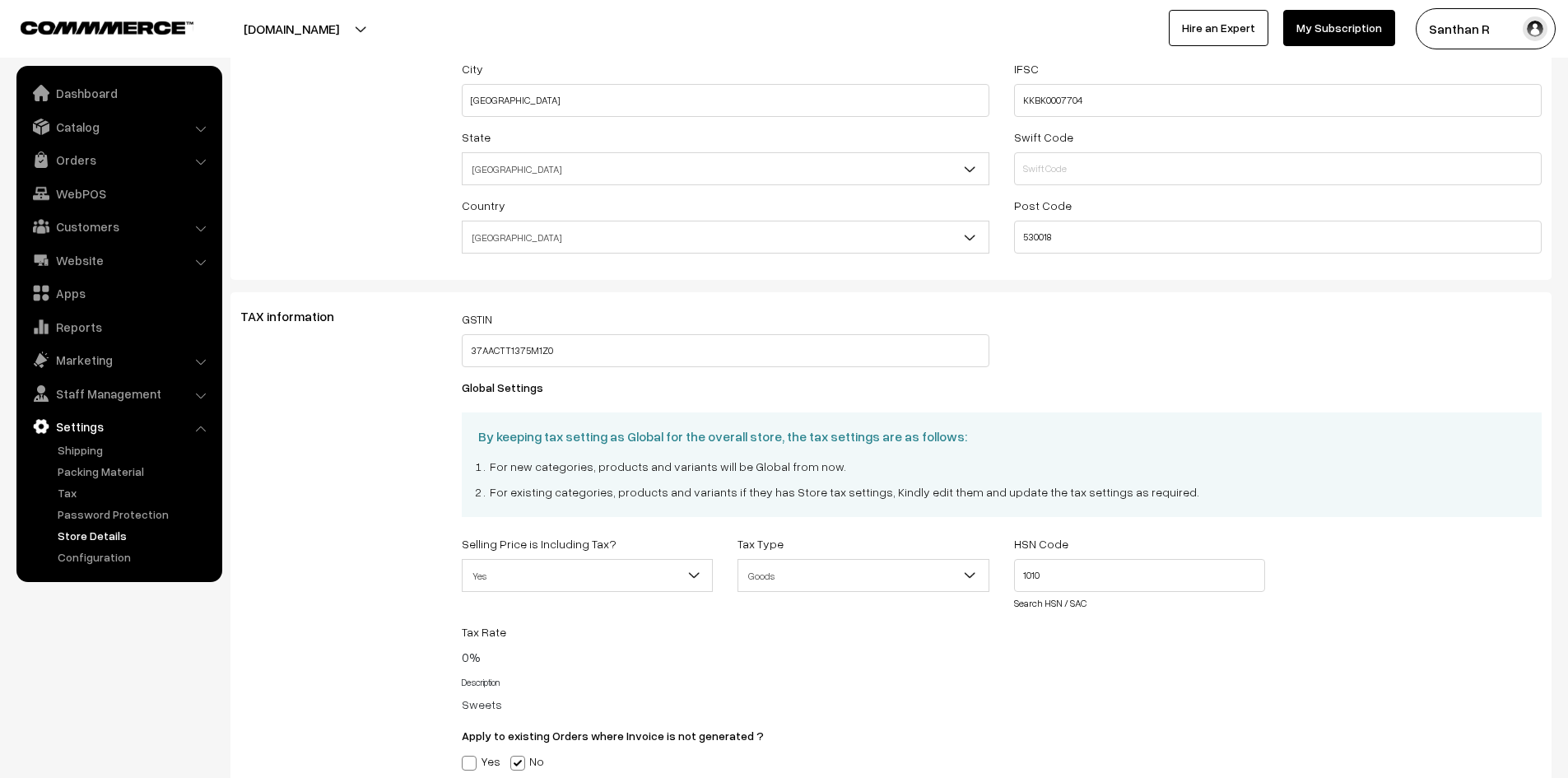
scroll to position [487, 0]
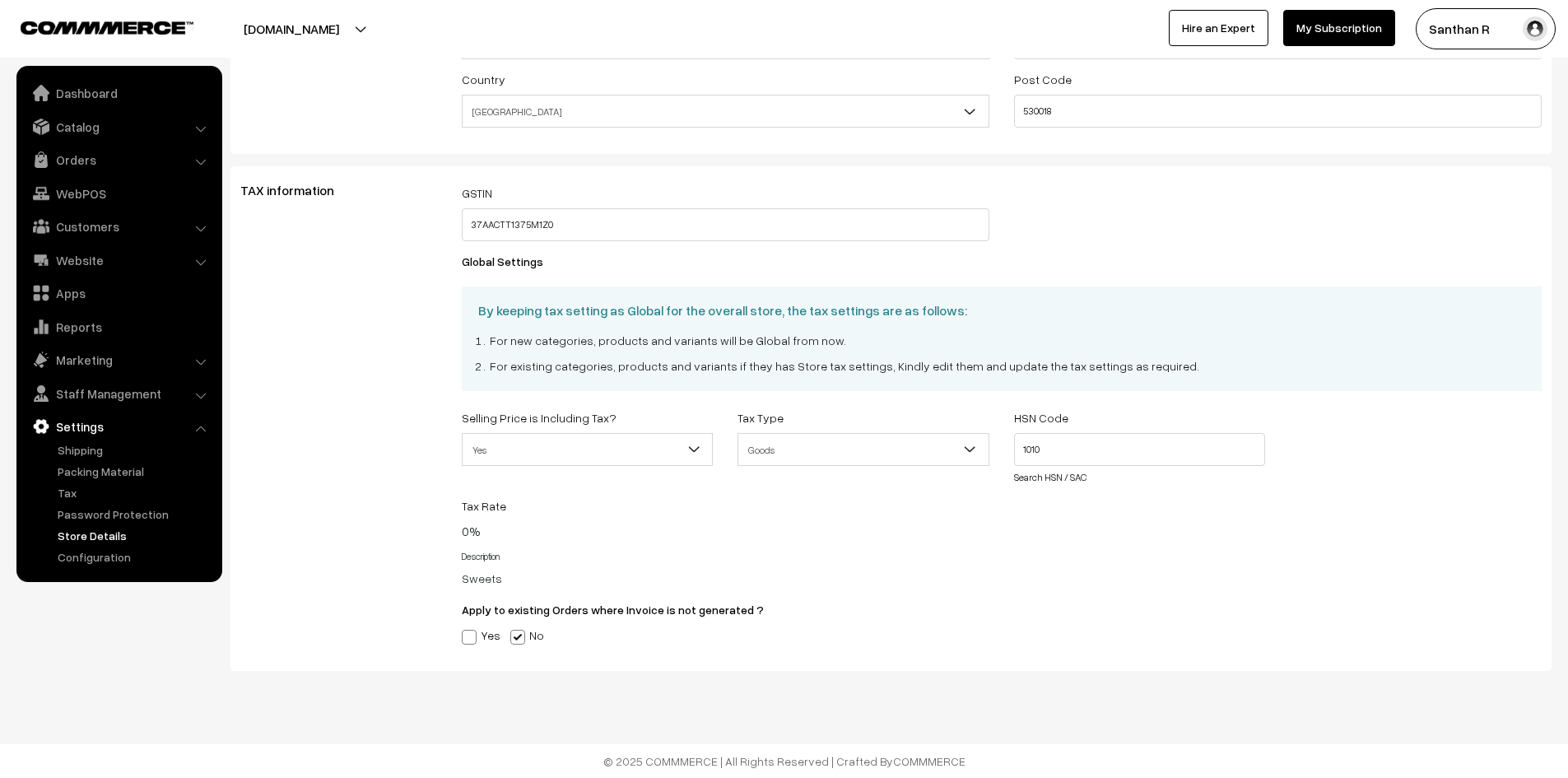
click at [201, 226] on li "Customers Customers" at bounding box center [120, 226] width 198 height 30
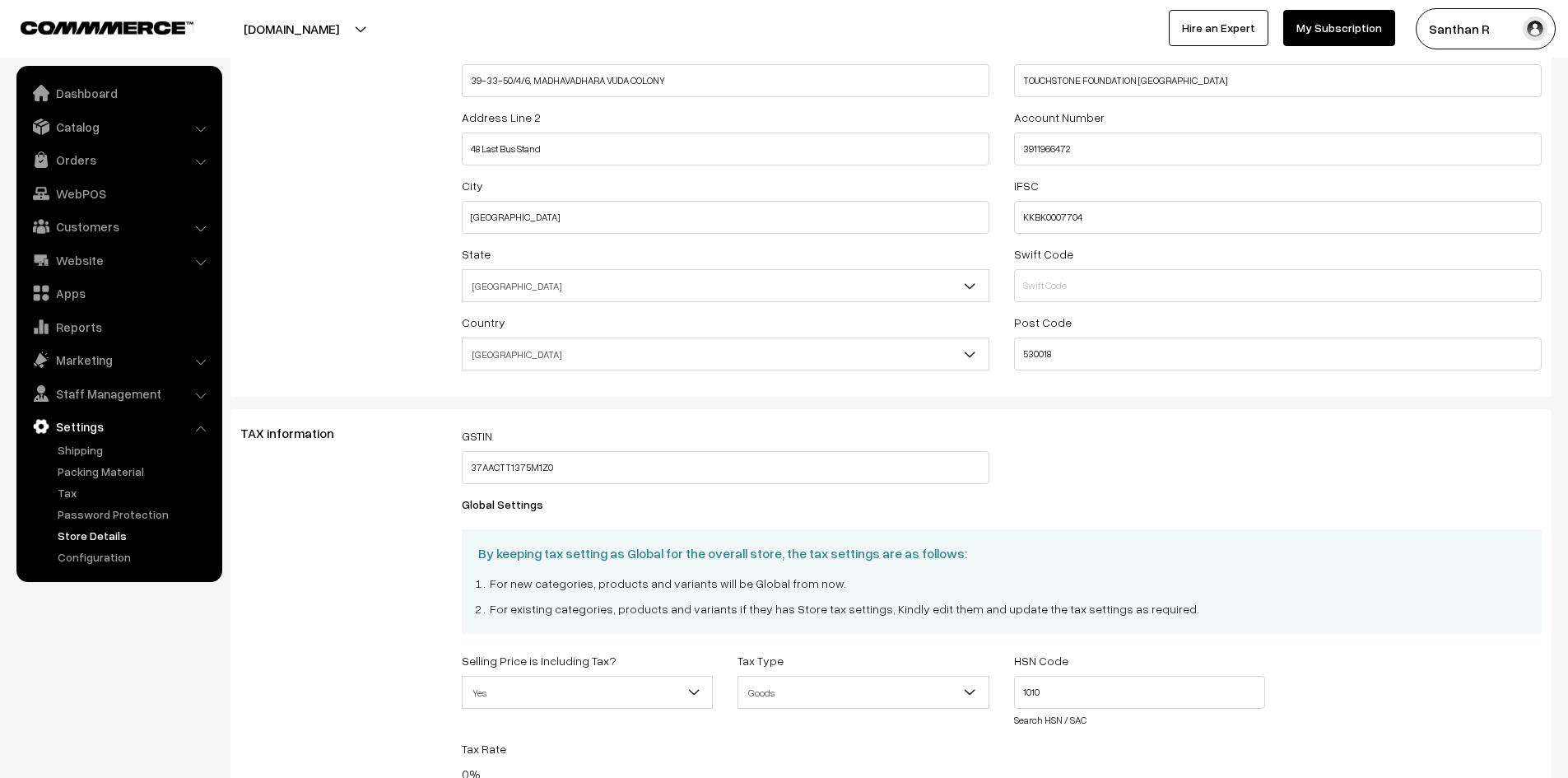
scroll to position [0, 0]
